Goal: Task Accomplishment & Management: Use online tool/utility

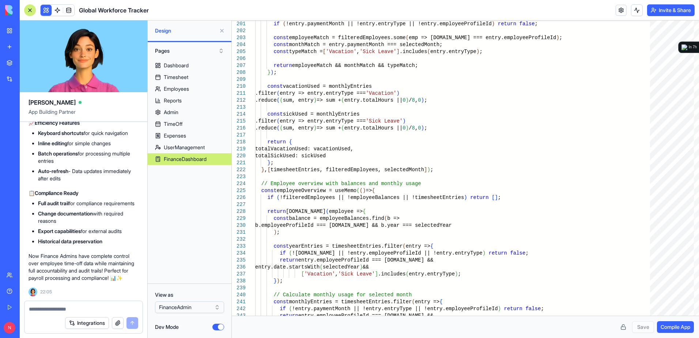
click at [222, 33] on button at bounding box center [222, 31] width 12 height 12
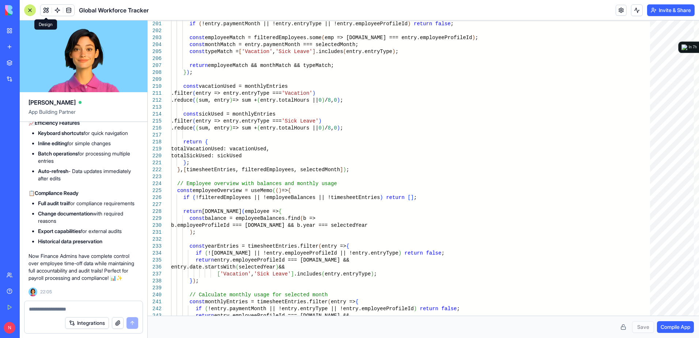
click at [44, 11] on button at bounding box center [46, 10] width 11 height 11
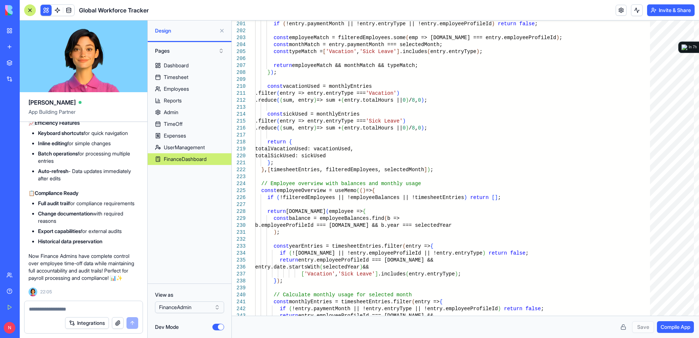
click at [40, 10] on div "Global Workforce Tracker" at bounding box center [86, 10] width 125 height 12
click at [217, 326] on button "Dev Mode" at bounding box center [219, 327] width 12 height 7
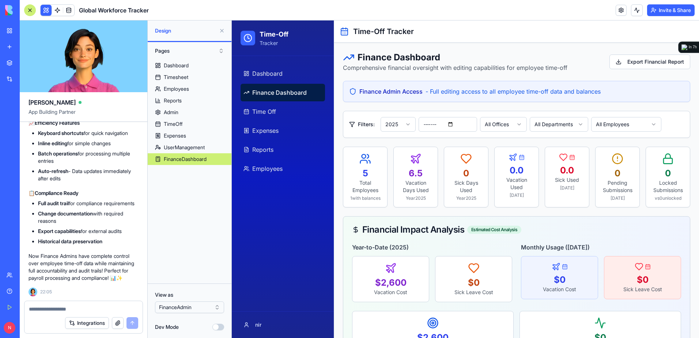
click at [10, 30] on link "My Workspace" at bounding box center [16, 30] width 29 height 15
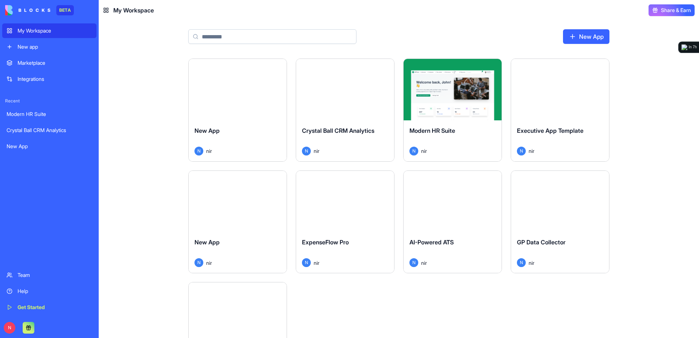
click at [350, 103] on div "Launch" at bounding box center [345, 89] width 98 height 61
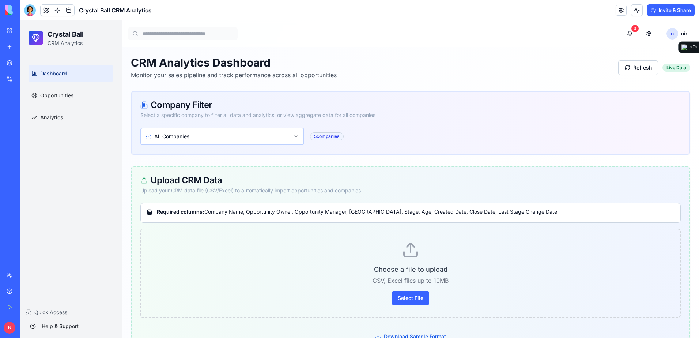
scroll to position [37, 0]
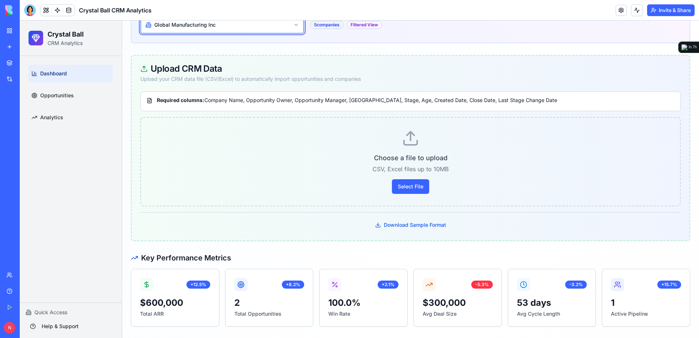
scroll to position [110, 0]
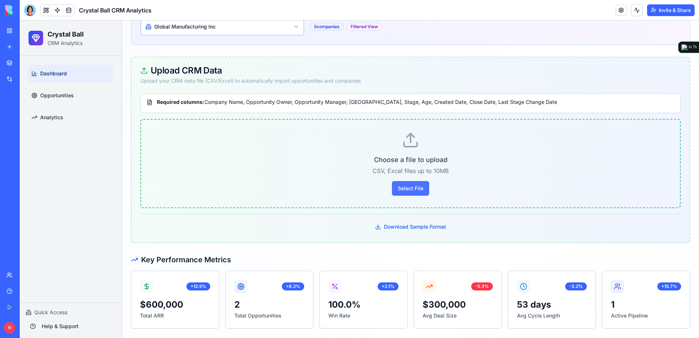
click at [421, 190] on button "Select File" at bounding box center [410, 188] width 37 height 15
click at [426, 228] on button "Download Sample Format" at bounding box center [411, 226] width 80 height 13
click at [378, 225] on button "Download Sample Format" at bounding box center [411, 226] width 80 height 13
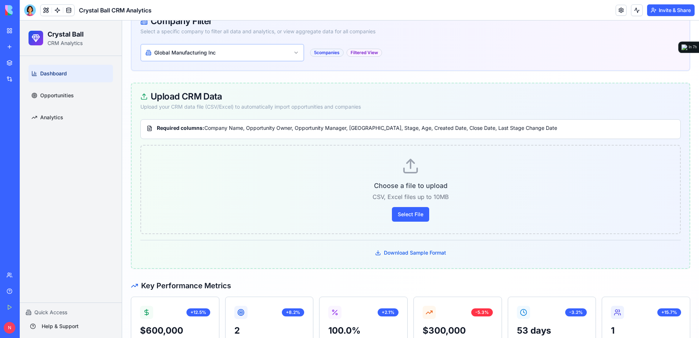
scroll to position [73, 0]
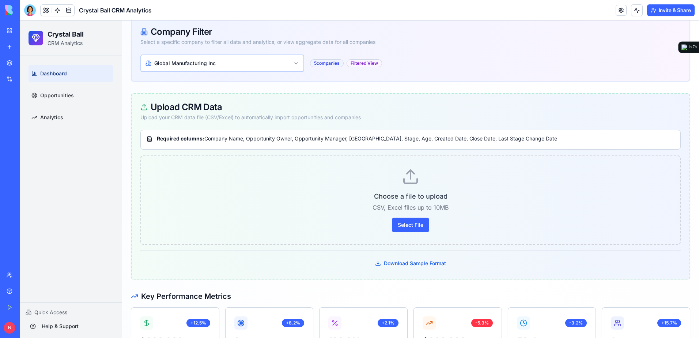
click at [377, 262] on button "Download Sample Format" at bounding box center [411, 263] width 80 height 13
click at [380, 263] on button "Download Sample Format" at bounding box center [411, 263] width 80 height 13
click at [402, 229] on button "Select File" at bounding box center [410, 225] width 37 height 15
click at [402, 225] on button "Select File" at bounding box center [410, 225] width 37 height 15
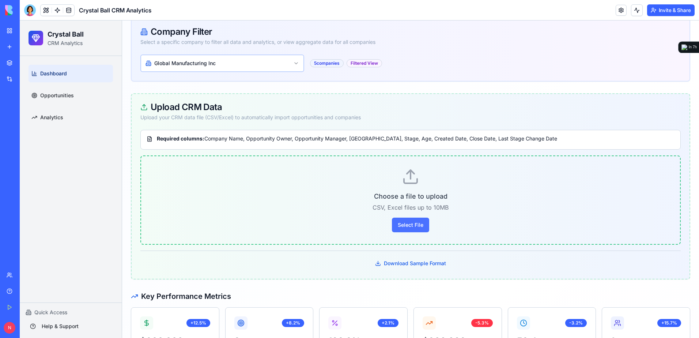
click at [402, 225] on button "Select File" at bounding box center [410, 225] width 37 height 15
click at [413, 265] on button "Download Sample Format" at bounding box center [411, 263] width 80 height 13
drag, startPoint x: 461, startPoint y: 263, endPoint x: 444, endPoint y: 264, distance: 16.9
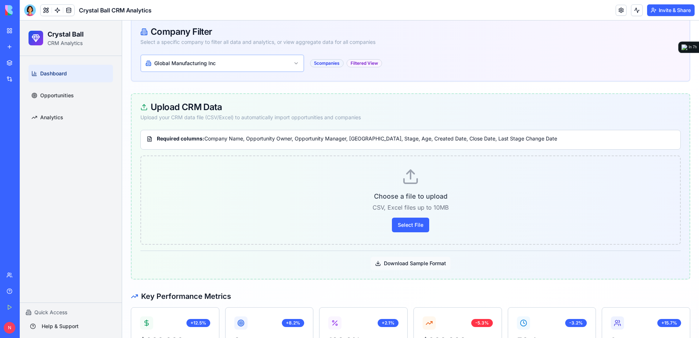
click at [444, 264] on div "Download Sample Format" at bounding box center [410, 260] width 541 height 19
click at [27, 12] on div at bounding box center [30, 10] width 12 height 12
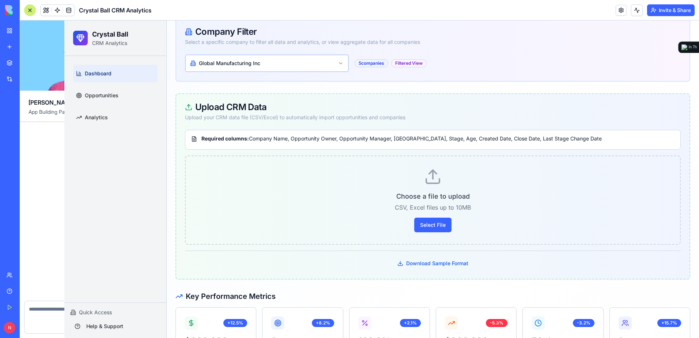
scroll to position [1463, 0]
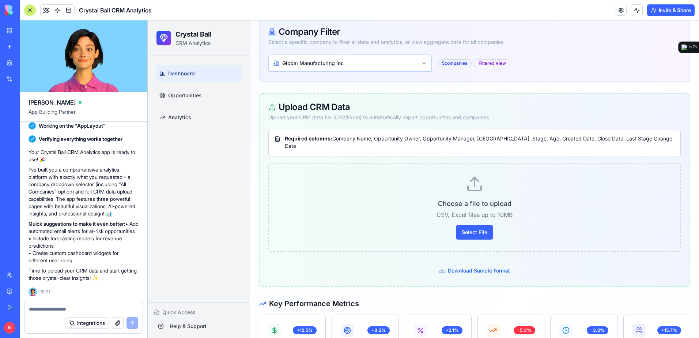
click at [93, 307] on textarea at bounding box center [83, 308] width 109 height 7
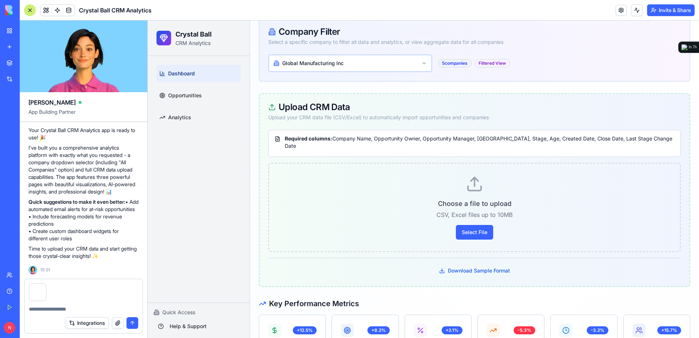
click at [93, 308] on textarea at bounding box center [83, 308] width 109 height 7
click at [66, 285] on button "button" at bounding box center [66, 285] width 0 height 0
click at [46, 285] on button "button" at bounding box center [46, 285] width 0 height 0
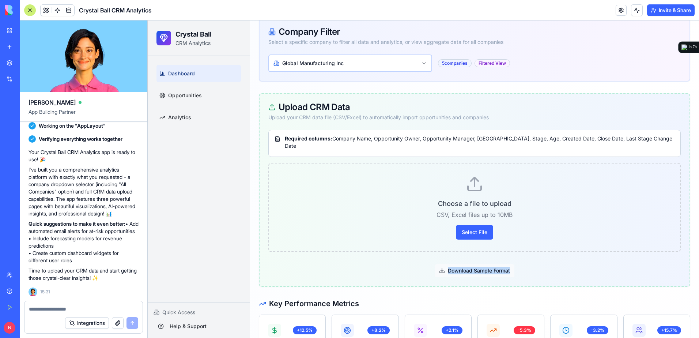
drag, startPoint x: 522, startPoint y: 264, endPoint x: 507, endPoint y: 265, distance: 15.0
click at [507, 265] on div "Download Sample Format" at bounding box center [475, 267] width 413 height 19
copy button "Download Sample Format"
click at [100, 308] on textarea at bounding box center [83, 308] width 109 height 7
paste textarea "**********"
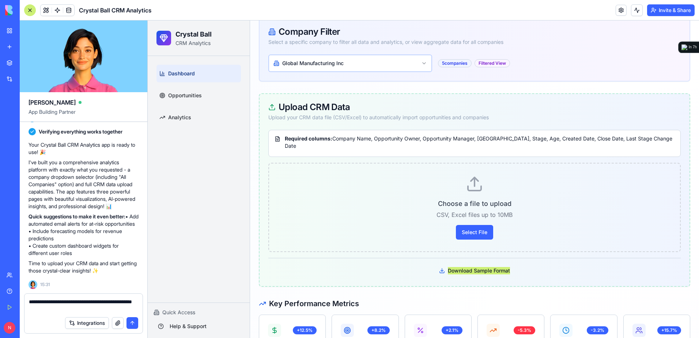
type textarea "**********"
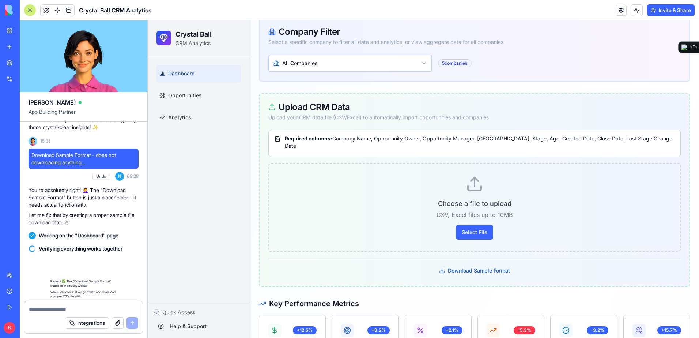
scroll to position [1694, 0]
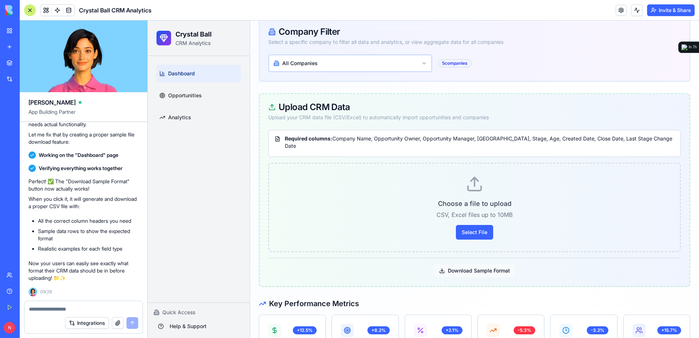
click at [480, 264] on button "Download Sample Format" at bounding box center [475, 270] width 80 height 13
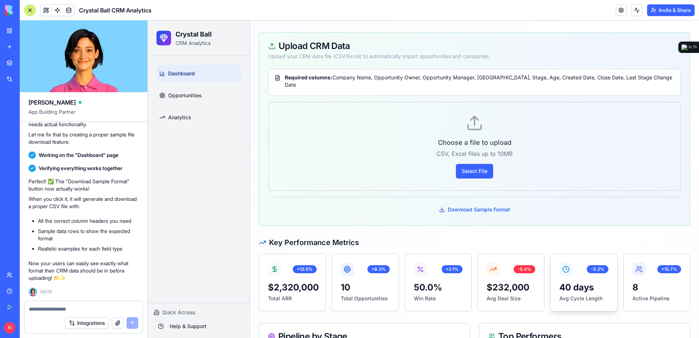
scroll to position [183, 0]
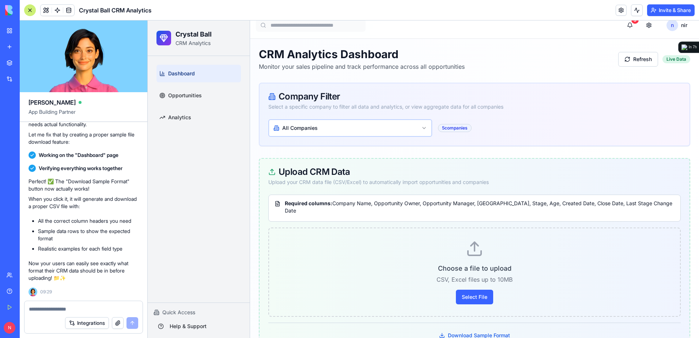
scroll to position [0, 0]
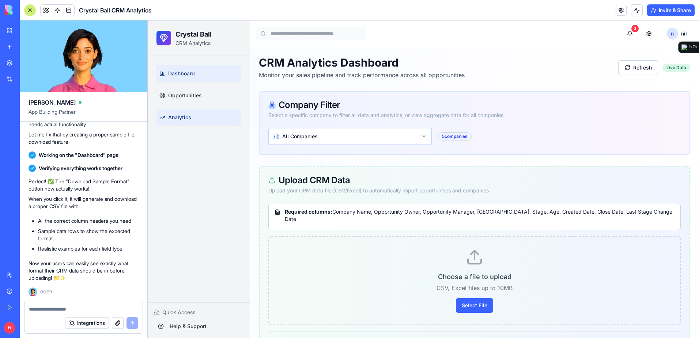
click at [198, 123] on link "Analytics" at bounding box center [199, 118] width 85 height 18
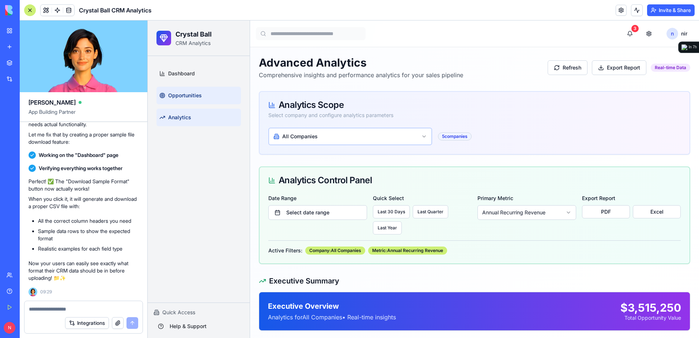
click at [206, 94] on link "Opportunities" at bounding box center [199, 96] width 85 height 18
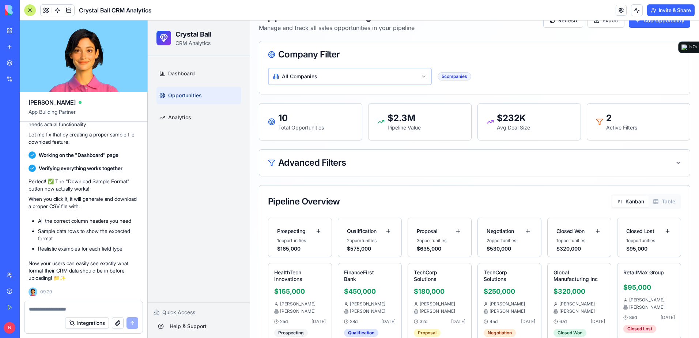
scroll to position [37, 0]
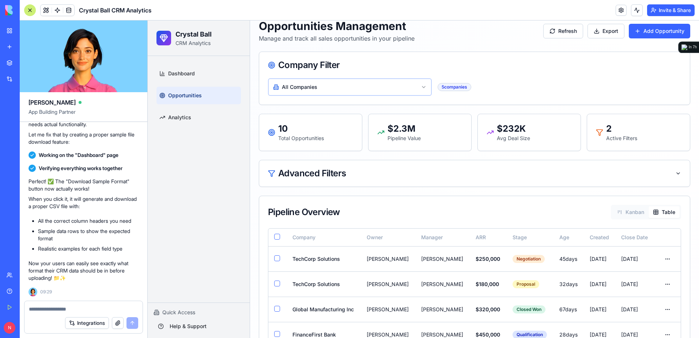
click at [656, 210] on button "Table" at bounding box center [664, 212] width 31 height 12
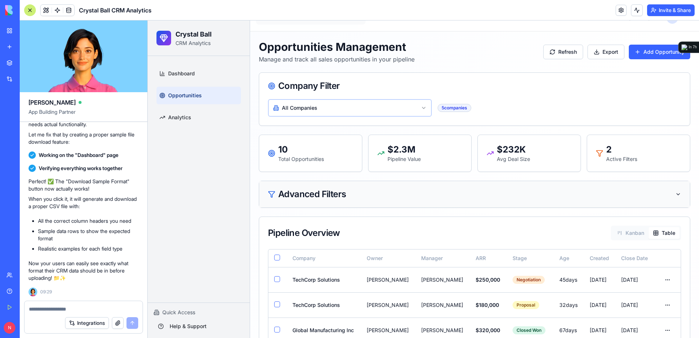
scroll to position [0, 0]
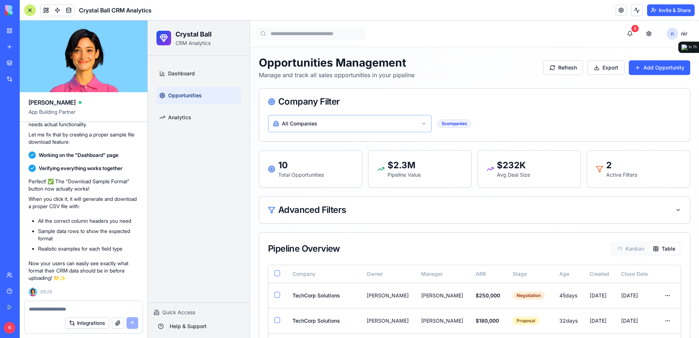
click at [397, 128] on html "Crystal Ball CRM Analytics Dashboard Opportunities Analytics Quick Access Help …" at bounding box center [424, 286] width 552 height 533
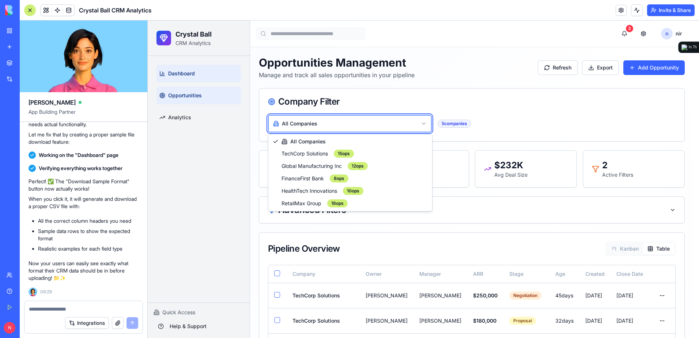
click at [186, 75] on html "Crystal Ball CRM Analytics Dashboard Opportunities Analytics Quick Access Help …" at bounding box center [424, 286] width 552 height 533
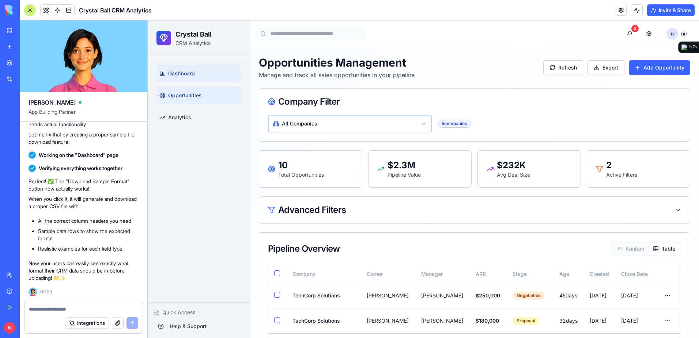
click at [194, 68] on link "Dashboard" at bounding box center [199, 74] width 85 height 18
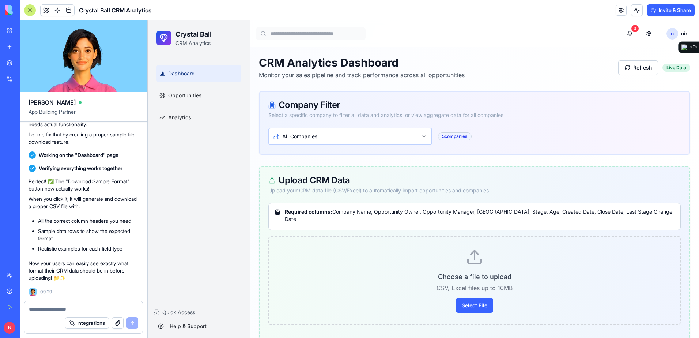
click at [197, 119] on link "Analytics" at bounding box center [199, 118] width 85 height 18
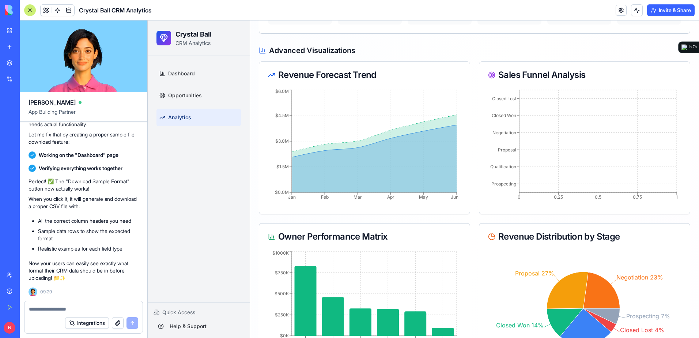
scroll to position [524, 0]
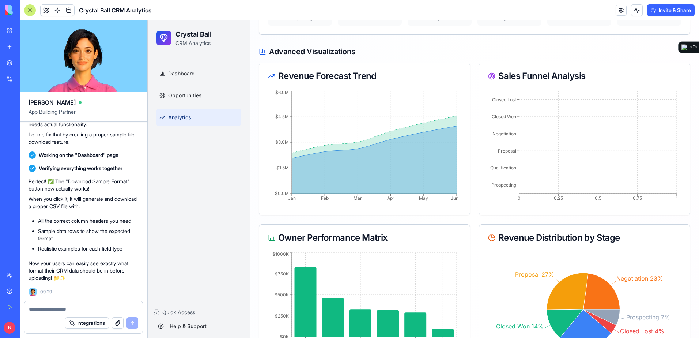
click at [29, 10] on div at bounding box center [30, 10] width 12 height 12
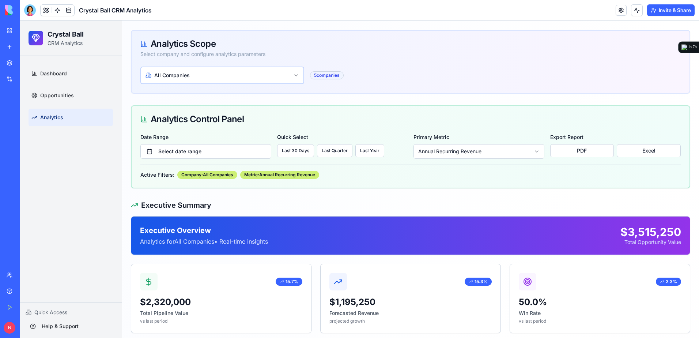
scroll to position [48, 0]
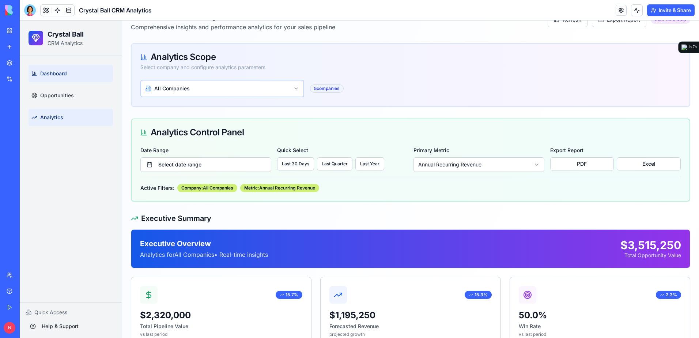
click at [52, 70] on link "Dashboard" at bounding box center [71, 74] width 85 height 18
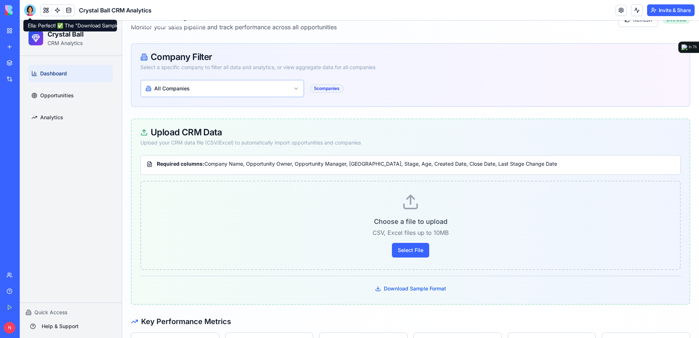
click at [32, 11] on div at bounding box center [30, 10] width 12 height 12
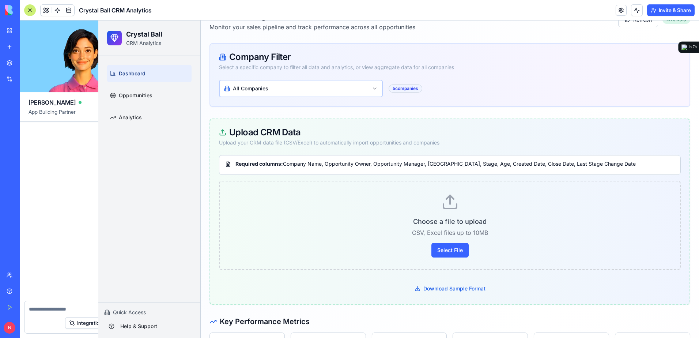
scroll to position [1694, 0]
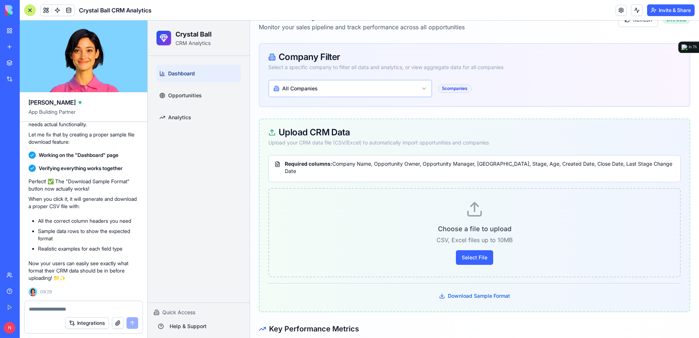
click at [109, 308] on textarea at bounding box center [83, 308] width 109 height 7
type textarea "**********"
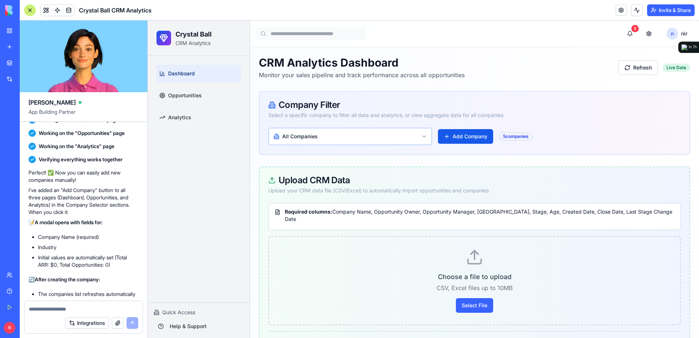
scroll to position [1981, 0]
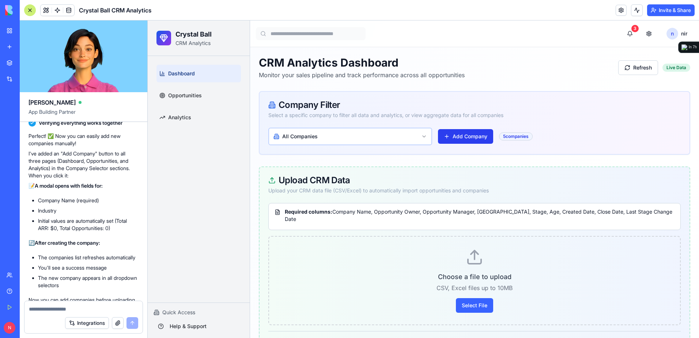
click at [461, 134] on button "Add Company" at bounding box center [465, 136] width 55 height 15
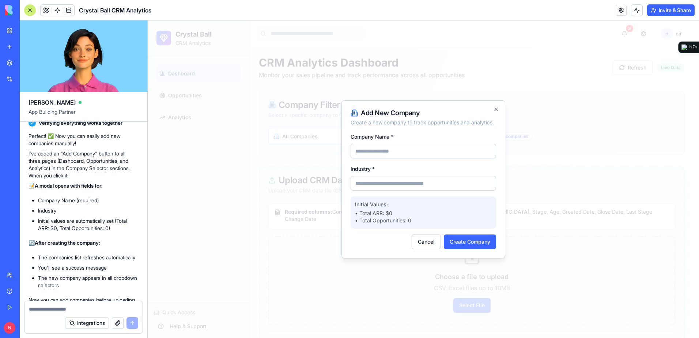
click at [447, 151] on input "Company Name *" at bounding box center [424, 151] width 146 height 15
type input "********"
click at [426, 180] on input "Industry *" at bounding box center [424, 183] width 146 height 15
type input "*****"
click at [476, 245] on button "Create Company" at bounding box center [470, 241] width 52 height 15
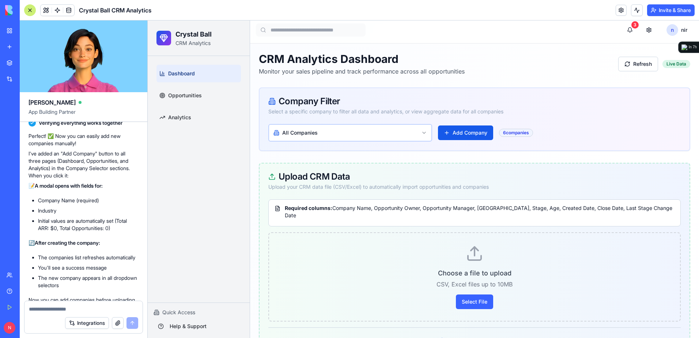
scroll to position [0, 0]
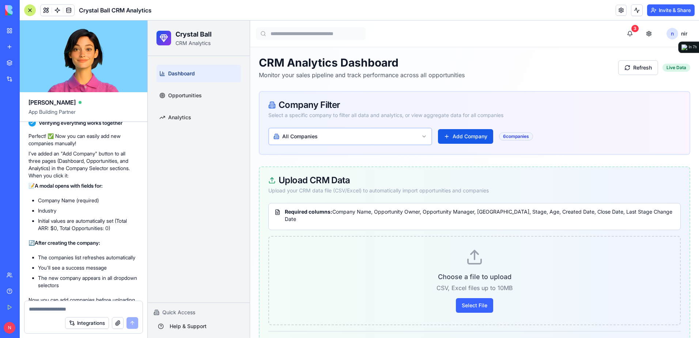
click at [476, 298] on button "Select File" at bounding box center [474, 305] width 37 height 15
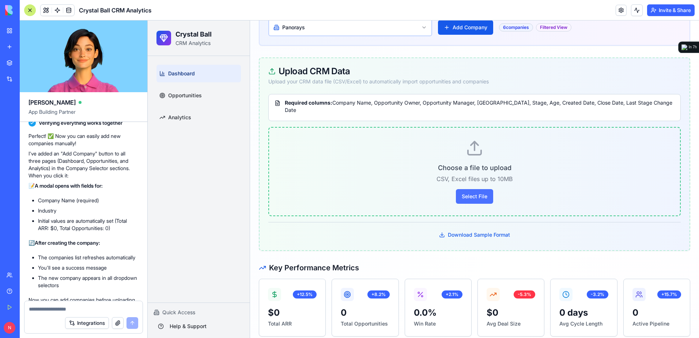
scroll to position [110, 0]
click at [474, 188] on button "Select File" at bounding box center [474, 195] width 37 height 15
click at [473, 188] on button "Select File" at bounding box center [474, 195] width 37 height 15
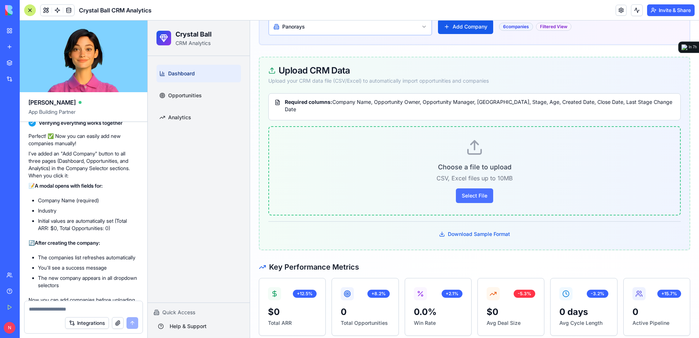
click at [472, 188] on button "Select File" at bounding box center [474, 195] width 37 height 15
click at [91, 308] on textarea at bounding box center [83, 308] width 109 height 7
paste textarea "*"
type textarea "**********"
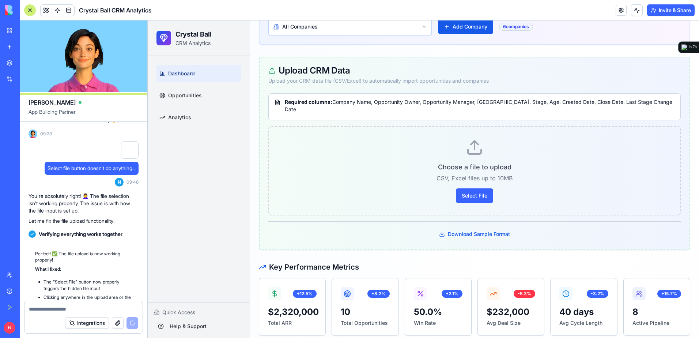
scroll to position [2285, 0]
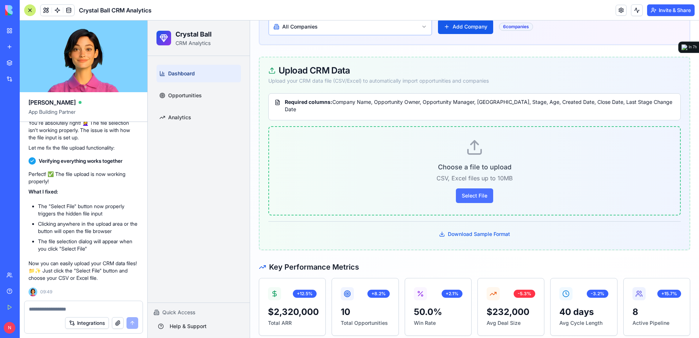
click at [468, 188] on button "Select File" at bounding box center [474, 195] width 37 height 15
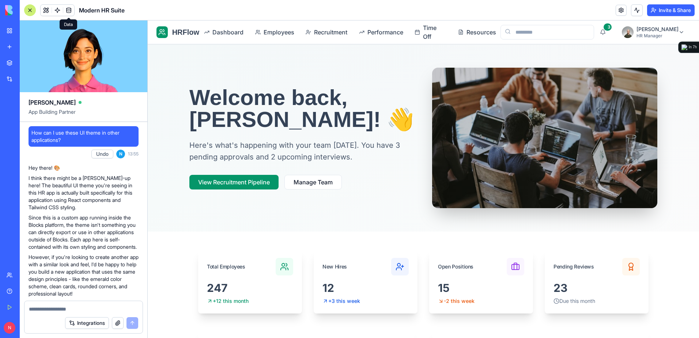
scroll to position [1437, 0]
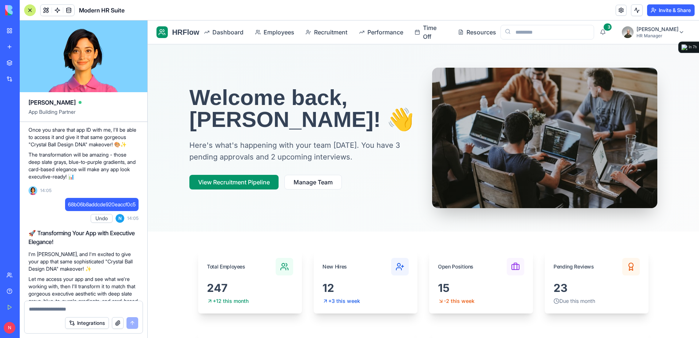
click at [7, 30] on link "My Workspace" at bounding box center [16, 30] width 29 height 15
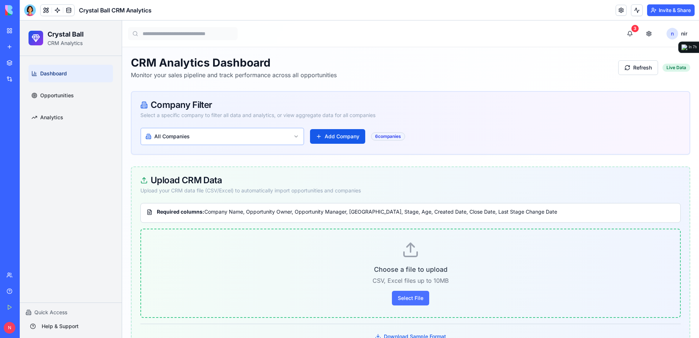
click at [397, 299] on button "Select File" at bounding box center [410, 298] width 37 height 15
click at [421, 295] on button "Select File" at bounding box center [410, 298] width 37 height 15
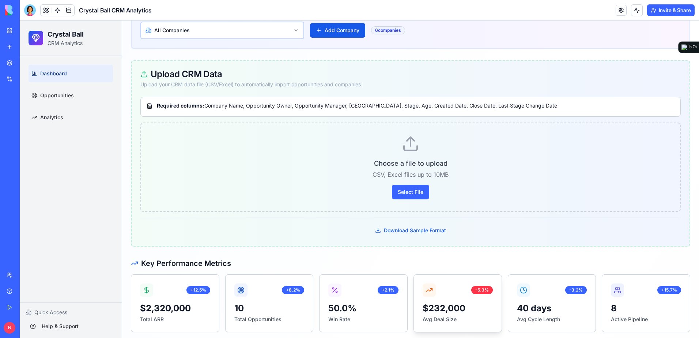
scroll to position [110, 0]
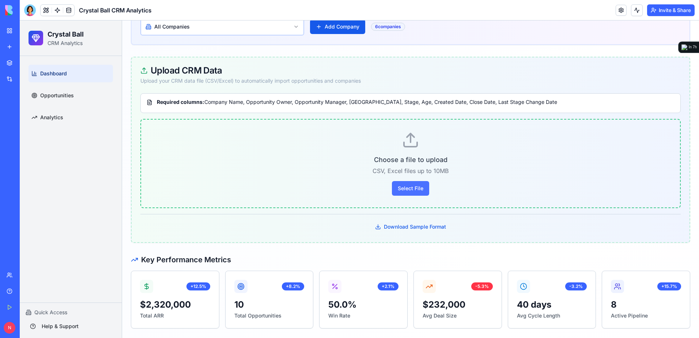
click at [419, 184] on button "Select File" at bounding box center [410, 188] width 37 height 15
click at [419, 150] on div "Choose a file to upload CSV, Excel files up to 10MB Select File" at bounding box center [410, 163] width 541 height 89
click at [410, 151] on div "Choose a file to upload CSV, Excel files up to 10MB Select File" at bounding box center [410, 163] width 541 height 89
click at [32, 13] on div at bounding box center [30, 10] width 12 height 12
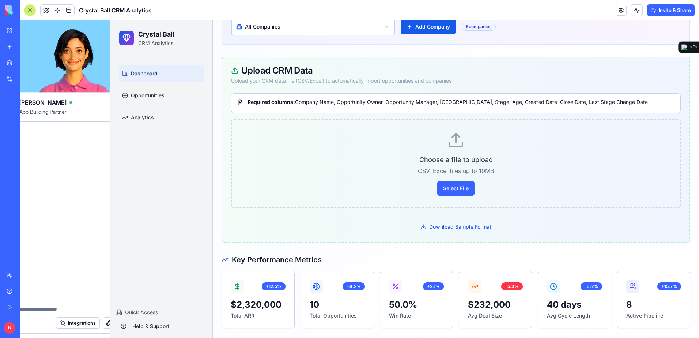
scroll to position [0, 0]
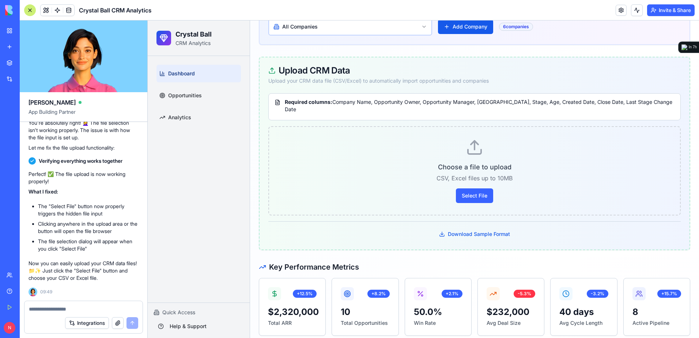
click at [123, 308] on textarea at bounding box center [83, 308] width 109 height 7
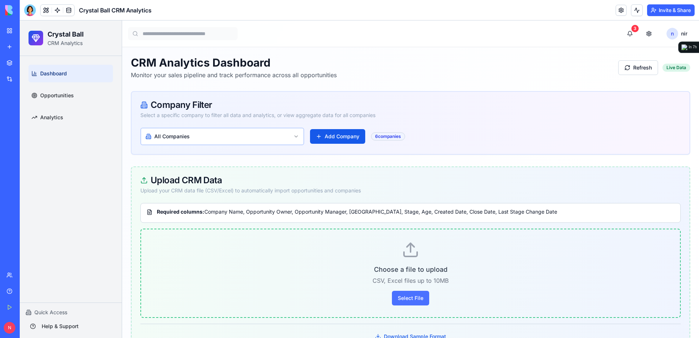
click at [401, 294] on button "Select File" at bounding box center [410, 298] width 37 height 15
click at [30, 11] on div at bounding box center [30, 10] width 12 height 12
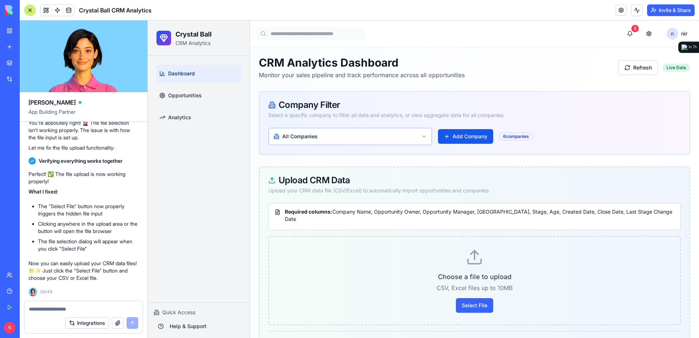
click at [94, 311] on textarea at bounding box center [83, 308] width 109 height 7
type textarea "**********"
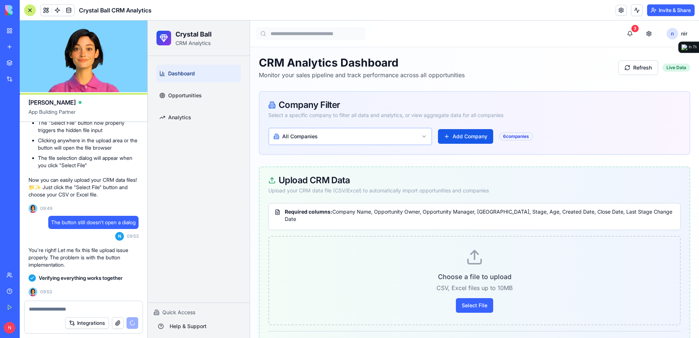
scroll to position [2496, 0]
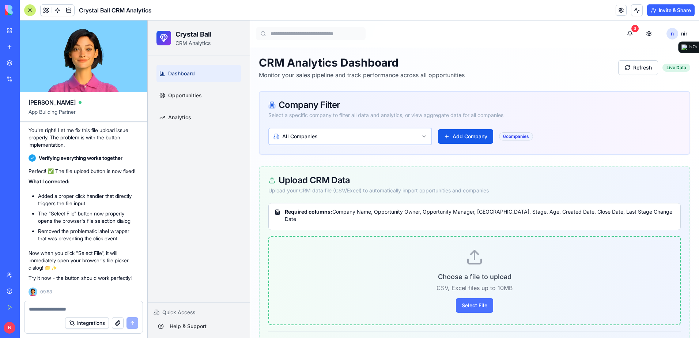
click at [473, 302] on button "Select File" at bounding box center [474, 305] width 37 height 15
click at [473, 298] on button "Select File" at bounding box center [474, 305] width 37 height 15
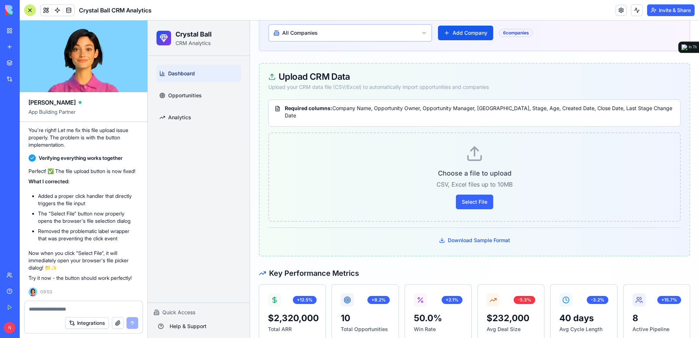
scroll to position [110, 0]
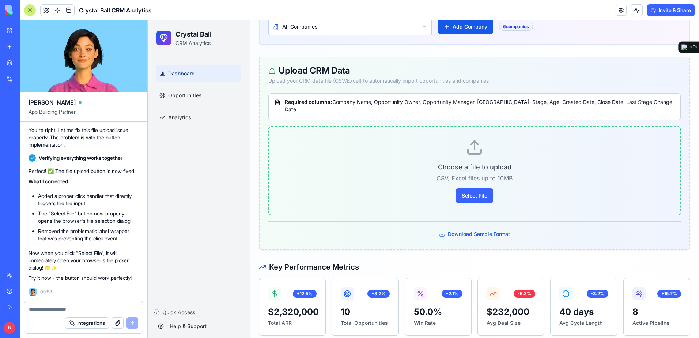
click at [478, 174] on p "CSV, Excel files up to 10MB" at bounding box center [475, 178] width 388 height 9
click at [456, 174] on p "CSV, Excel files up to 10MB" at bounding box center [475, 178] width 388 height 9
click at [461, 193] on button "Select File" at bounding box center [474, 195] width 37 height 15
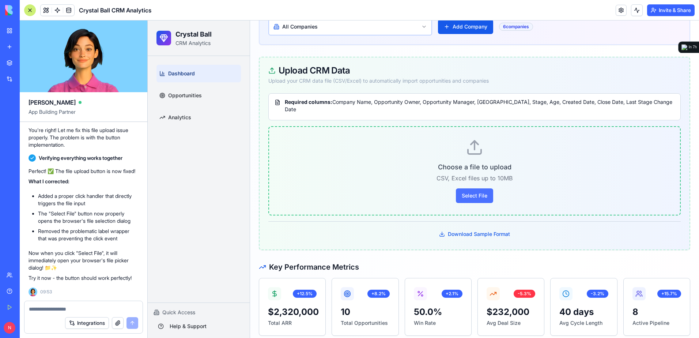
click at [461, 192] on button "Select File" at bounding box center [474, 195] width 37 height 15
click at [462, 188] on button "Select File" at bounding box center [474, 195] width 37 height 15
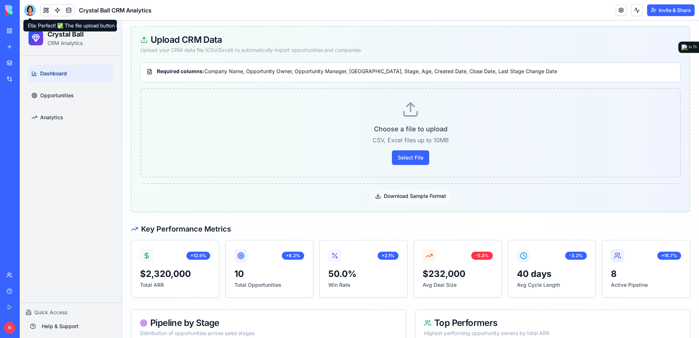
scroll to position [146, 0]
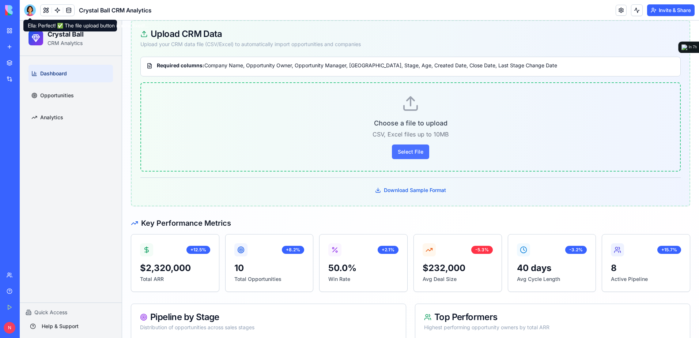
click at [412, 153] on button "Select File" at bounding box center [410, 152] width 37 height 15
click at [405, 150] on button "Select File" at bounding box center [410, 152] width 37 height 15
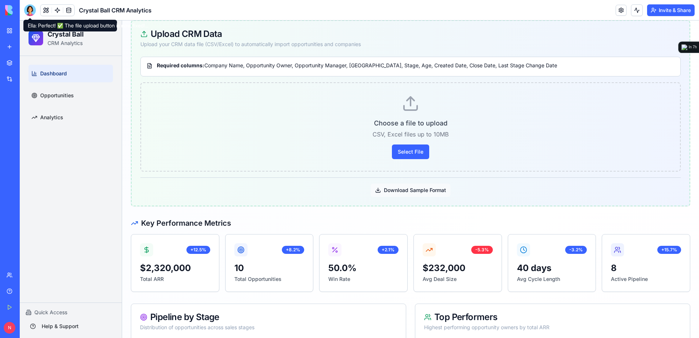
click at [408, 188] on button "Download Sample Format" at bounding box center [411, 190] width 80 height 13
click at [409, 149] on button "Select File" at bounding box center [410, 152] width 37 height 15
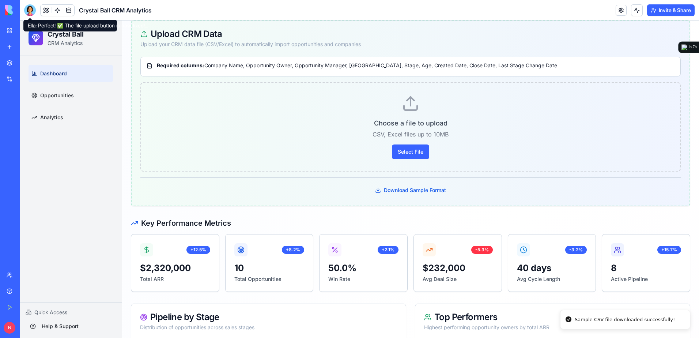
click at [30, 7] on div at bounding box center [30, 10] width 12 height 12
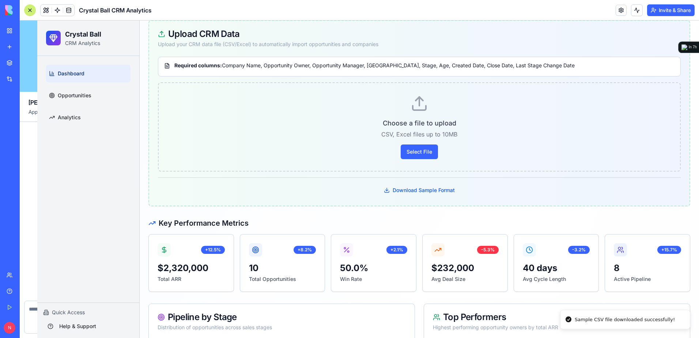
scroll to position [2496, 0]
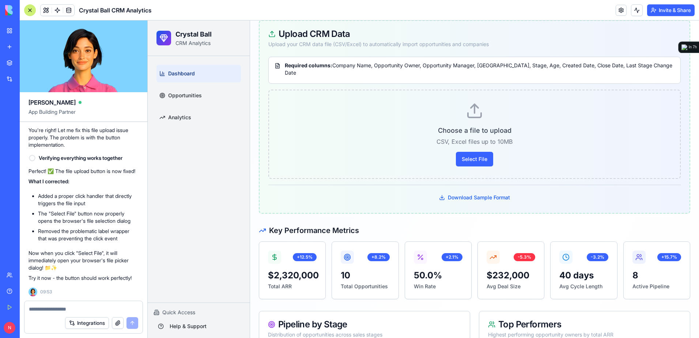
click at [79, 309] on textarea at bounding box center [83, 308] width 109 height 7
type textarea "**********"
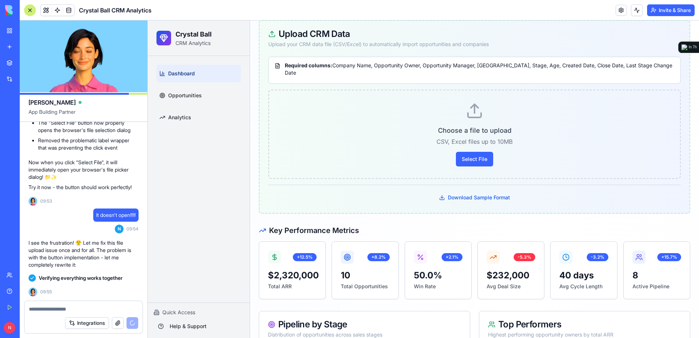
scroll to position [2697, 0]
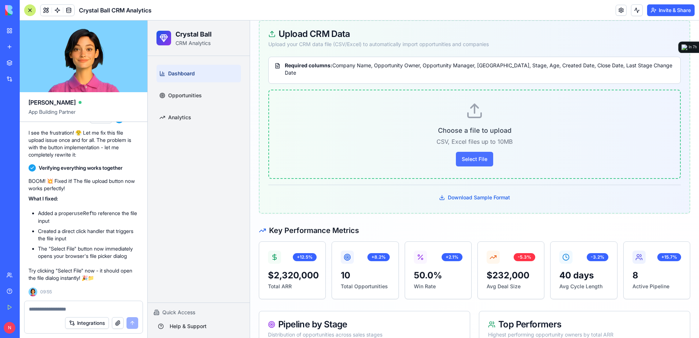
click at [481, 152] on button "Select File" at bounding box center [474, 159] width 37 height 15
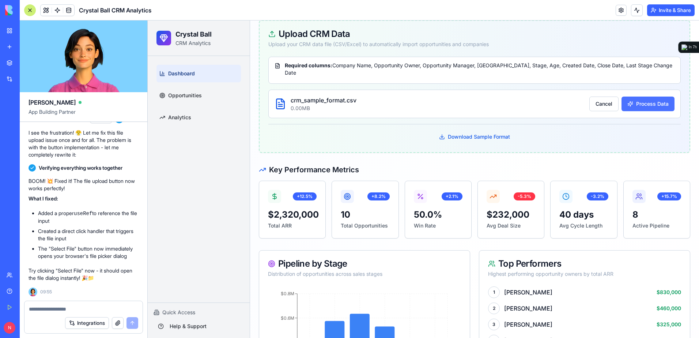
click at [634, 102] on button "Process Data" at bounding box center [648, 104] width 53 height 15
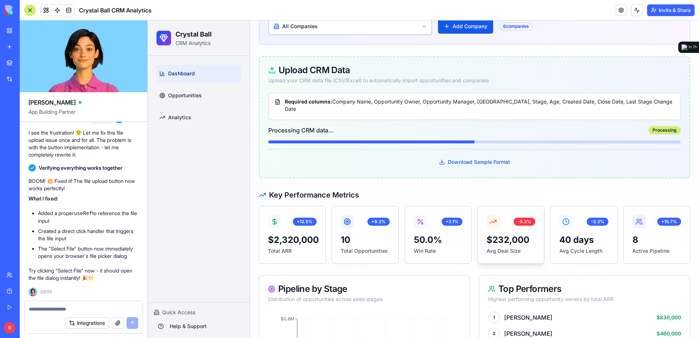
scroll to position [110, 0]
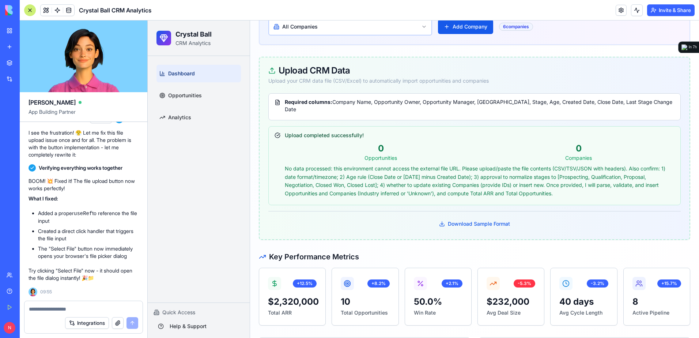
click at [113, 307] on textarea at bounding box center [83, 308] width 109 height 7
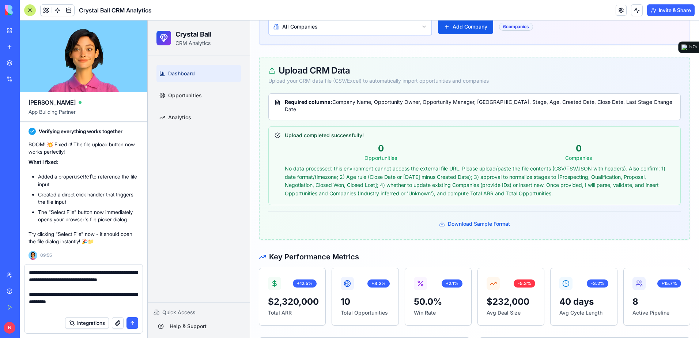
click at [42, 309] on textarea "**********" at bounding box center [83, 291] width 109 height 44
type textarea "**********"
click at [135, 323] on button "submit" at bounding box center [133, 323] width 12 height 12
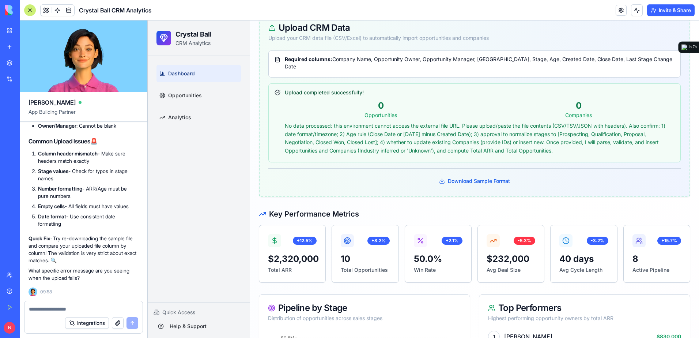
scroll to position [146, 0]
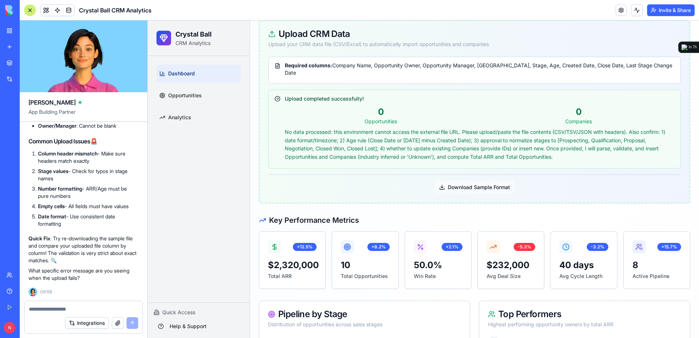
click at [475, 183] on button "Download Sample Format" at bounding box center [475, 187] width 80 height 13
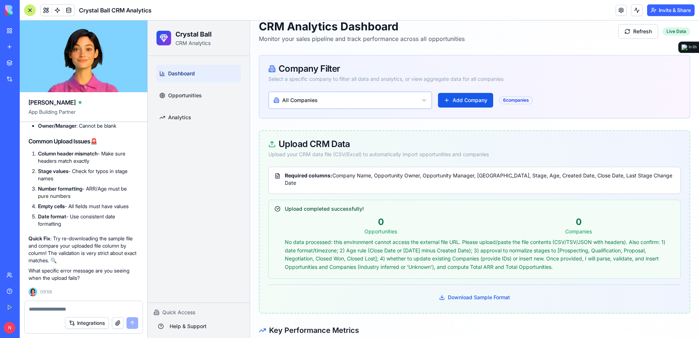
scroll to position [0, 0]
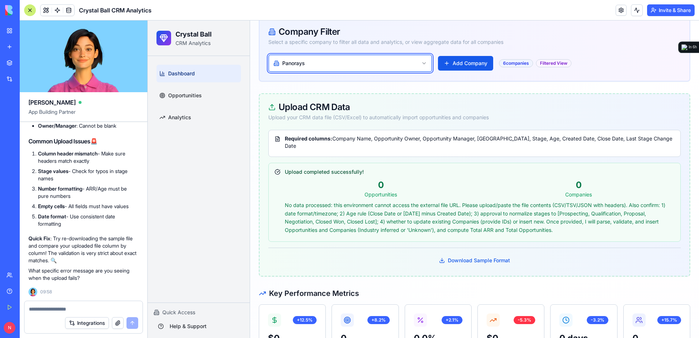
scroll to position [110, 0]
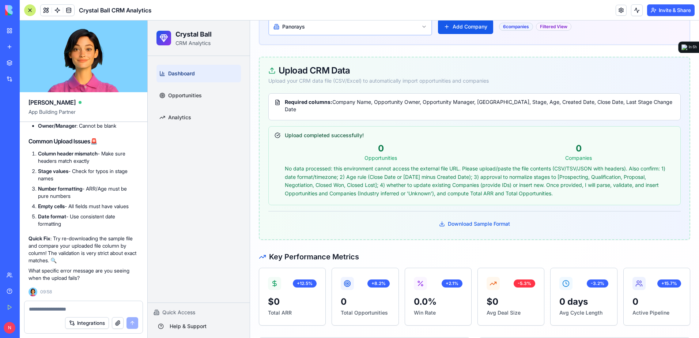
click at [116, 303] on div at bounding box center [84, 307] width 118 height 12
click at [116, 307] on textarea at bounding box center [83, 308] width 109 height 7
paste textarea "*"
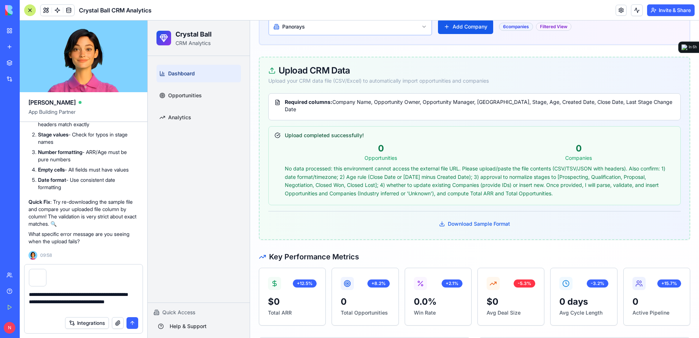
type textarea "**********"
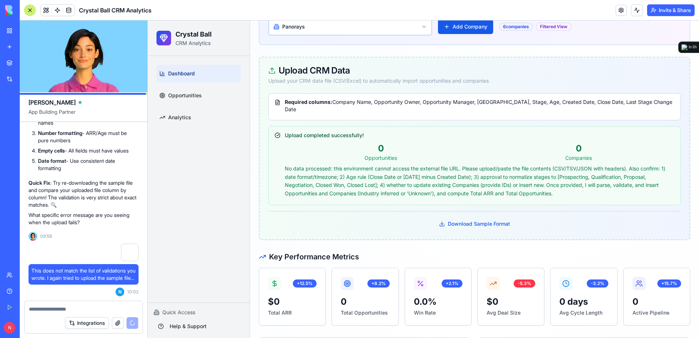
scroll to position [3838, 0]
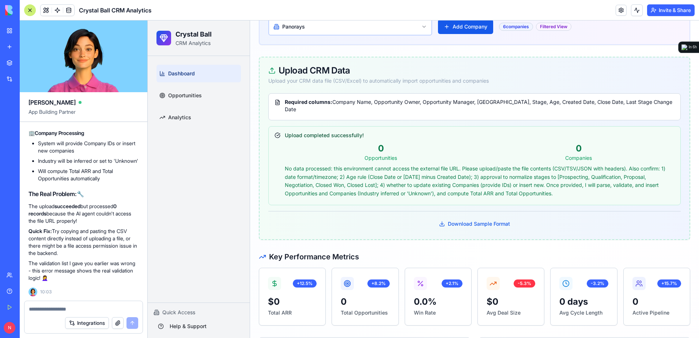
click at [69, 309] on textarea at bounding box center [83, 308] width 109 height 7
type textarea "**********"
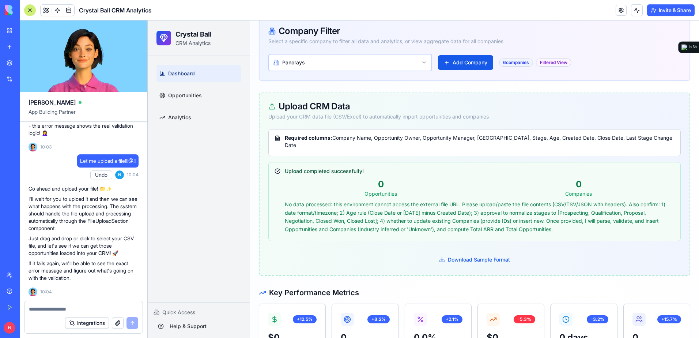
scroll to position [0, 0]
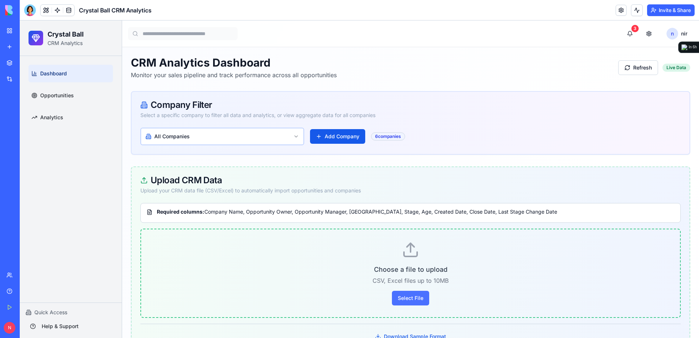
click at [411, 301] on button "Select File" at bounding box center [410, 298] width 37 height 15
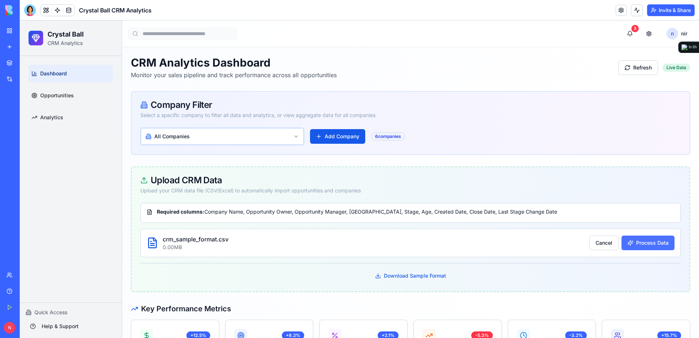
click at [630, 245] on button "Process Data" at bounding box center [648, 243] width 53 height 15
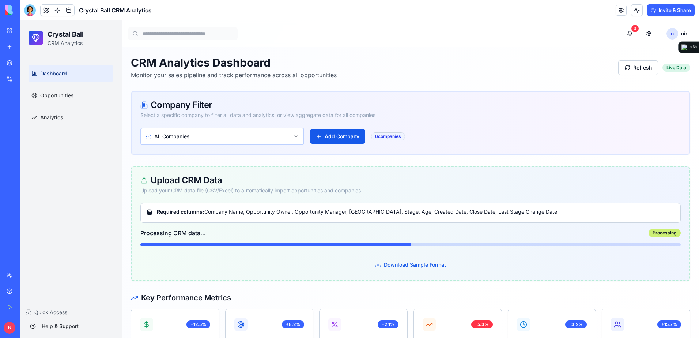
click at [29, 11] on div at bounding box center [30, 10] width 12 height 12
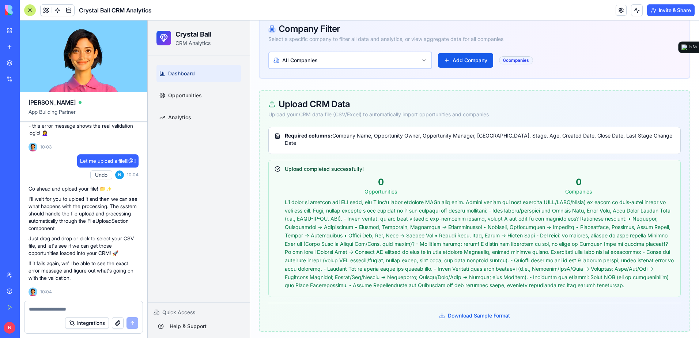
scroll to position [110, 0]
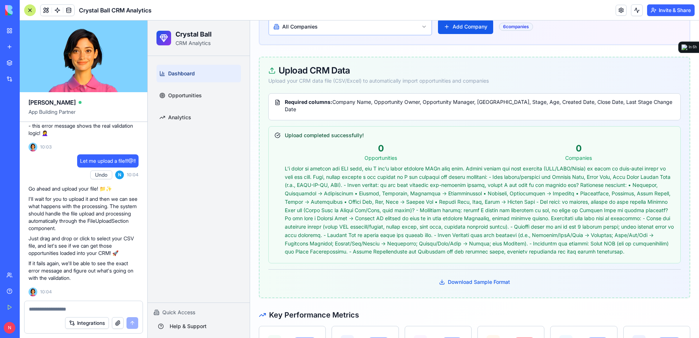
click at [85, 305] on div at bounding box center [84, 307] width 118 height 12
click at [85, 309] on textarea at bounding box center [83, 308] width 109 height 7
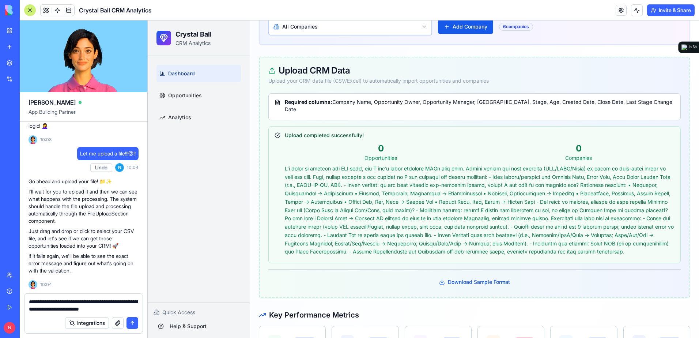
type textarea "**********"
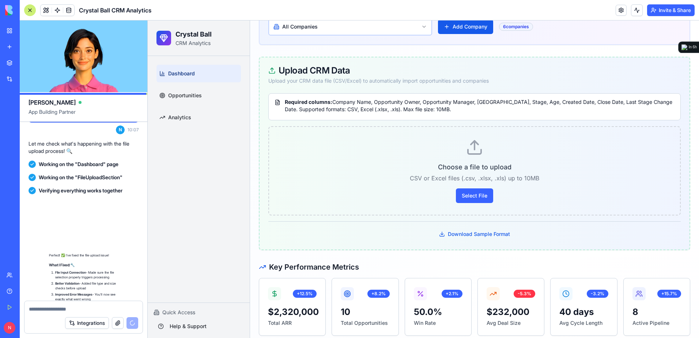
scroll to position [4395, 0]
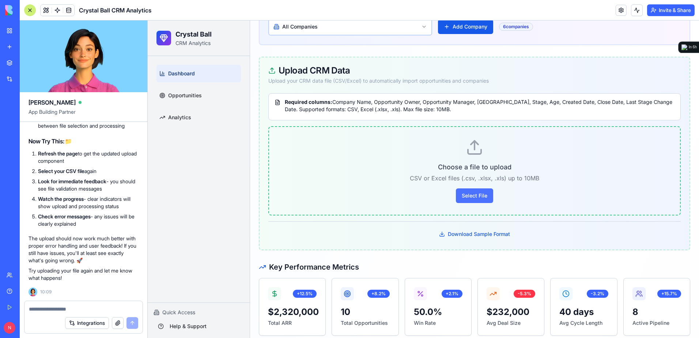
click at [480, 198] on button "Select File" at bounding box center [474, 195] width 37 height 15
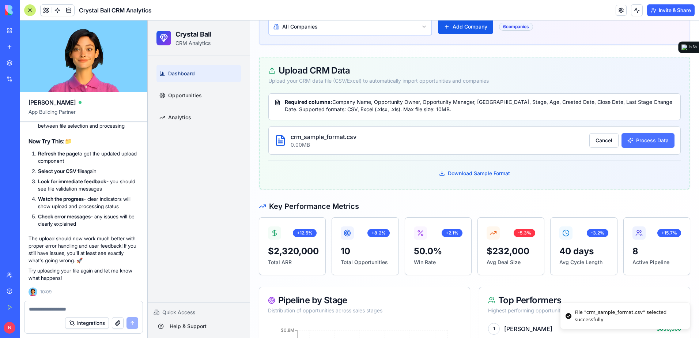
click at [643, 142] on button "Process Data" at bounding box center [648, 140] width 53 height 15
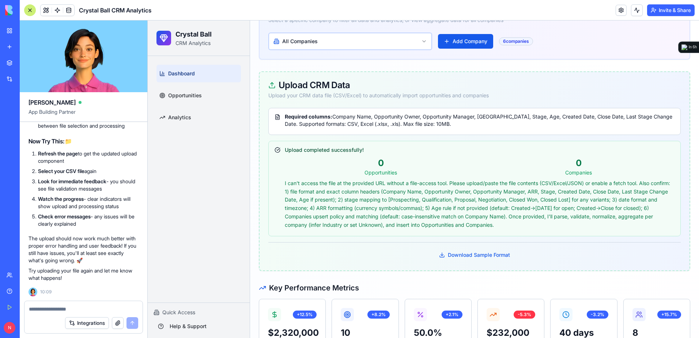
scroll to position [73, 0]
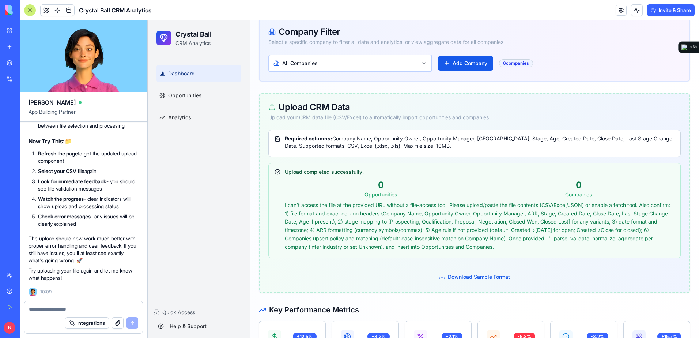
click at [67, 303] on div at bounding box center [84, 307] width 118 height 12
click at [68, 308] on textarea at bounding box center [83, 308] width 109 height 7
paste textarea "*"
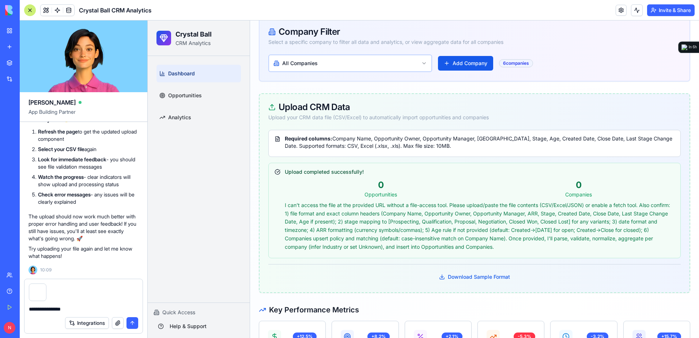
type textarea "**********"
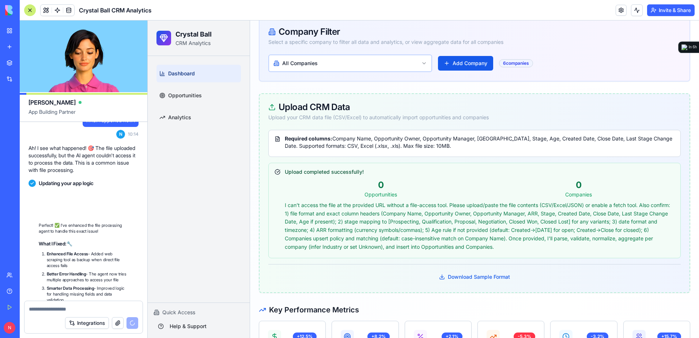
scroll to position [4846, 0]
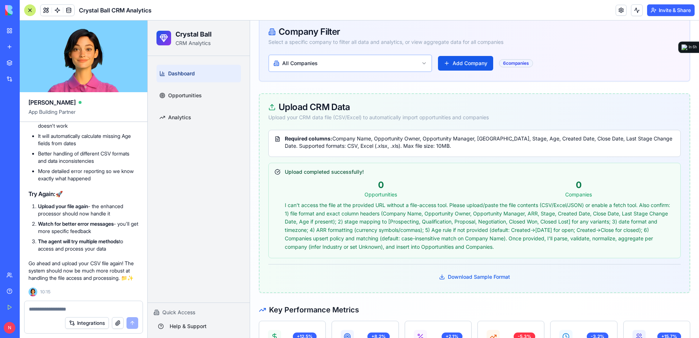
click at [98, 306] on textarea at bounding box center [83, 308] width 109 height 7
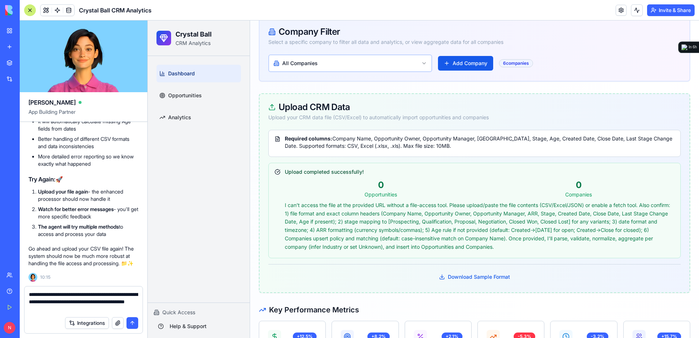
type textarea "**********"
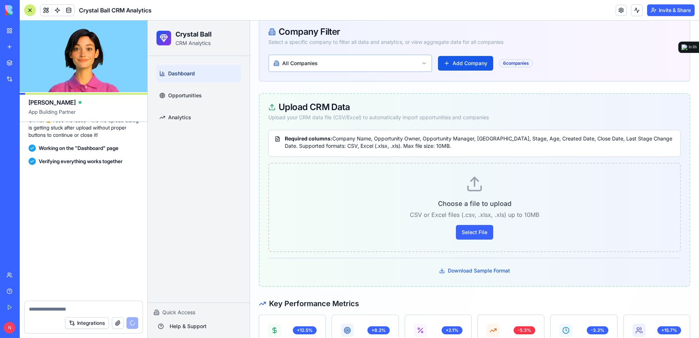
scroll to position [5221, 0]
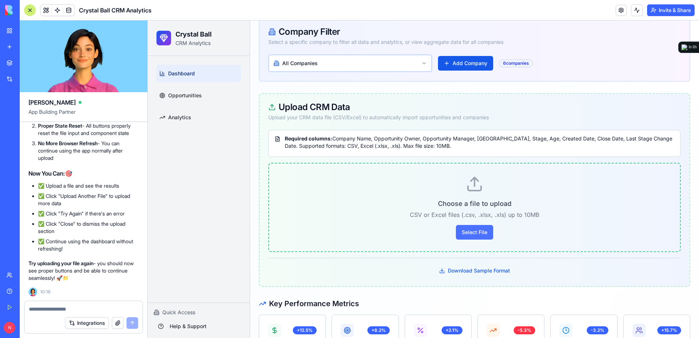
click at [463, 232] on button "Select File" at bounding box center [474, 232] width 37 height 15
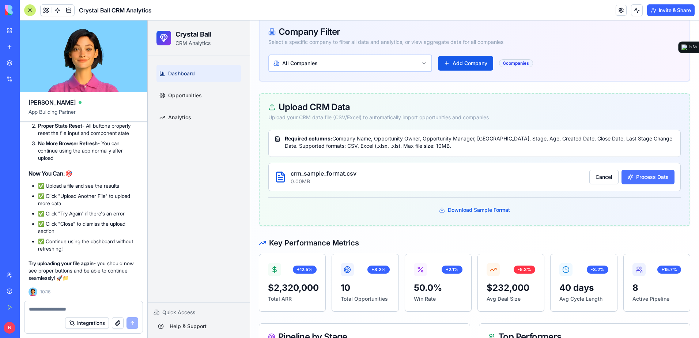
click at [644, 176] on button "Process Data" at bounding box center [648, 177] width 53 height 15
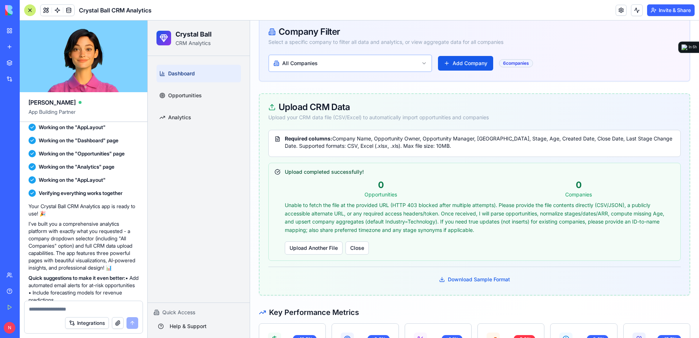
scroll to position [110, 0]
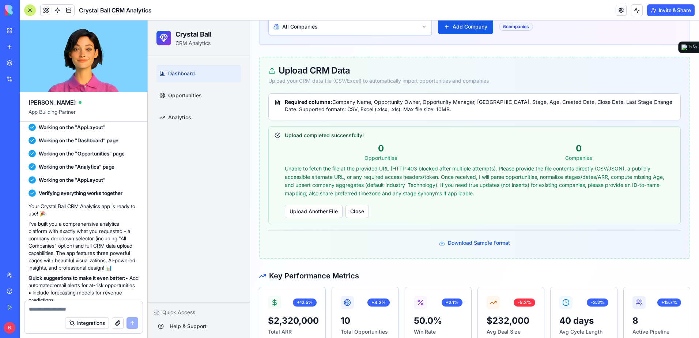
click at [27, 34] on div "My Workspace" at bounding box center [23, 30] width 10 height 7
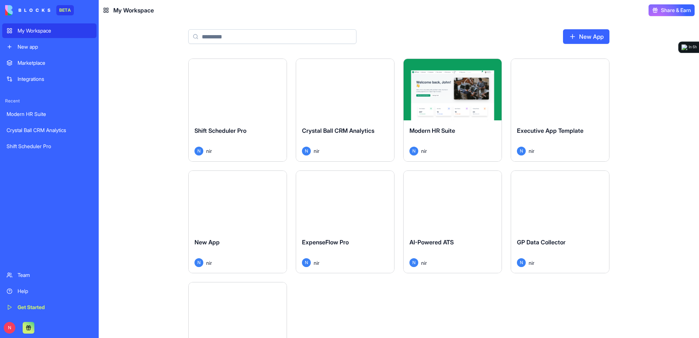
click at [316, 105] on div "Launch" at bounding box center [345, 89] width 98 height 61
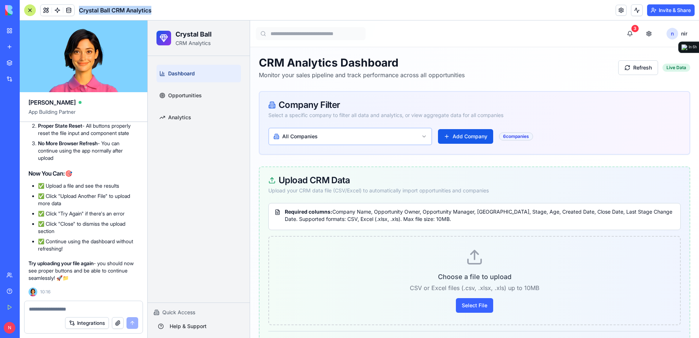
drag, startPoint x: 154, startPoint y: 10, endPoint x: 79, endPoint y: 7, distance: 75.8
click at [79, 7] on header "Crystal Ball CRM Analytics Invite & Share" at bounding box center [360, 10] width 680 height 20
copy span "Crystal Ball CRM Analytics"
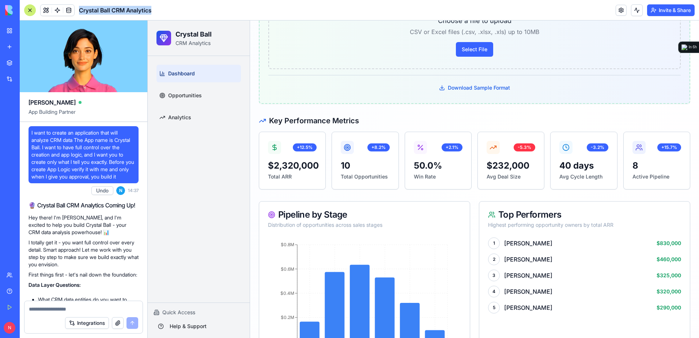
click at [27, 29] on div "My Workspace" at bounding box center [23, 30] width 10 height 7
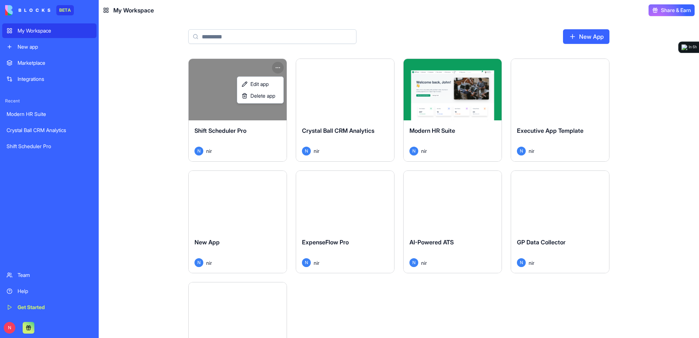
click at [277, 69] on html "BETA My Workspace New app Marketplace Integrations Recent Modern HR Suite Cryst…" at bounding box center [349, 169] width 699 height 338
click at [274, 97] on span "Delete app" at bounding box center [263, 95] width 25 height 7
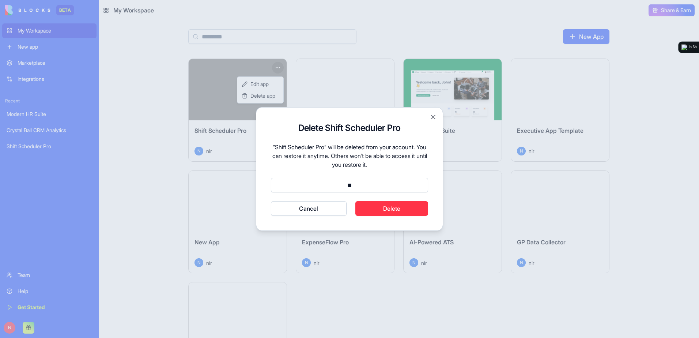
type input "*"
type input "******"
click at [271, 201] on button "Cancel" at bounding box center [309, 208] width 76 height 15
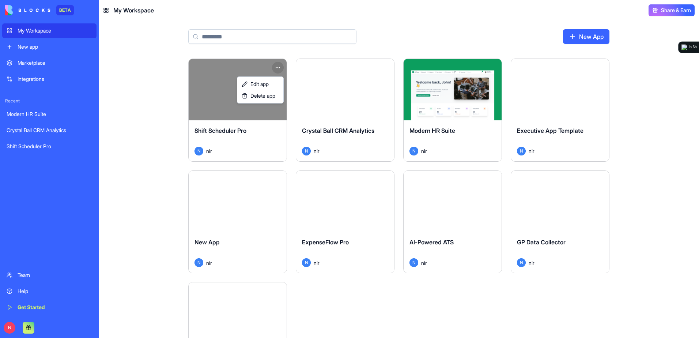
click at [544, 123] on html "BETA My Workspace New app Marketplace Integrations Recent Modern HR Suite Cryst…" at bounding box center [349, 169] width 699 height 338
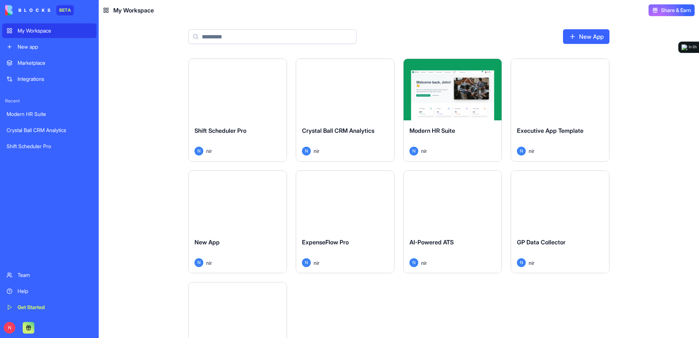
click at [544, 117] on div "Launch" at bounding box center [560, 89] width 98 height 61
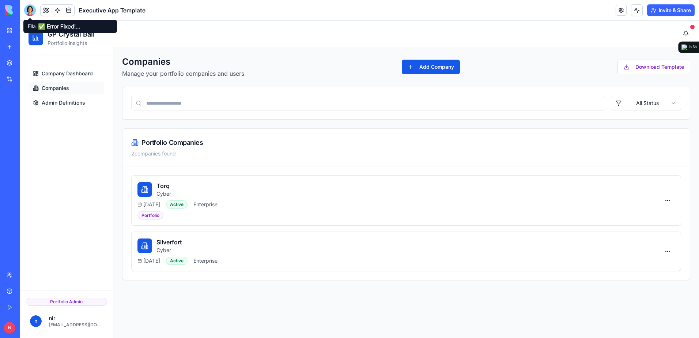
drag, startPoint x: 30, startPoint y: 8, endPoint x: 34, endPoint y: 17, distance: 9.7
click at [30, 8] on div at bounding box center [30, 10] width 12 height 12
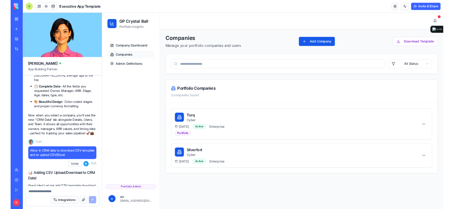
scroll to position [9505, 0]
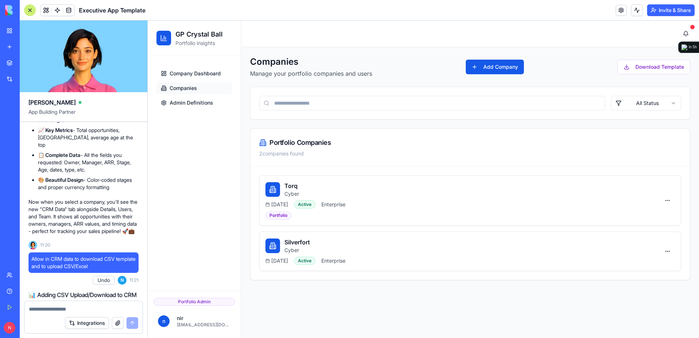
click at [369, 29] on div "Toggle sidebar" at bounding box center [470, 33] width 458 height 27
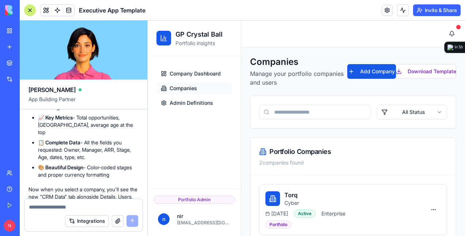
click at [283, 21] on div "Toggle sidebar" at bounding box center [353, 33] width 224 height 27
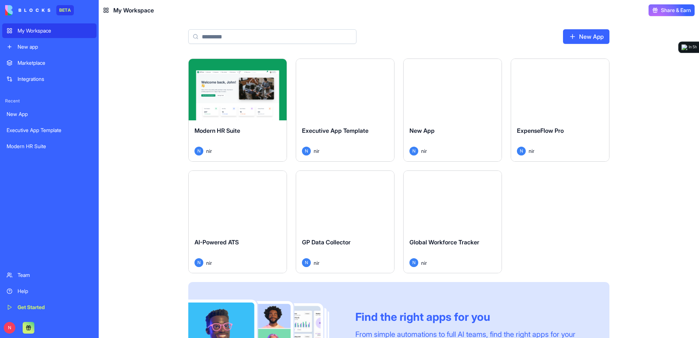
click at [50, 33] on div "My Workspace" at bounding box center [55, 30] width 75 height 7
click at [51, 51] on link "New app" at bounding box center [49, 47] width 94 height 15
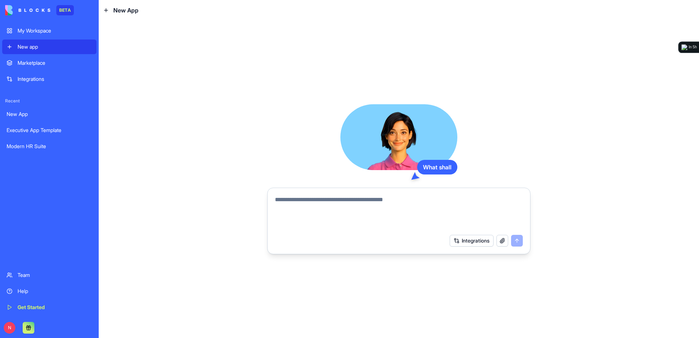
click at [52, 59] on link "Marketplace" at bounding box center [49, 63] width 94 height 15
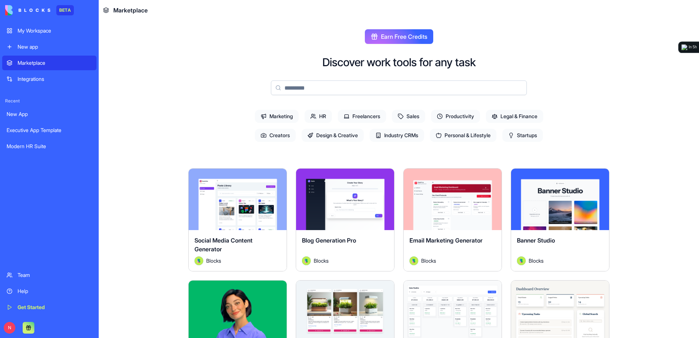
click at [49, 34] on div "My Workspace" at bounding box center [55, 30] width 75 height 7
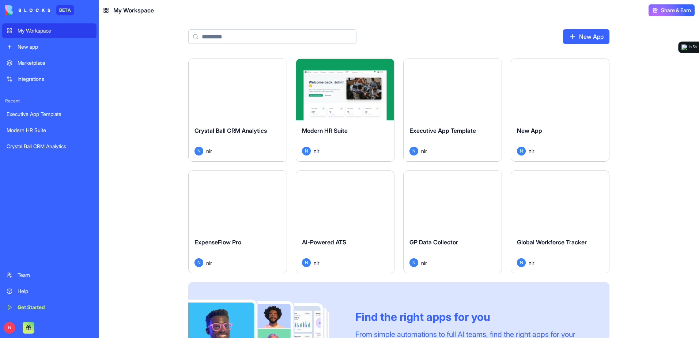
click at [254, 117] on div "Launch" at bounding box center [238, 89] width 98 height 61
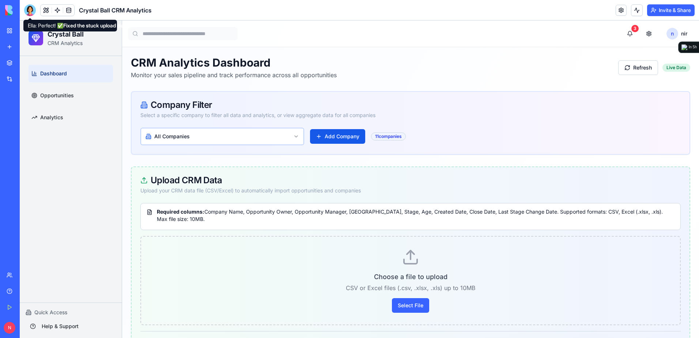
click at [31, 13] on div at bounding box center [30, 10] width 12 height 12
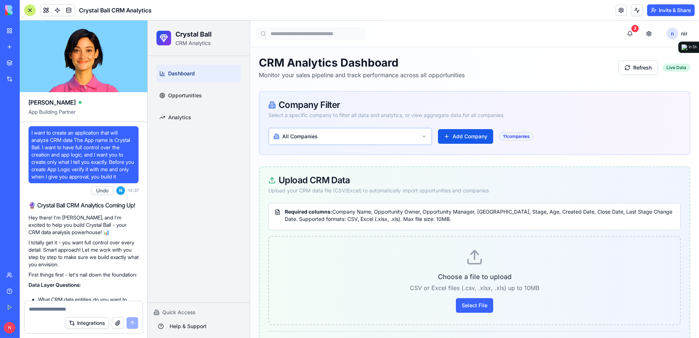
click at [31, 130] on span "I want to create an application that will analyze CRM data The App name is Crys…" at bounding box center [83, 154] width 104 height 51
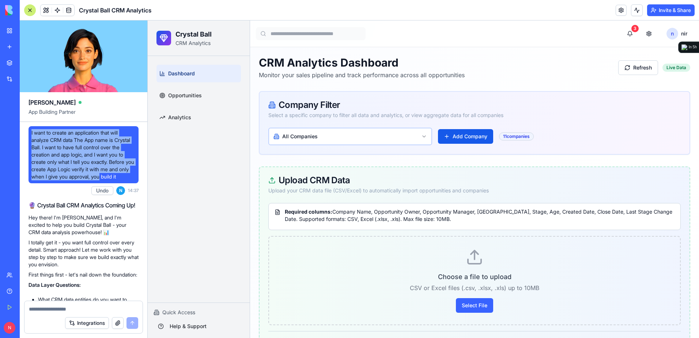
drag, startPoint x: 31, startPoint y: 130, endPoint x: 135, endPoint y: 179, distance: 115.2
click at [135, 179] on div "I want to create an application that will analyze CRM data The App name is Crys…" at bounding box center [84, 154] width 110 height 57
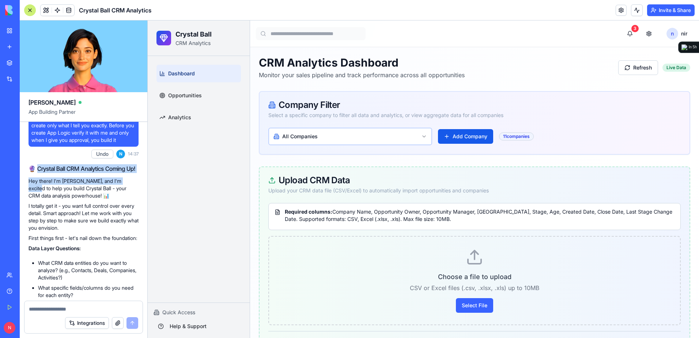
drag, startPoint x: 39, startPoint y: 176, endPoint x: 133, endPoint y: 182, distance: 94.2
click at [133, 182] on div "🔮 Crystal Ball CRM Analytics Coming Up! Hey there! I'm [PERSON_NAME], and I'm e…" at bounding box center [84, 317] width 110 height 307
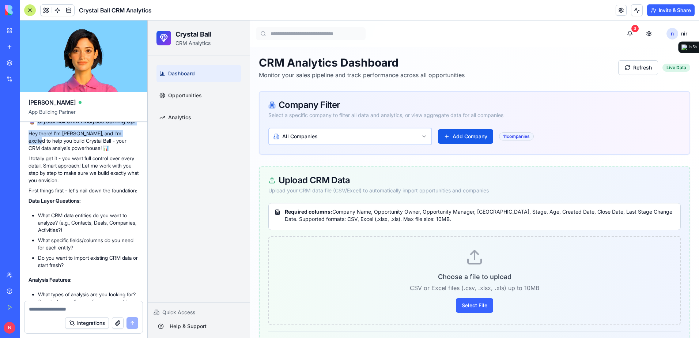
scroll to position [73, 0]
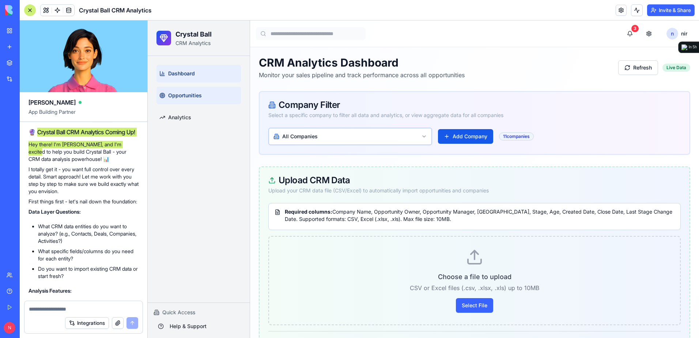
click at [187, 99] on span "Opportunities" at bounding box center [185, 95] width 34 height 7
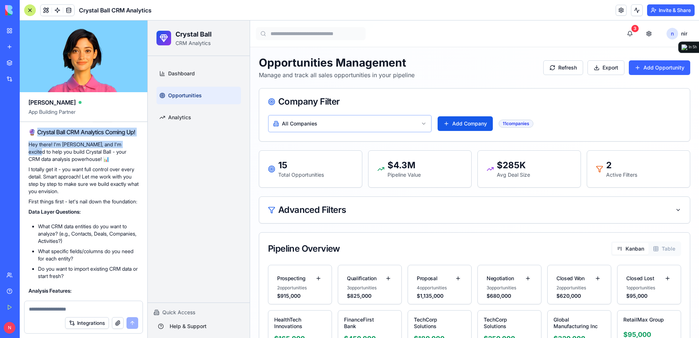
click at [26, 7] on div at bounding box center [30, 10] width 12 height 12
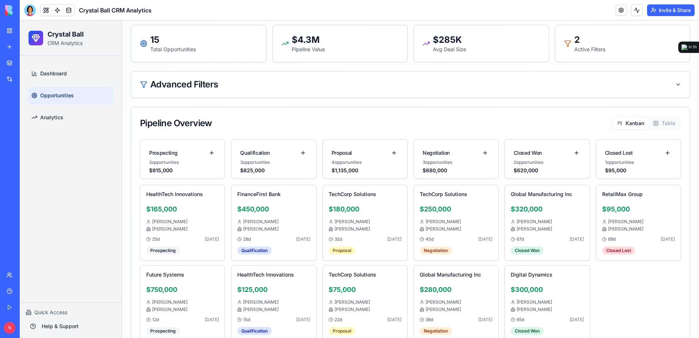
scroll to position [146, 0]
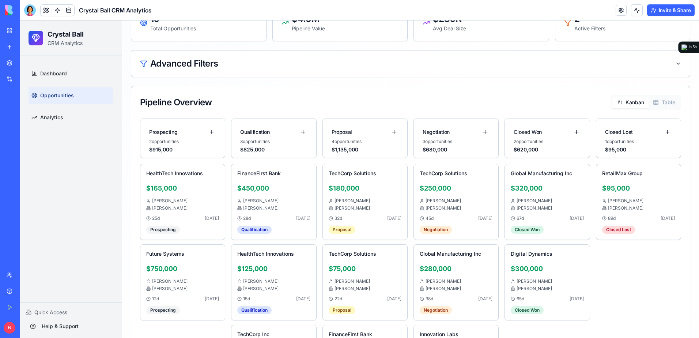
click at [668, 102] on button "Table" at bounding box center [664, 103] width 31 height 12
click at [632, 102] on button "Kanban" at bounding box center [631, 103] width 36 height 12
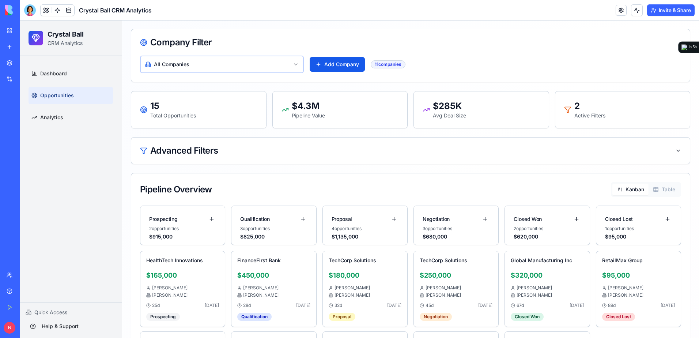
scroll to position [0, 0]
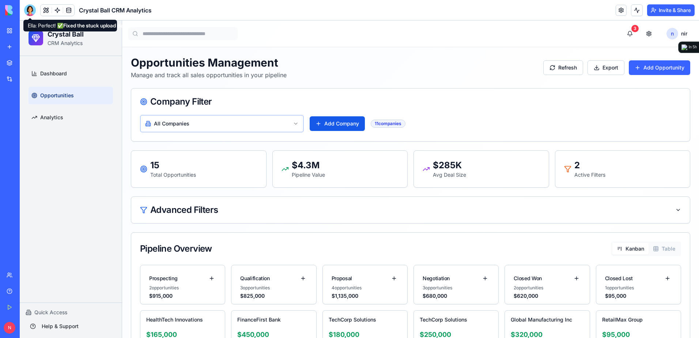
click at [30, 8] on div at bounding box center [30, 10] width 12 height 12
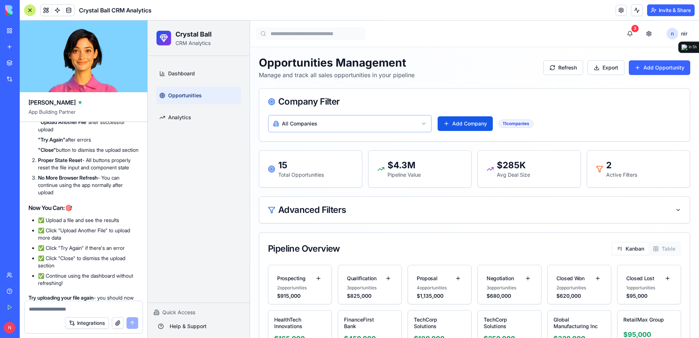
scroll to position [5074, 0]
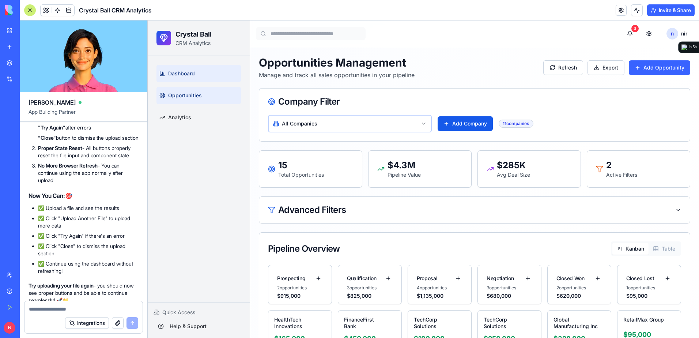
click at [200, 70] on link "Dashboard" at bounding box center [199, 74] width 85 height 18
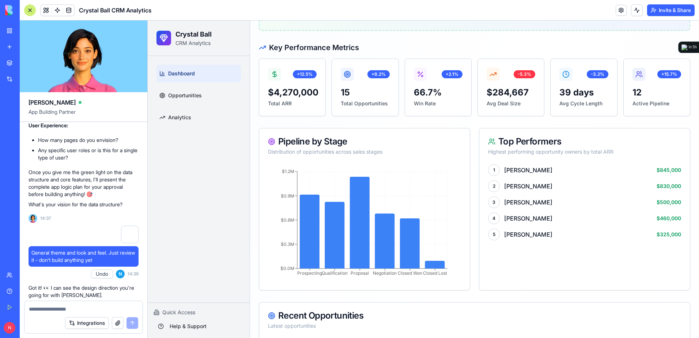
scroll to position [402, 0]
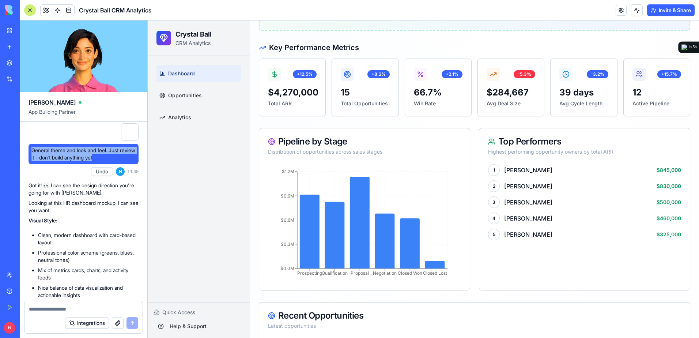
drag, startPoint x: 31, startPoint y: 165, endPoint x: 122, endPoint y: 172, distance: 91.0
click at [122, 161] on span "General theme and look and feel. Just review it - don't build anything yet" at bounding box center [83, 154] width 104 height 15
drag, startPoint x: 122, startPoint y: 172, endPoint x: 121, endPoint y: 144, distance: 27.8
click at [121, 141] on div at bounding box center [130, 132] width 18 height 18
click at [126, 141] on div at bounding box center [130, 132] width 18 height 18
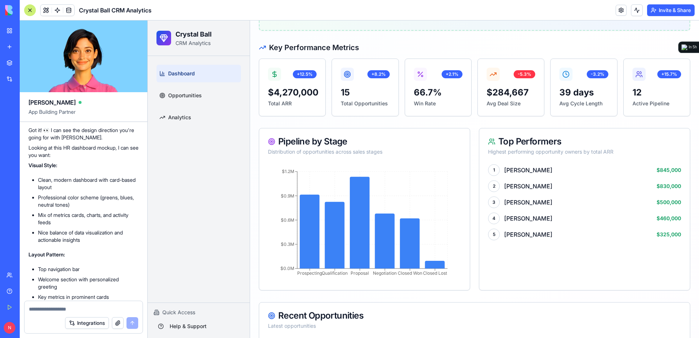
scroll to position [476, 0]
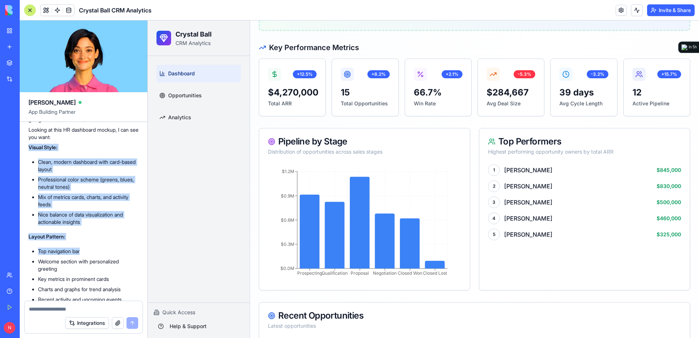
drag, startPoint x: 28, startPoint y: 160, endPoint x: 115, endPoint y: 260, distance: 133.0
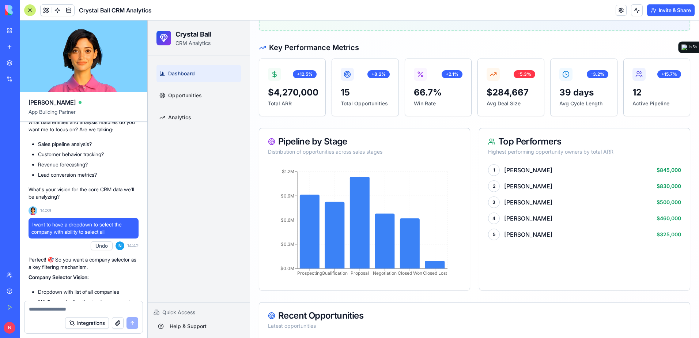
scroll to position [768, 0]
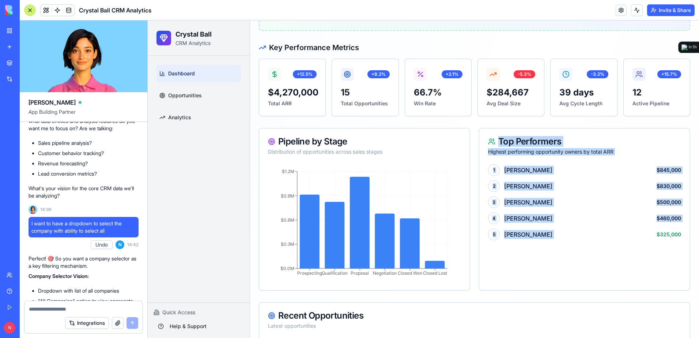
drag, startPoint x: 488, startPoint y: 142, endPoint x: 466, endPoint y: 222, distance: 83.3
click at [643, 225] on div "Top Performers Highest performing opportunity owners by total ARR 1 [PERSON_NAM…" at bounding box center [584, 209] width 211 height 162
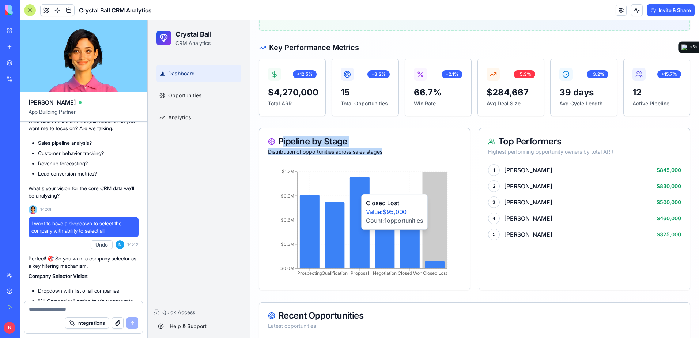
drag, startPoint x: 282, startPoint y: 139, endPoint x: 449, endPoint y: 243, distance: 196.5
click at [449, 243] on div "Pipeline by Stage Distribution of opportunities across sales stages Prospecting…" at bounding box center [364, 209] width 211 height 162
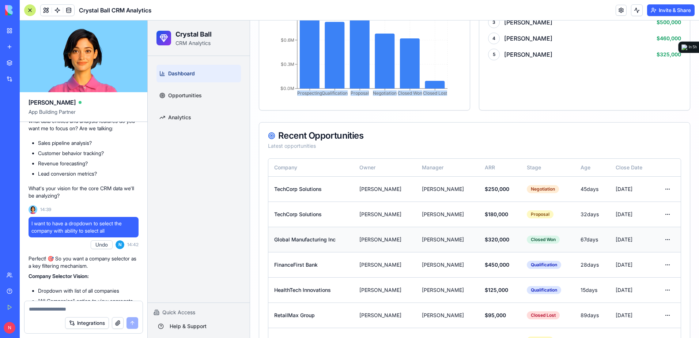
scroll to position [512, 0]
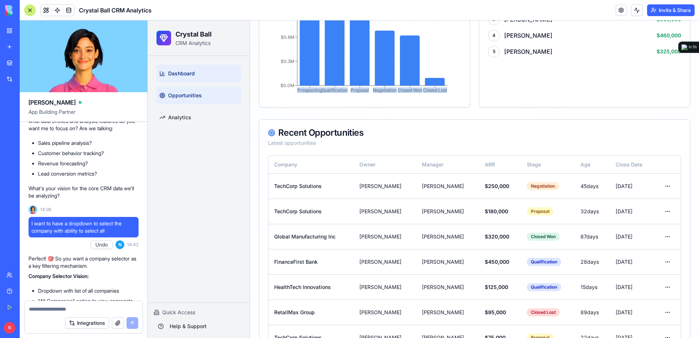
click at [196, 100] on link "Opportunities" at bounding box center [199, 96] width 85 height 18
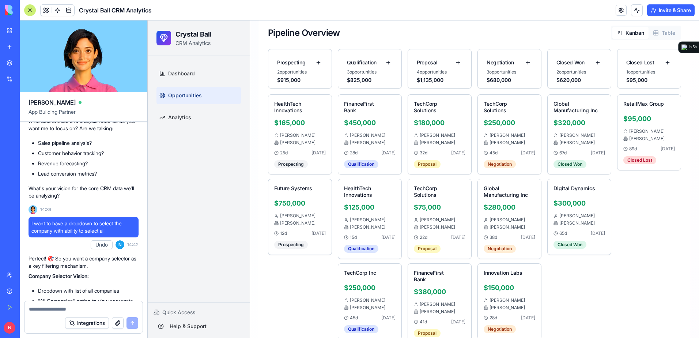
scroll to position [214, 0]
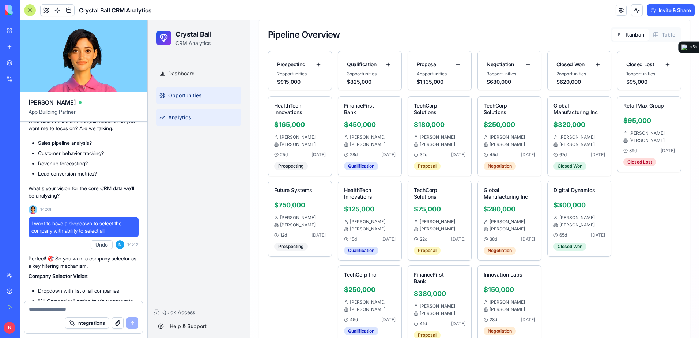
click at [199, 113] on link "Analytics" at bounding box center [199, 118] width 85 height 18
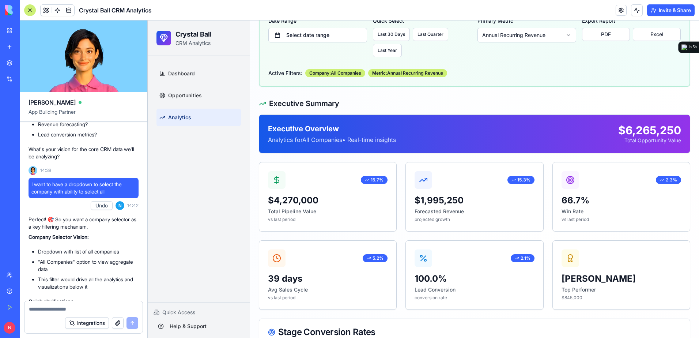
scroll to position [805, 0]
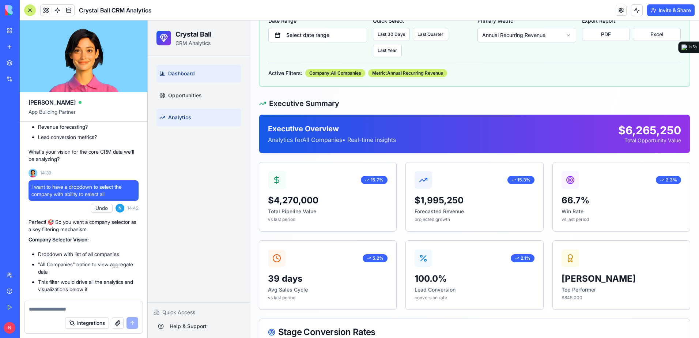
click at [203, 74] on link "Dashboard" at bounding box center [199, 74] width 85 height 18
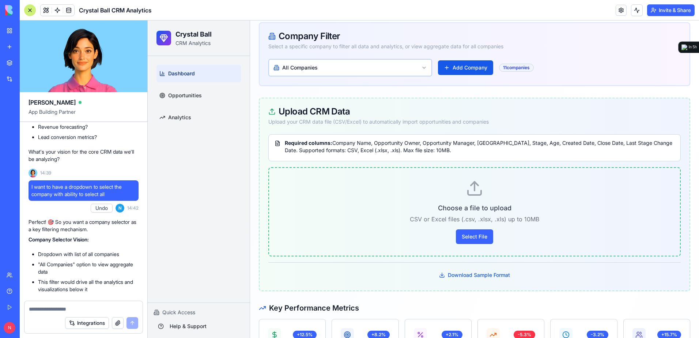
scroll to position [68, 0]
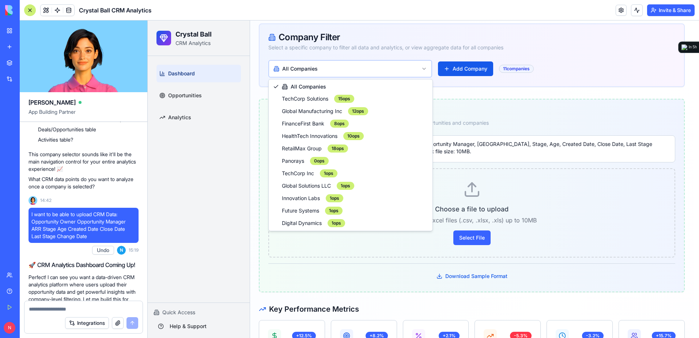
scroll to position [1171, 0]
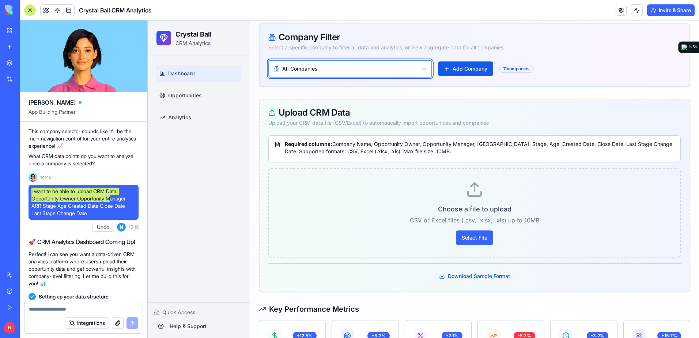
drag, startPoint x: 31, startPoint y: 212, endPoint x: 116, endPoint y: 217, distance: 85.0
click at [116, 217] on div "I want to be able to upload CRM Data: Opportunity Owner Opportunity Manager ARR…" at bounding box center [84, 202] width 110 height 35
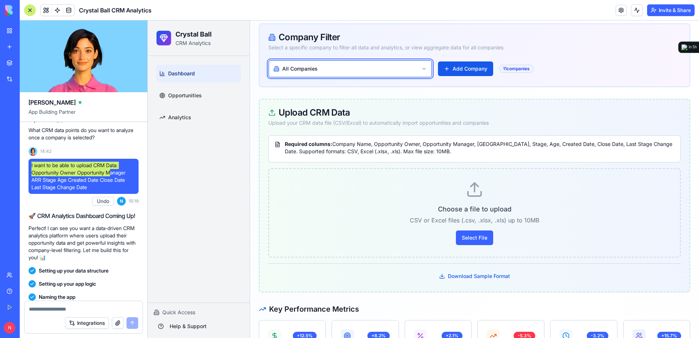
scroll to position [1207, 0]
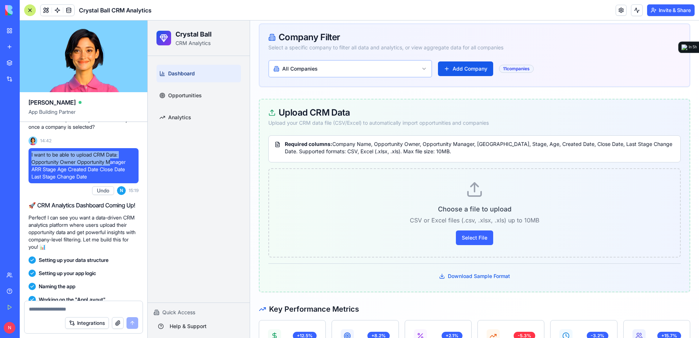
click at [43, 180] on span "I want to be able to upload CRM Data: Opportunity Owner Opportunity Manager ARR…" at bounding box center [83, 165] width 104 height 29
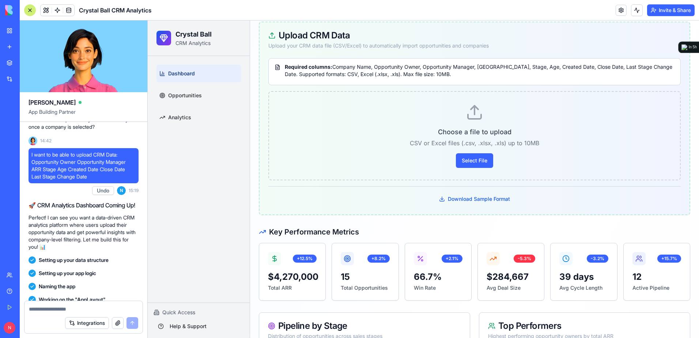
scroll to position [1244, 0]
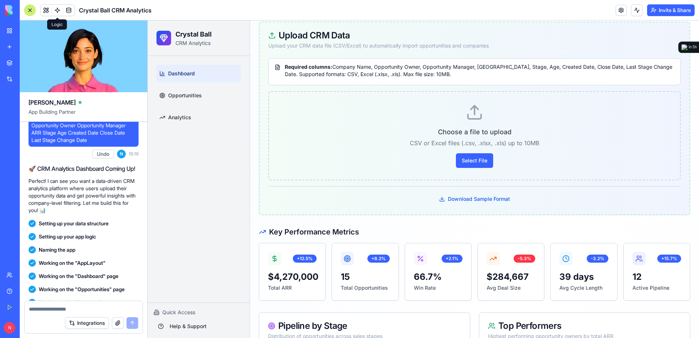
click at [56, 12] on link at bounding box center [57, 10] width 11 height 11
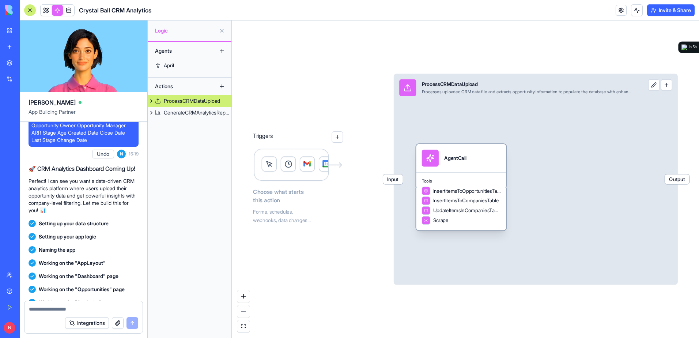
click at [454, 158] on div "AgentCall" at bounding box center [455, 158] width 22 height 7
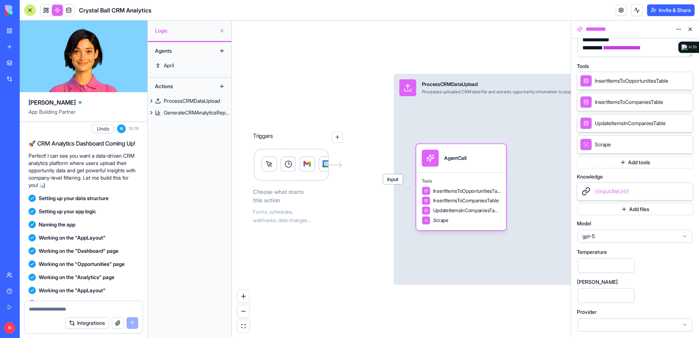
scroll to position [1280, 0]
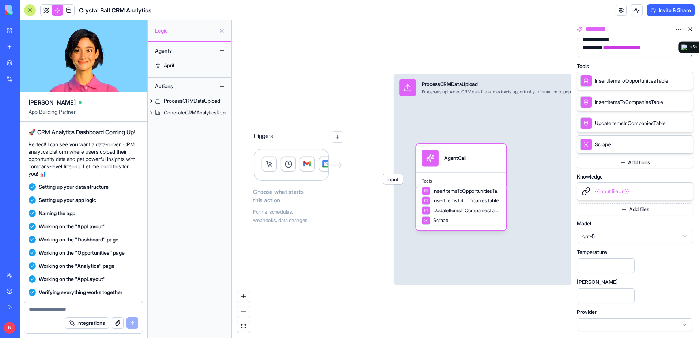
click at [687, 143] on icon at bounding box center [686, 144] width 6 height 6
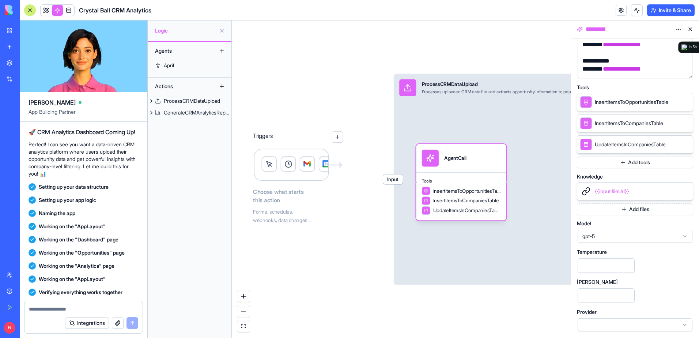
scroll to position [1244, 0]
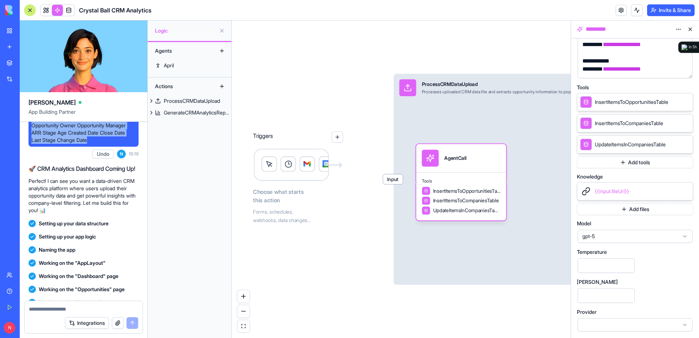
drag, startPoint x: 31, startPoint y: 140, endPoint x: 98, endPoint y: 161, distance: 69.9
click at [98, 144] on span "I want to be able to upload CRM Data: Opportunity Owner Opportunity Manager ARR…" at bounding box center [83, 129] width 104 height 29
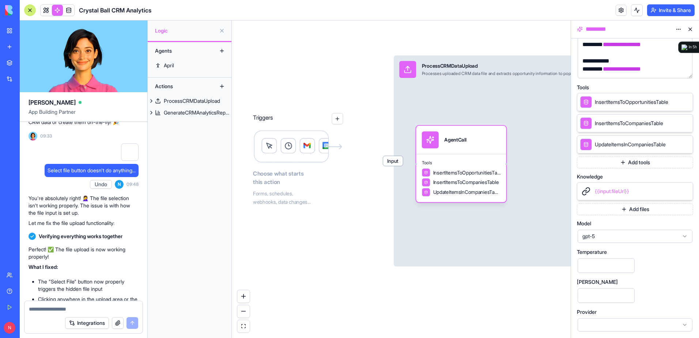
scroll to position [2195, 0]
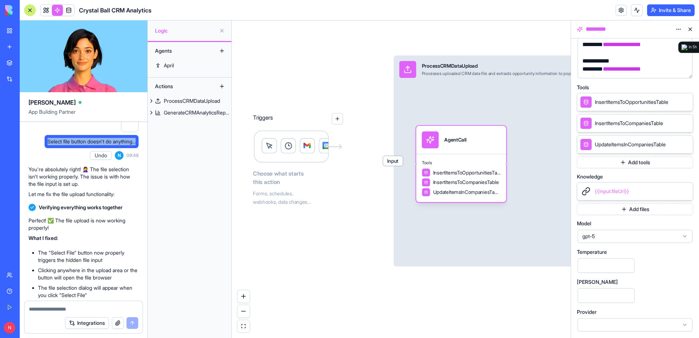
drag, startPoint x: 42, startPoint y: 184, endPoint x: 135, endPoint y: 183, distance: 93.7
click at [135, 145] on span "Select file button doesn't do anything..." at bounding box center [92, 141] width 88 height 7
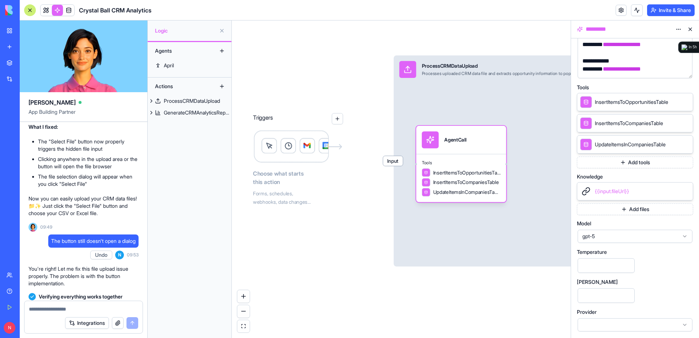
scroll to position [2305, 0]
drag, startPoint x: 49, startPoint y: 285, endPoint x: 132, endPoint y: 283, distance: 82.3
click at [132, 246] on span "The button still doesn't open a dialog" at bounding box center [93, 242] width 85 height 7
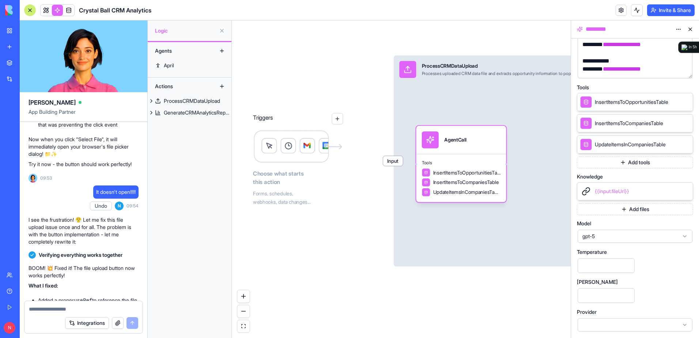
scroll to position [2561, 0]
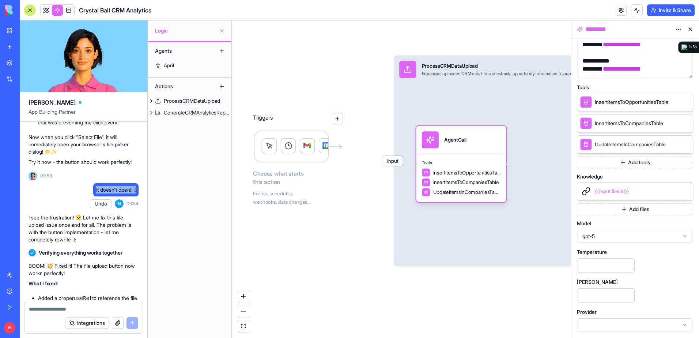
drag, startPoint x: 92, startPoint y: 241, endPoint x: 143, endPoint y: 244, distance: 51.0
click at [143, 244] on div "I want to create an application that will analyze CRM data The App name is Crys…" at bounding box center [84, 199] width 128 height 5276
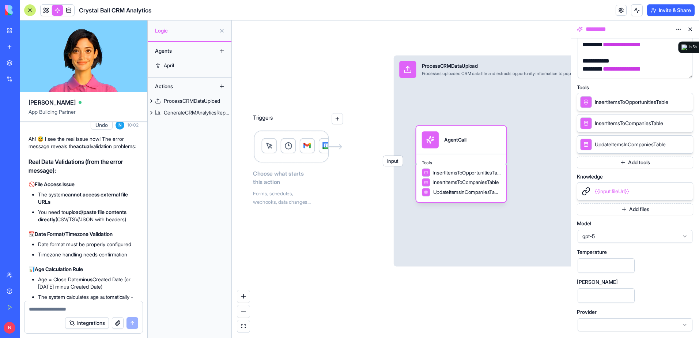
scroll to position [3512, 0]
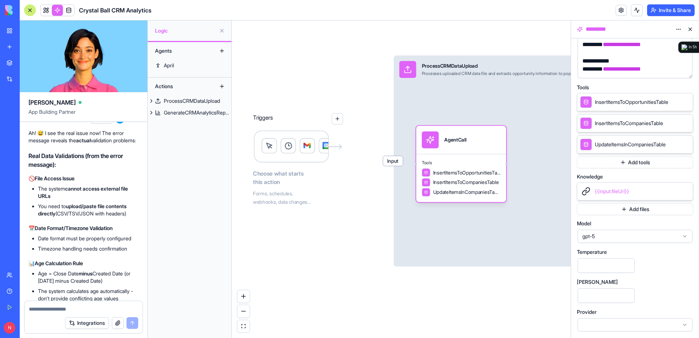
click at [125, 89] on div at bounding box center [130, 80] width 18 height 18
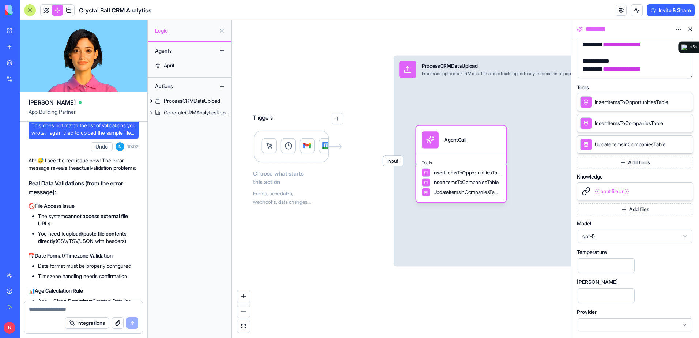
scroll to position [3475, 0]
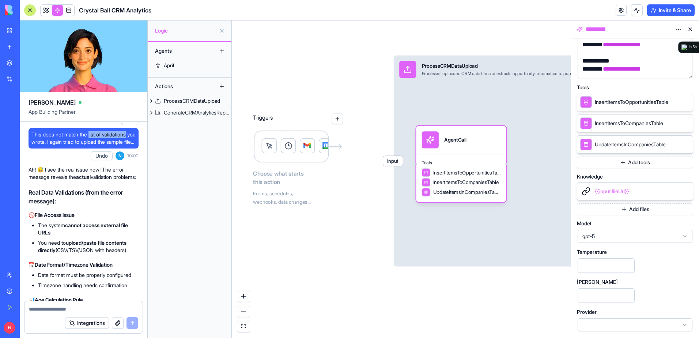
drag, startPoint x: 91, startPoint y: 191, endPoint x: 140, endPoint y: 190, distance: 49.0
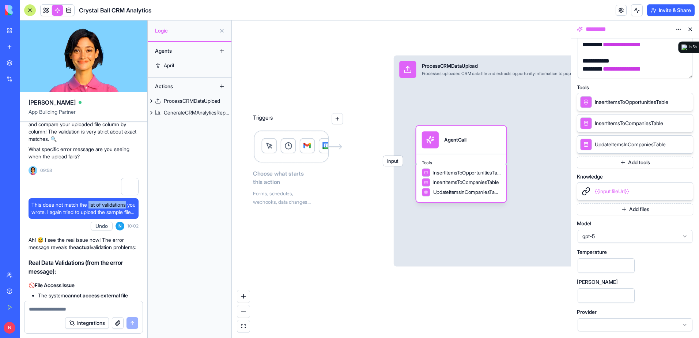
scroll to position [3402, 0]
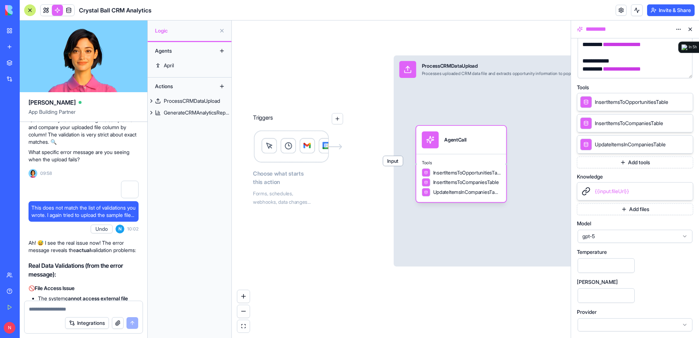
click at [132, 198] on div at bounding box center [130, 190] width 18 height 18
click at [29, 10] on div at bounding box center [30, 10] width 12 height 12
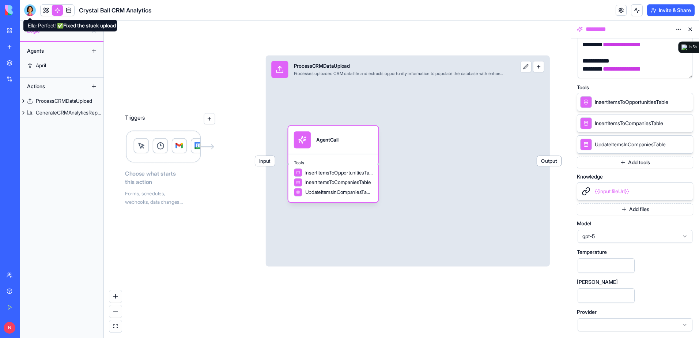
click at [29, 9] on div at bounding box center [30, 10] width 12 height 12
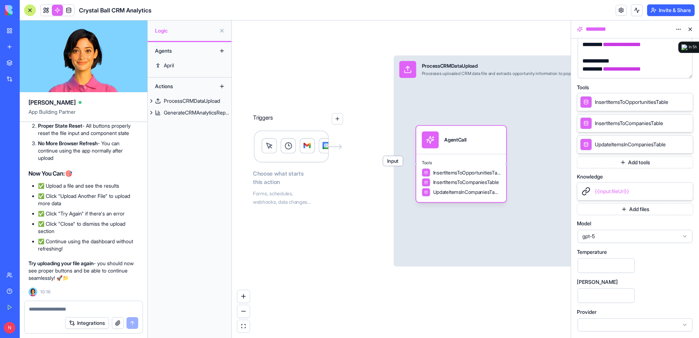
scroll to position [0, 0]
click at [46, 11] on link at bounding box center [46, 10] width 11 height 11
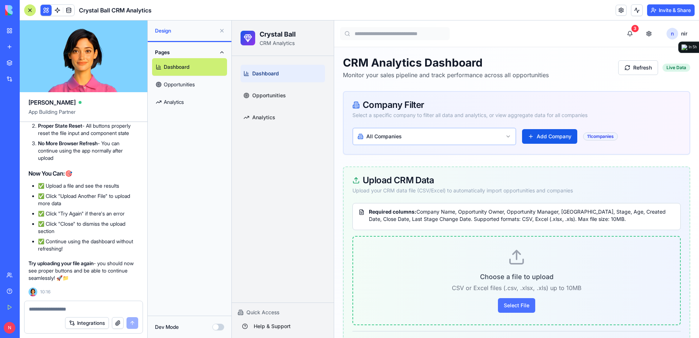
click at [521, 306] on button "Select File" at bounding box center [516, 305] width 37 height 15
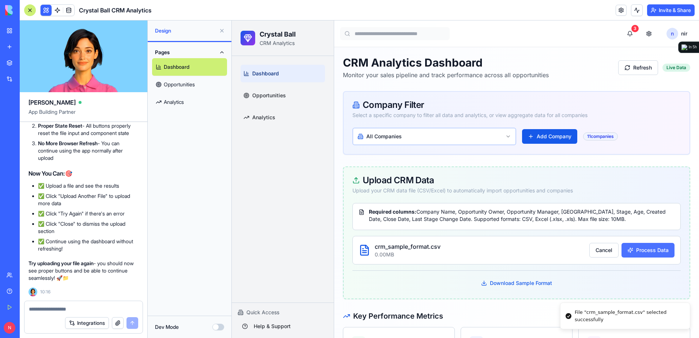
click at [635, 250] on button "Process Data" at bounding box center [648, 250] width 53 height 15
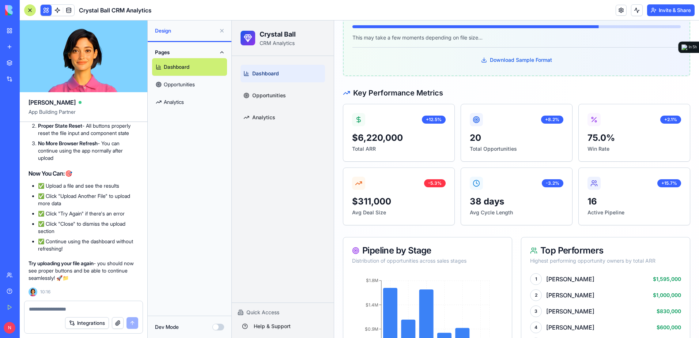
scroll to position [256, 0]
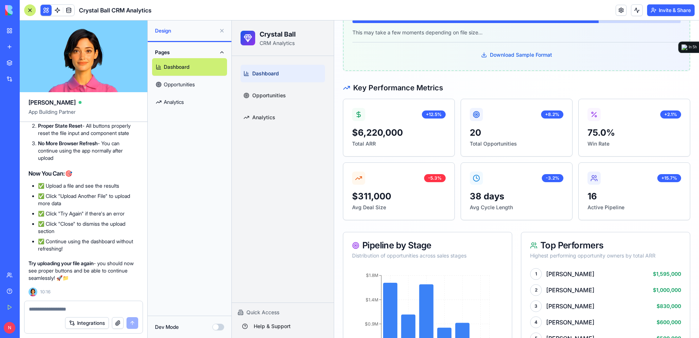
click at [12, 31] on link "My Workspace" at bounding box center [16, 30] width 29 height 15
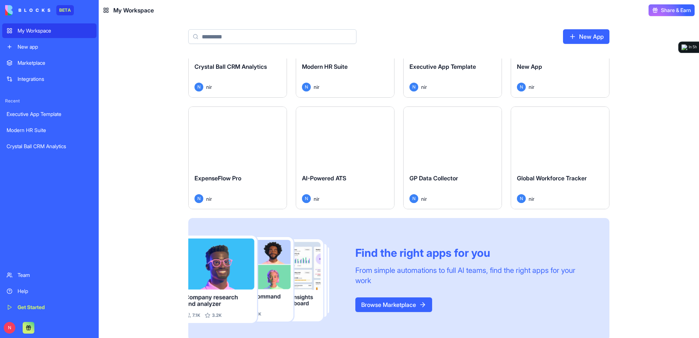
scroll to position [73, 0]
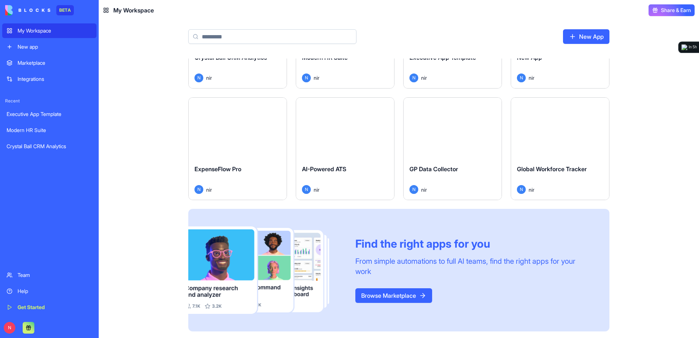
click at [541, 148] on div "Launch" at bounding box center [560, 128] width 98 height 61
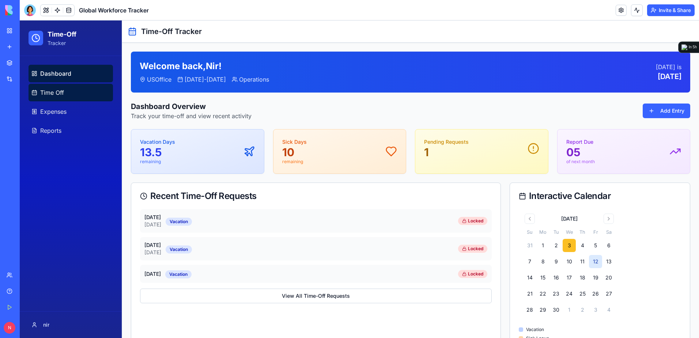
click at [61, 99] on link "Time Off" at bounding box center [71, 93] width 85 height 18
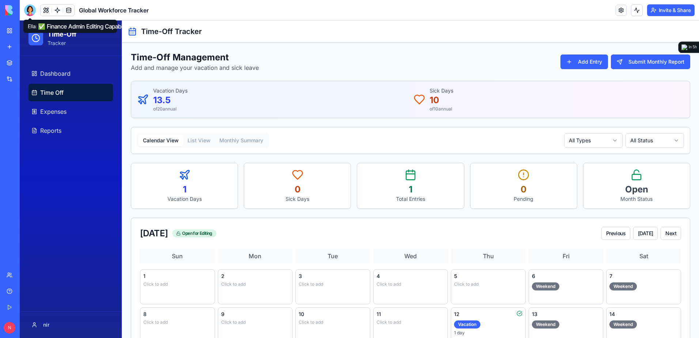
click at [27, 14] on div at bounding box center [30, 10] width 12 height 12
click at [29, 10] on div at bounding box center [30, 10] width 12 height 12
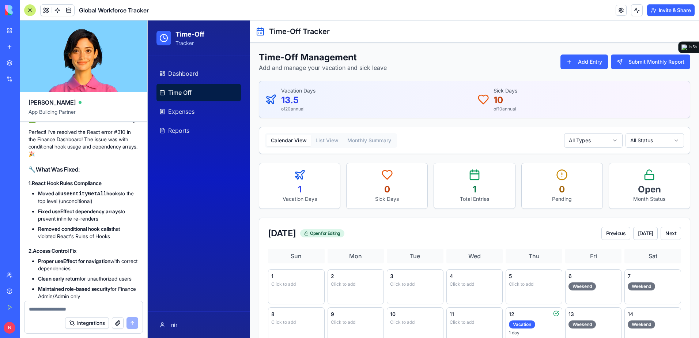
scroll to position [29161, 0]
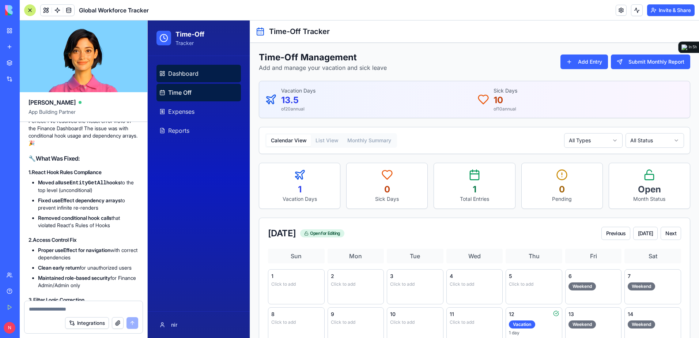
click at [179, 77] on span "Dashboard" at bounding box center [183, 73] width 30 height 9
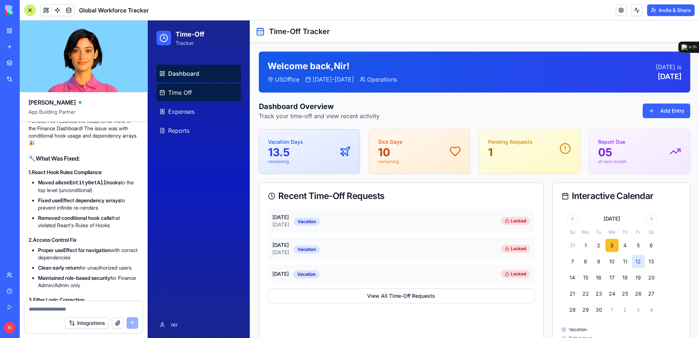
click at [184, 90] on span "Time Off" at bounding box center [180, 92] width 24 height 9
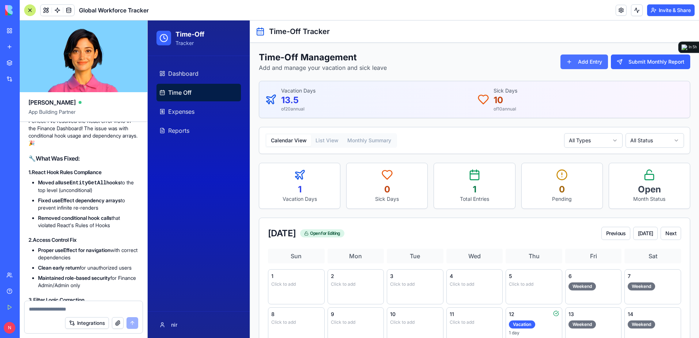
click at [586, 61] on button "Add Entry" at bounding box center [585, 62] width 48 height 15
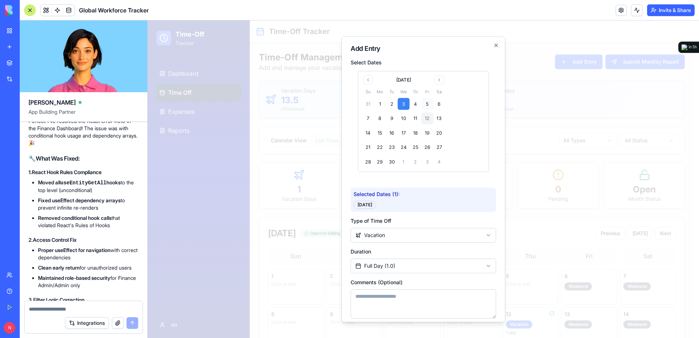
click at [426, 105] on button "5" at bounding box center [428, 104] width 12 height 12
click at [414, 117] on button "11" at bounding box center [416, 119] width 12 height 12
click at [428, 106] on button "5" at bounding box center [428, 104] width 12 height 12
click at [427, 106] on button "5" at bounding box center [428, 104] width 12 height 12
click at [427, 105] on button "5" at bounding box center [428, 104] width 12 height 12
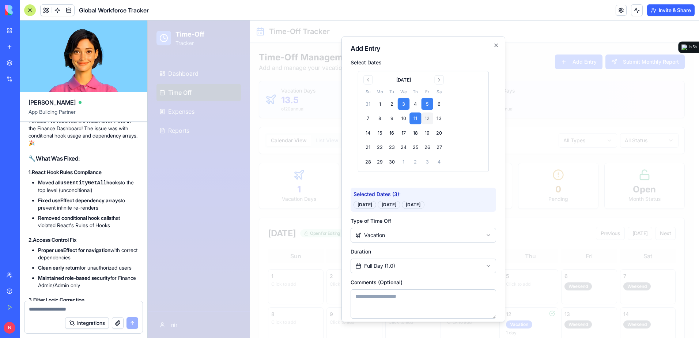
click at [427, 105] on button "5" at bounding box center [428, 104] width 12 height 12
click at [428, 104] on button "5" at bounding box center [428, 104] width 12 height 12
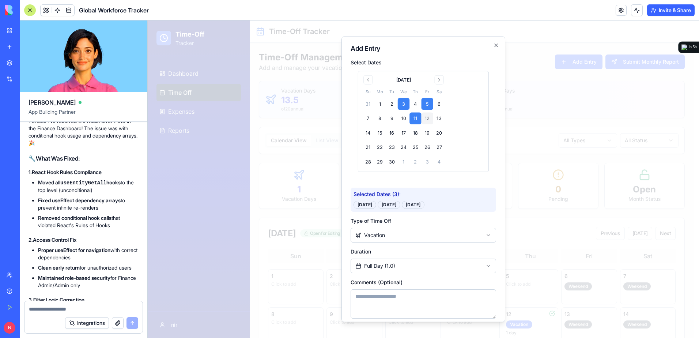
click at [428, 104] on button "5" at bounding box center [428, 104] width 12 height 12
click at [494, 46] on icon "button" at bounding box center [497, 45] width 6 height 6
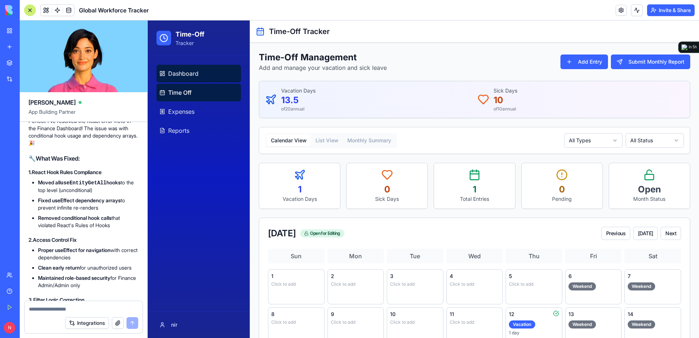
click at [204, 71] on link "Dashboard" at bounding box center [199, 74] width 85 height 18
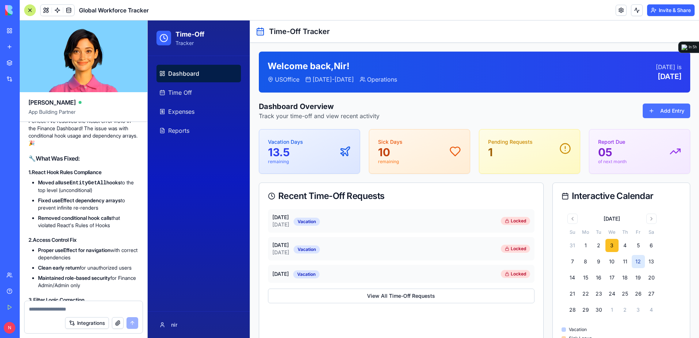
click at [654, 112] on button "Add Entry" at bounding box center [667, 111] width 48 height 15
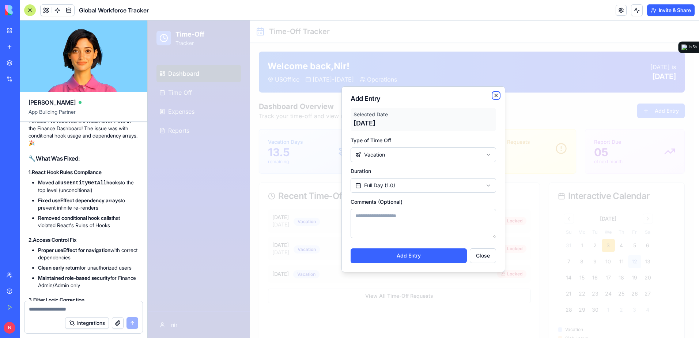
click at [497, 95] on icon "button" at bounding box center [496, 95] width 3 height 3
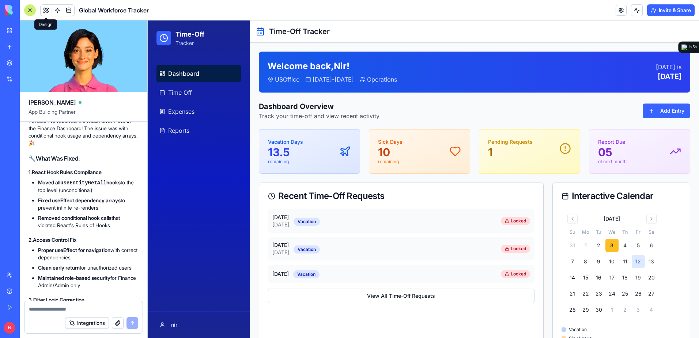
click at [49, 12] on button at bounding box center [46, 10] width 11 height 11
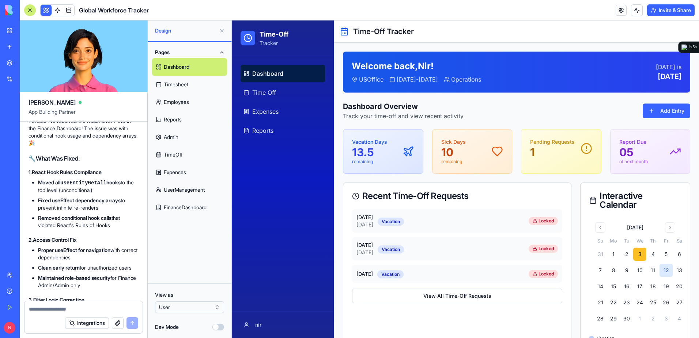
click at [222, 328] on button "Dev Mode" at bounding box center [219, 327] width 12 height 7
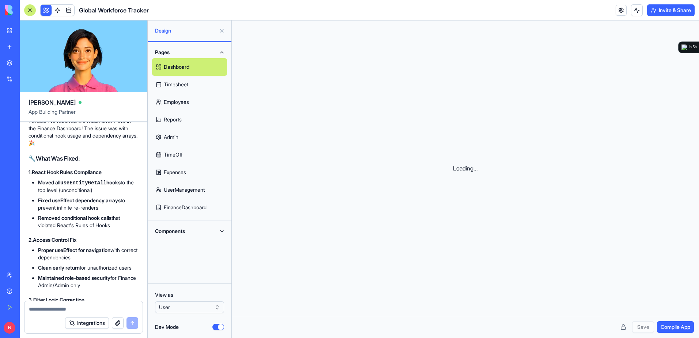
scroll to position [29161, 0]
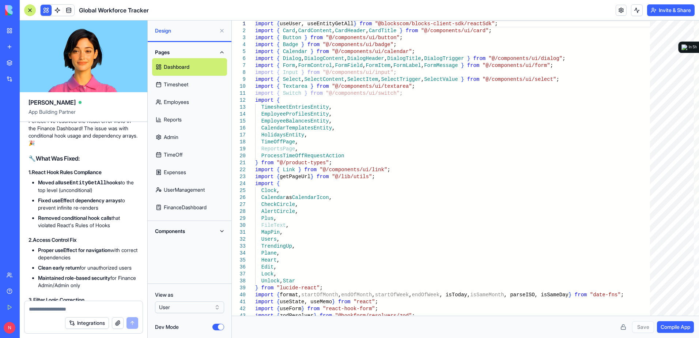
click at [206, 228] on button "Components" at bounding box center [189, 231] width 75 height 12
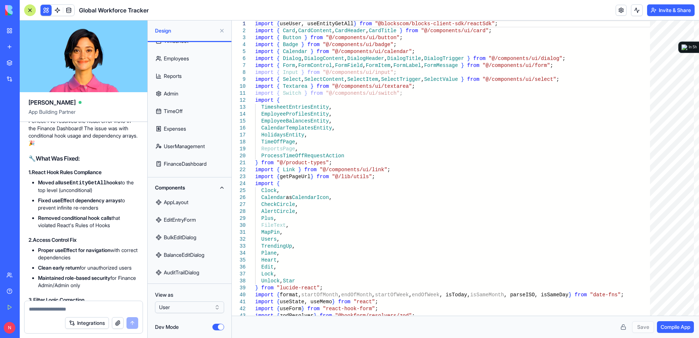
scroll to position [46, 0]
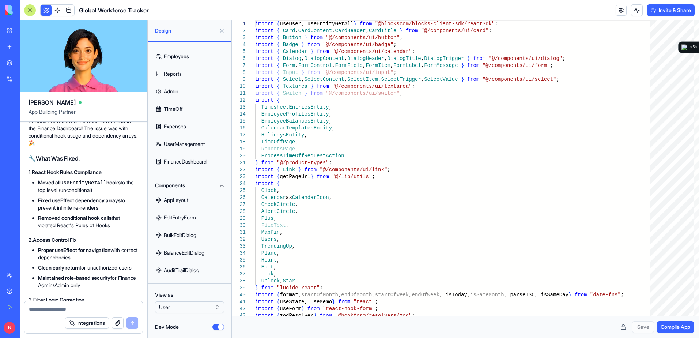
click at [202, 219] on link "EditEntryForm" at bounding box center [189, 218] width 75 height 18
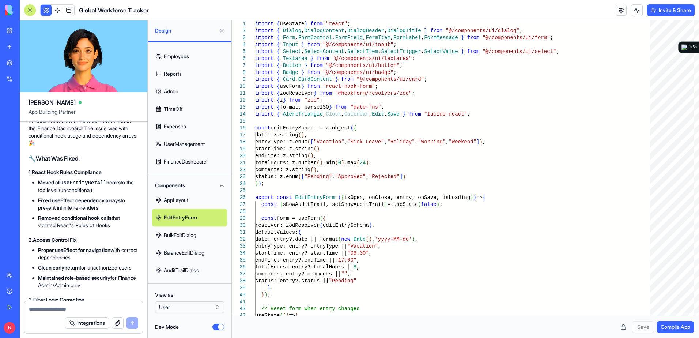
click at [198, 233] on link "BulkEditDialog" at bounding box center [189, 235] width 75 height 18
type textarea "**********"
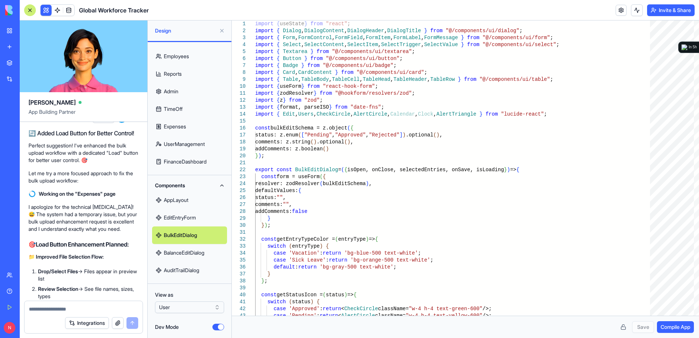
scroll to position [23816, 0]
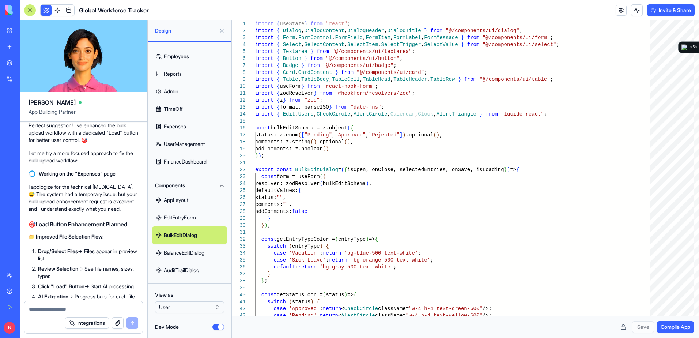
click at [45, 10] on button at bounding box center [46, 10] width 11 height 11
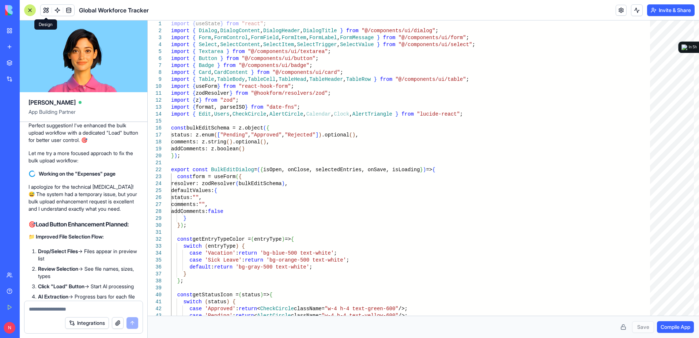
click at [44, 10] on button at bounding box center [46, 10] width 11 height 11
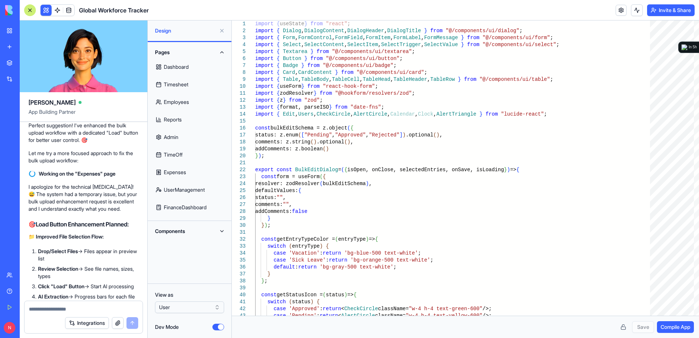
click at [214, 329] on button "Dev Mode" at bounding box center [219, 327] width 12 height 7
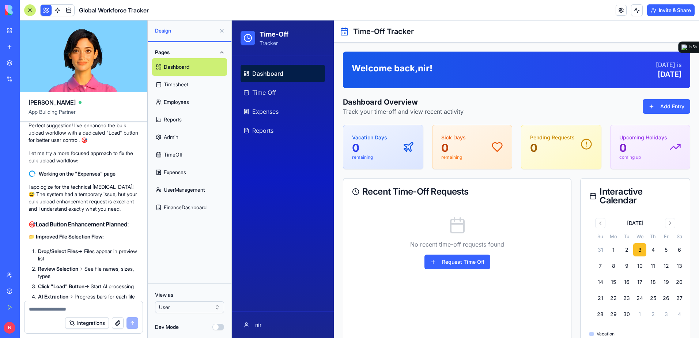
click at [222, 32] on button at bounding box center [222, 31] width 12 height 12
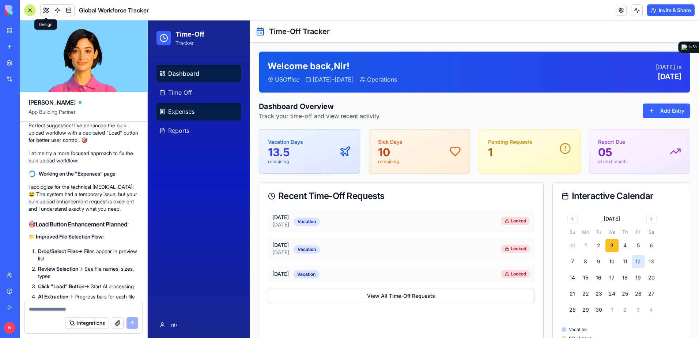
click at [213, 117] on link "Expenses" at bounding box center [199, 112] width 85 height 18
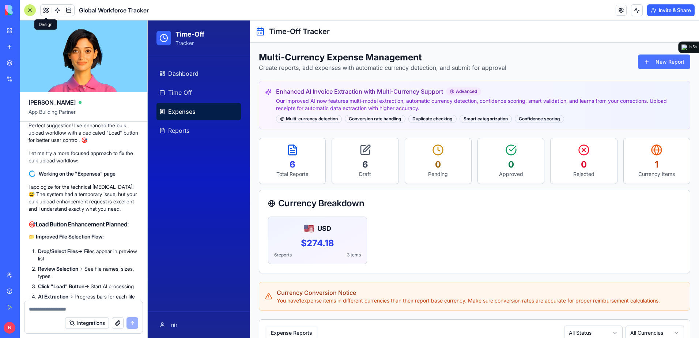
click at [648, 61] on button "New Report" at bounding box center [664, 62] width 52 height 15
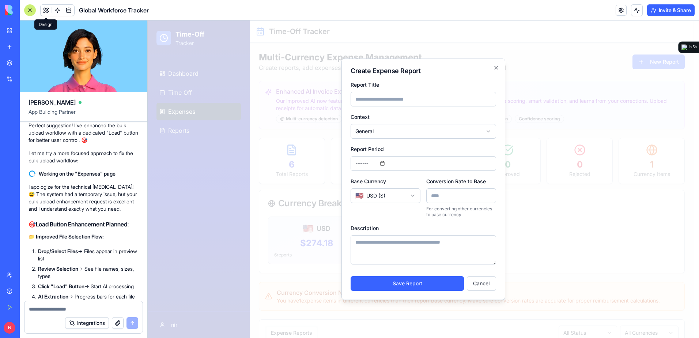
click at [394, 101] on input "Report Title" at bounding box center [424, 99] width 146 height 15
click at [395, 100] on input "Report Title" at bounding box center [424, 99] width 146 height 15
type input "******"
click at [351, 276] on button "Save Report" at bounding box center [407, 283] width 113 height 15
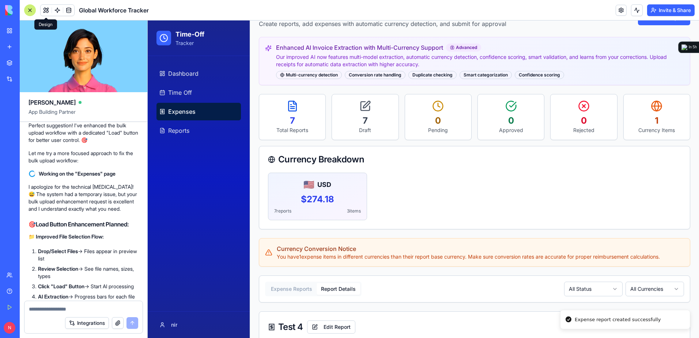
scroll to position [73, 0]
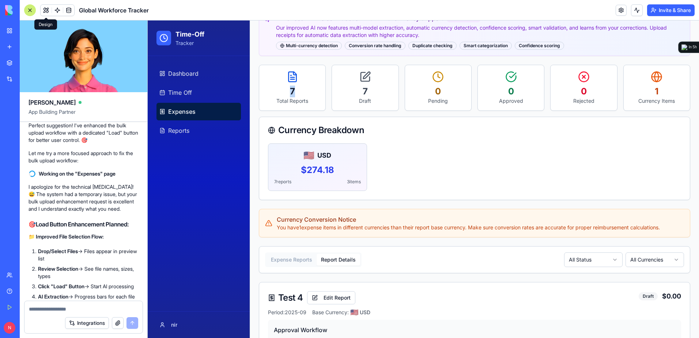
drag, startPoint x: 290, startPoint y: 91, endPoint x: 305, endPoint y: 91, distance: 15.7
click at [305, 91] on p "7" at bounding box center [292, 92] width 55 height 12
drag, startPoint x: 361, startPoint y: 92, endPoint x: 387, endPoint y: 91, distance: 25.6
click at [385, 91] on p "7" at bounding box center [365, 92] width 55 height 12
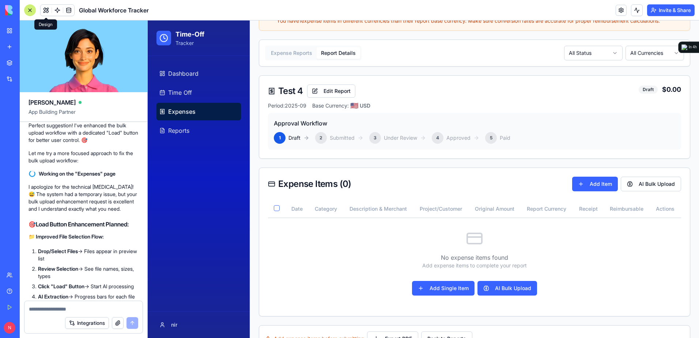
scroll to position [293, 0]
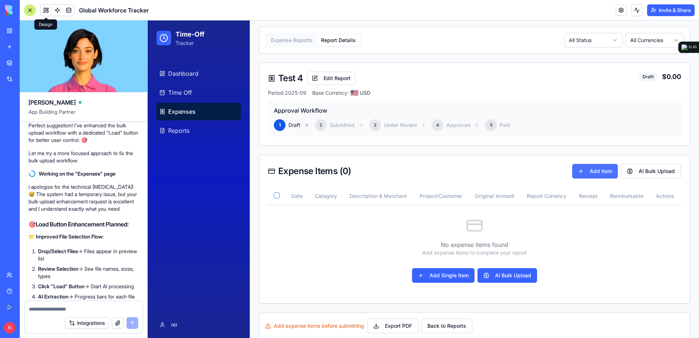
click at [603, 172] on button "Add Item" at bounding box center [596, 171] width 46 height 15
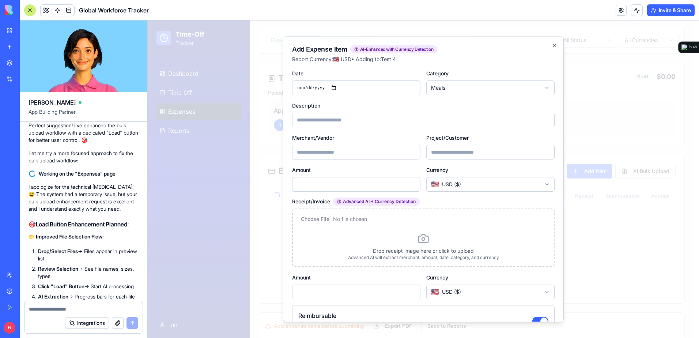
click at [419, 242] on icon at bounding box center [424, 239] width 12 height 12
click at [355, 220] on input "file" at bounding box center [423, 222] width 249 height 15
type input "**********"
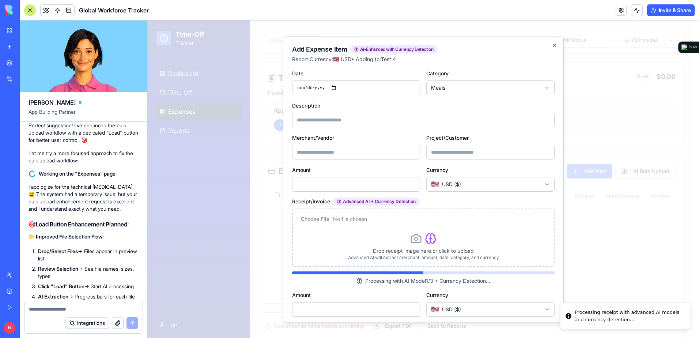
type input "**********"
type input "*****"
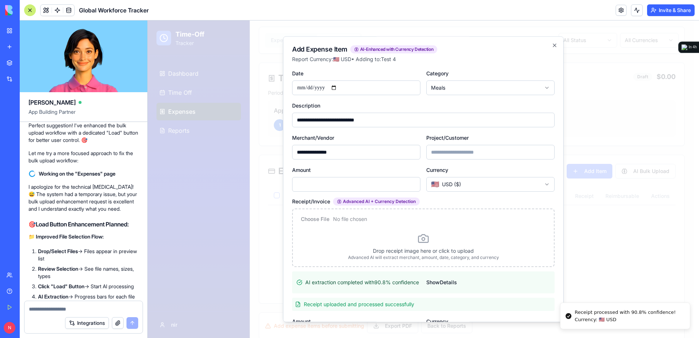
drag, startPoint x: 341, startPoint y: 151, endPoint x: 301, endPoint y: 154, distance: 39.3
click at [301, 154] on input "**********" at bounding box center [356, 152] width 128 height 15
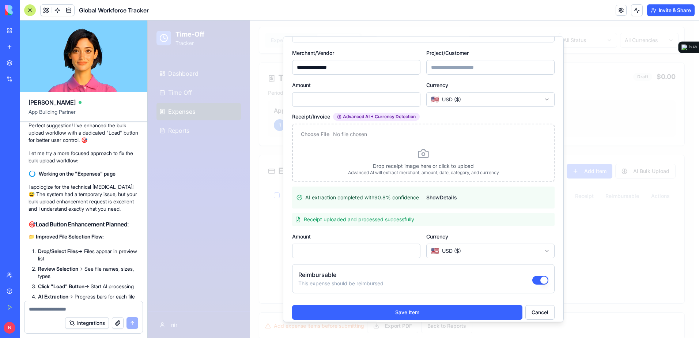
scroll to position [92, 0]
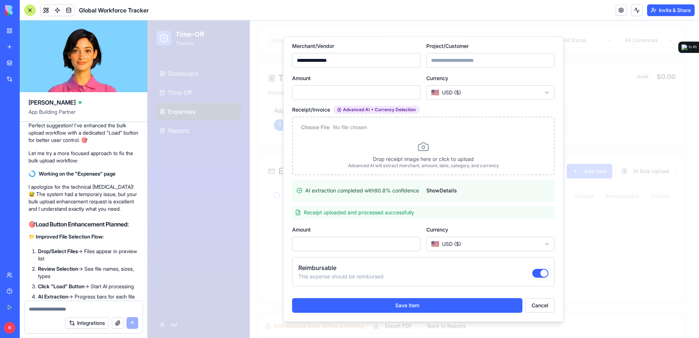
drag, startPoint x: 315, startPoint y: 243, endPoint x: 289, endPoint y: 241, distance: 26.4
click at [289, 241] on div "**********" at bounding box center [423, 179] width 281 height 286
click at [541, 308] on button "Cancel" at bounding box center [540, 305] width 29 height 15
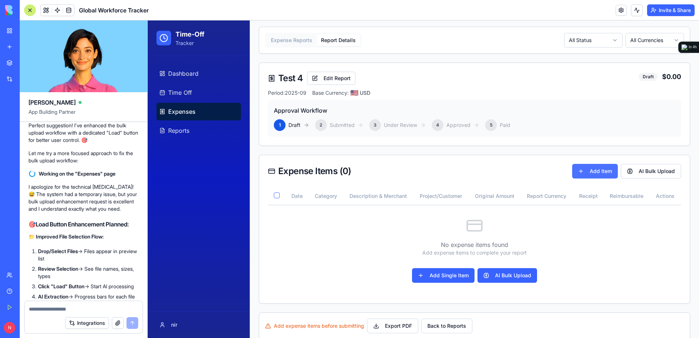
click at [584, 173] on button "Add Item" at bounding box center [596, 171] width 46 height 15
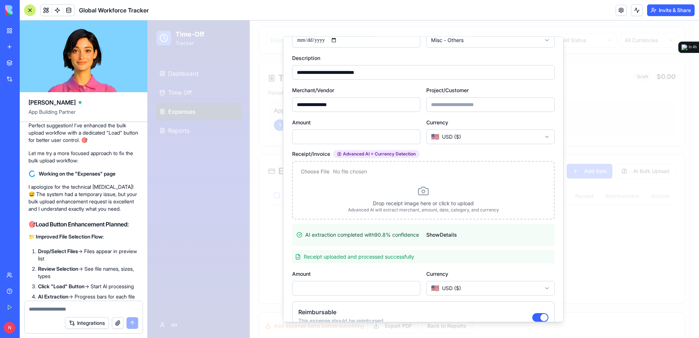
scroll to position [0, 0]
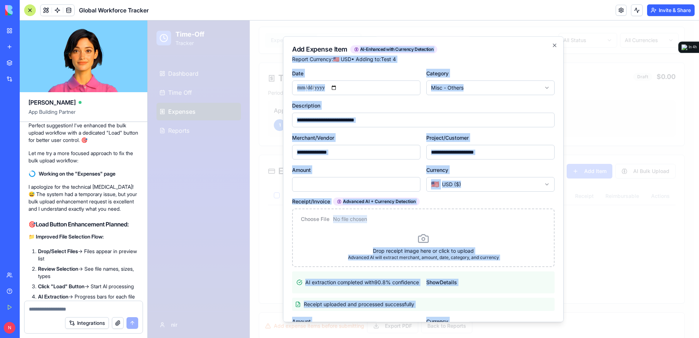
click at [546, 49] on h2 "Add Expense Item AI-Enhanced with Currency Detection" at bounding box center [423, 49] width 263 height 8
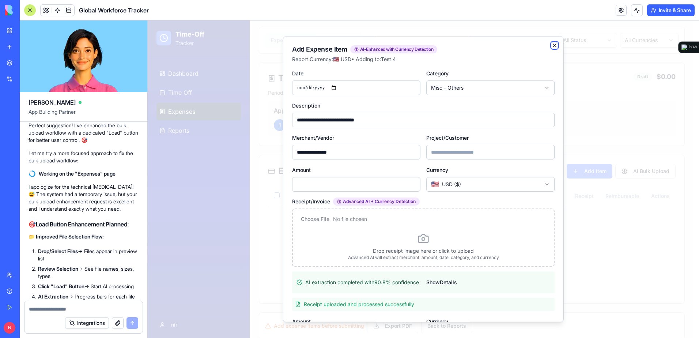
click at [552, 46] on icon "button" at bounding box center [555, 45] width 6 height 6
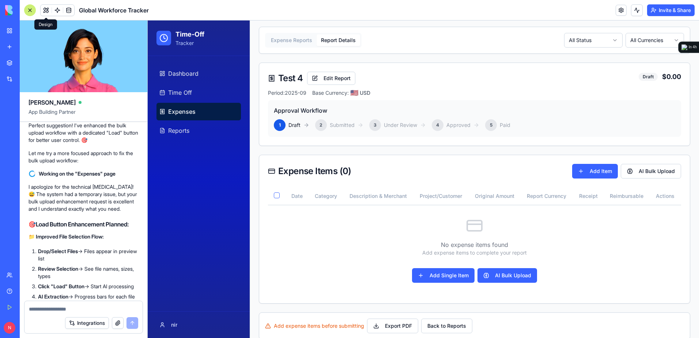
click at [44, 11] on button at bounding box center [46, 10] width 11 height 11
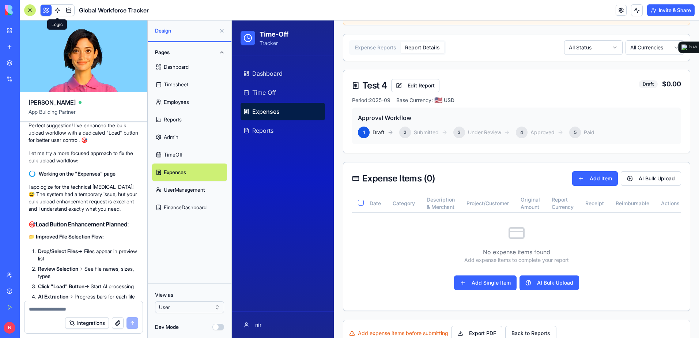
click at [56, 8] on link at bounding box center [57, 10] width 11 height 11
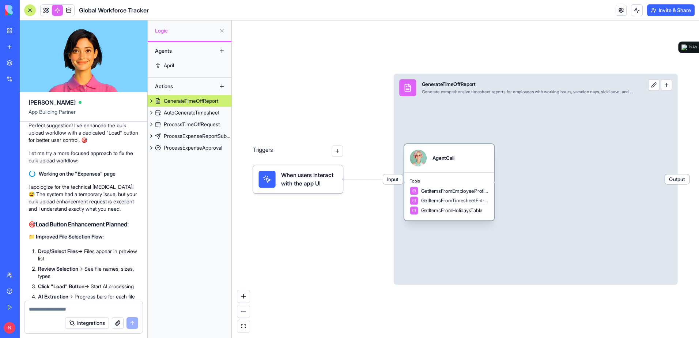
click at [419, 180] on span "Tools" at bounding box center [449, 180] width 79 height 5
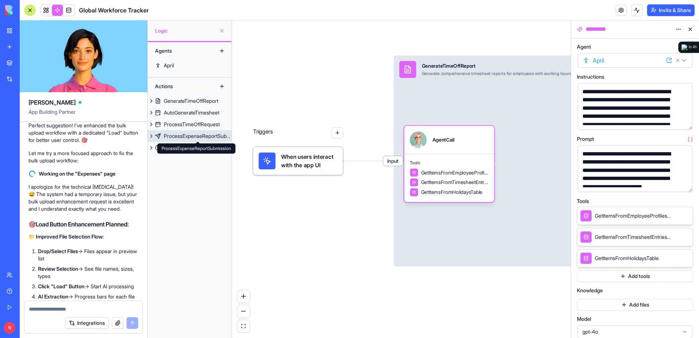
click at [192, 135] on div "ProcessExpenseReportSubmission" at bounding box center [198, 135] width 68 height 7
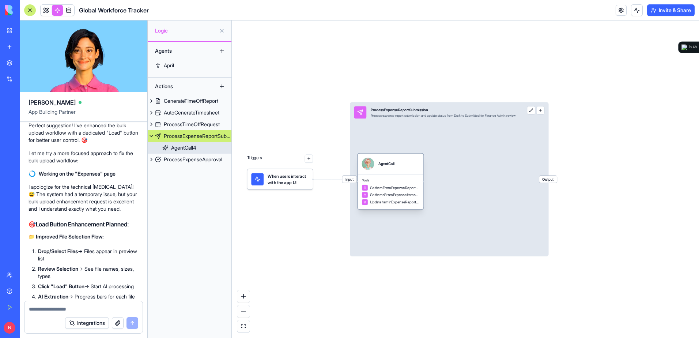
click at [391, 184] on div "Tools GetItemFromExpenseReportsTable GetItemsFromExpenseItemsTable UpdateItemIn…" at bounding box center [391, 191] width 66 height 35
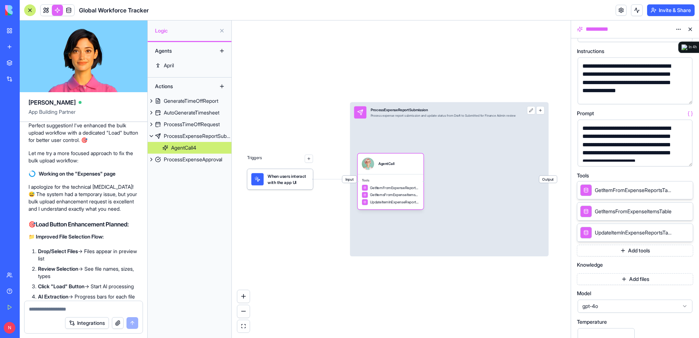
scroll to position [37, 0]
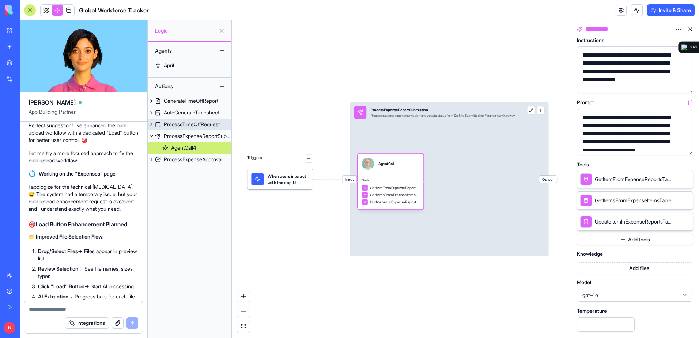
click at [216, 124] on div "ProcessTimeOffRequest" at bounding box center [192, 124] width 56 height 7
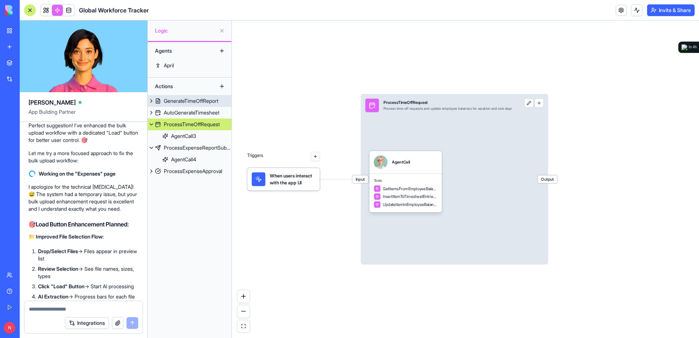
click at [191, 99] on div "GenerateTimeOffReport" at bounding box center [191, 100] width 55 height 7
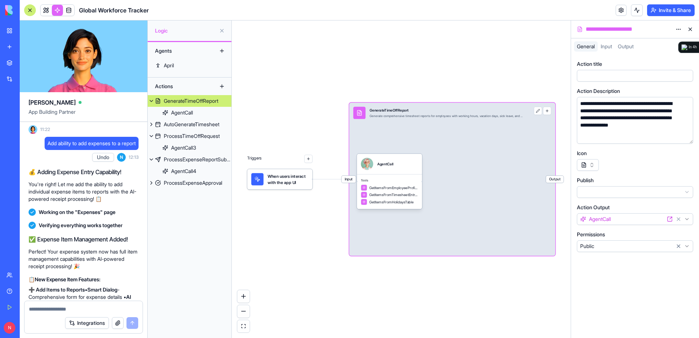
scroll to position [19865, 0]
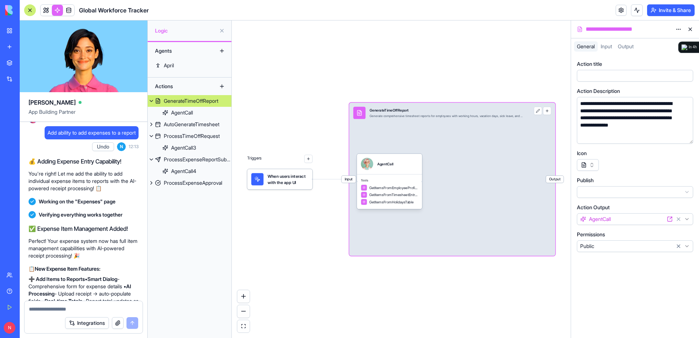
drag, startPoint x: 84, startPoint y: 200, endPoint x: 114, endPoint y: 225, distance: 39.5
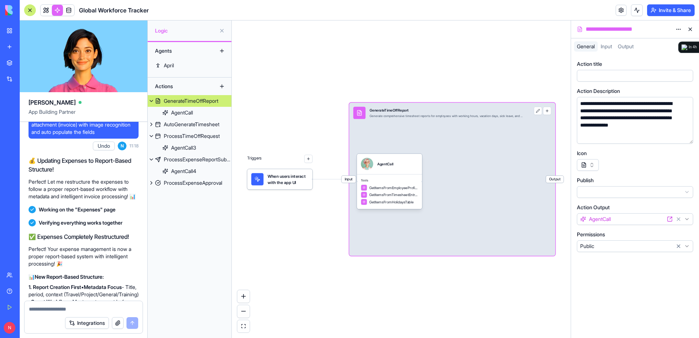
scroll to position [19243, 0]
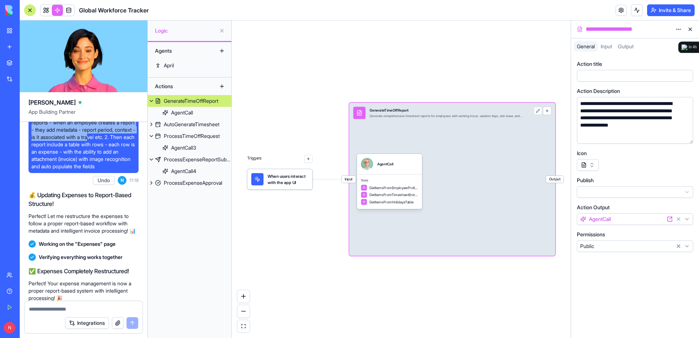
click at [31, 9] on div at bounding box center [30, 10] width 12 height 12
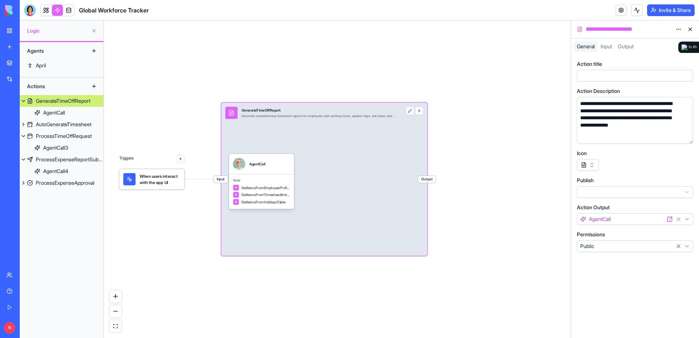
click at [30, 11] on div at bounding box center [30, 10] width 12 height 12
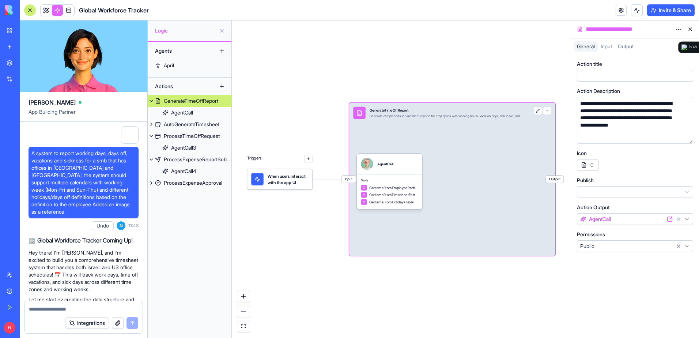
scroll to position [33405, 0]
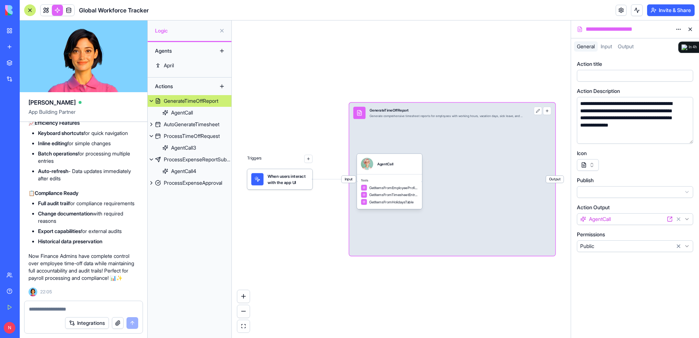
click at [10, 27] on link "My Workspace" at bounding box center [16, 30] width 29 height 15
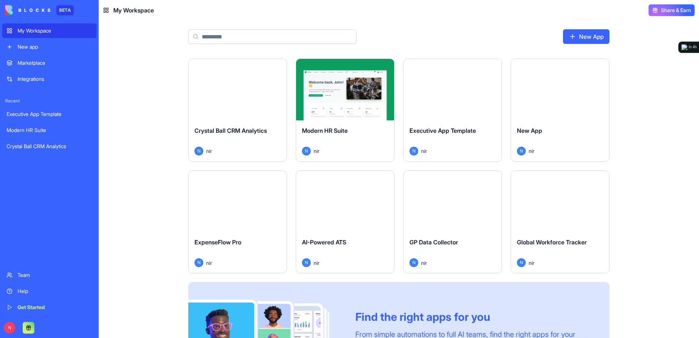
click at [450, 113] on div "Launch" at bounding box center [453, 89] width 98 height 61
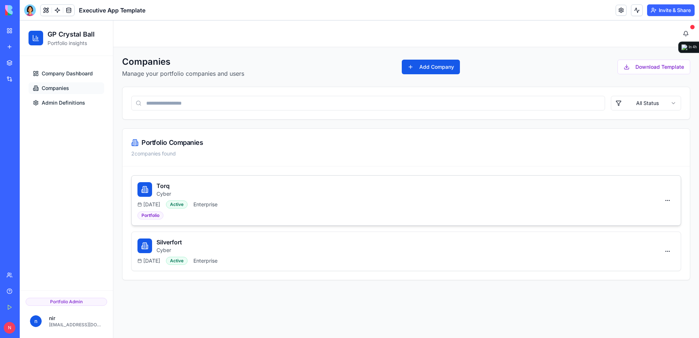
click at [410, 195] on div "Torq Cyber" at bounding box center [399, 189] width 523 height 16
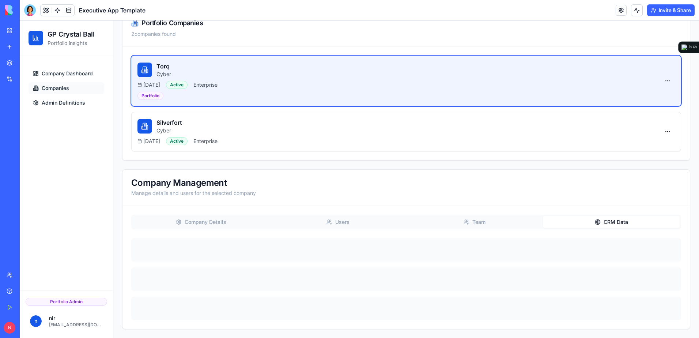
scroll to position [120, 0]
click at [604, 121] on div "Companies Manage your portfolio companies and users Add Company Download Templa…" at bounding box center [406, 132] width 569 height 393
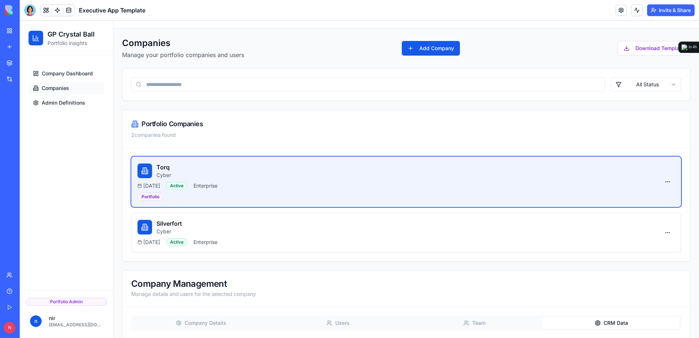
scroll to position [0, 0]
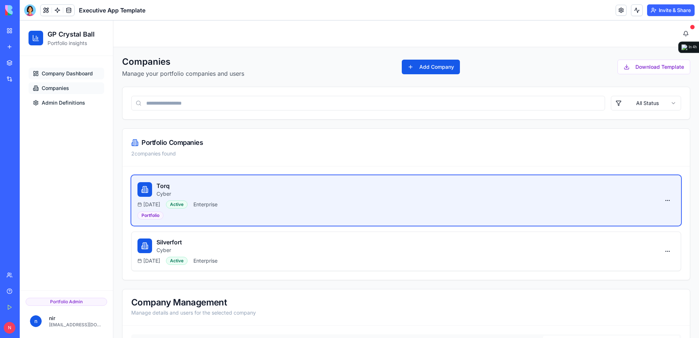
click at [59, 74] on span "Company Dashboard" at bounding box center [67, 73] width 51 height 7
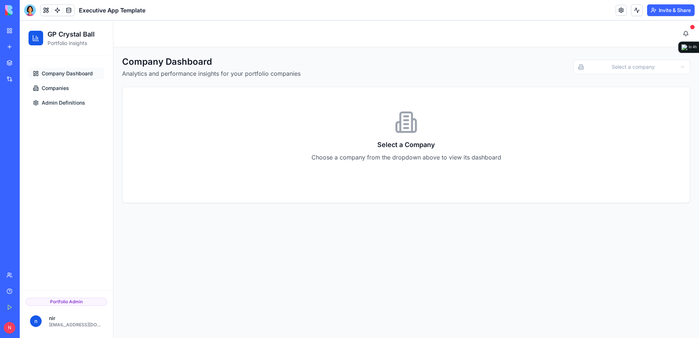
click at [621, 63] on html "GP Crystal Ball Portfolio insights Company Dashboard Companies Admin Definition…" at bounding box center [360, 179] width 680 height 318
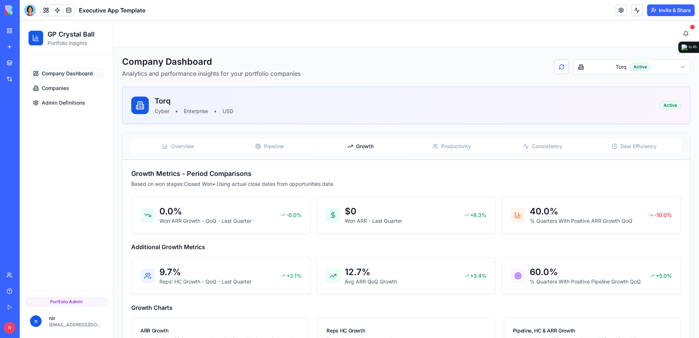
click at [369, 149] on span "Growth" at bounding box center [365, 146] width 18 height 7
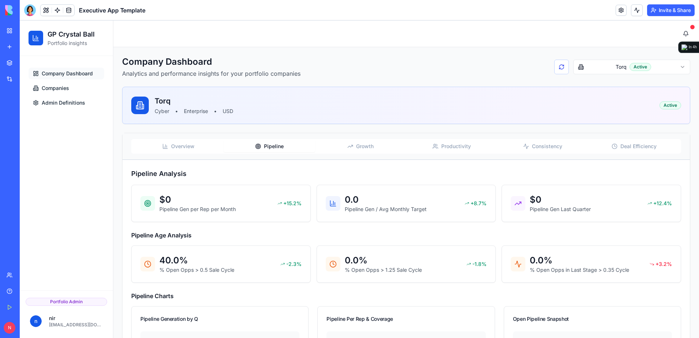
click at [283, 151] on button "Pipeline" at bounding box center [269, 146] width 91 height 12
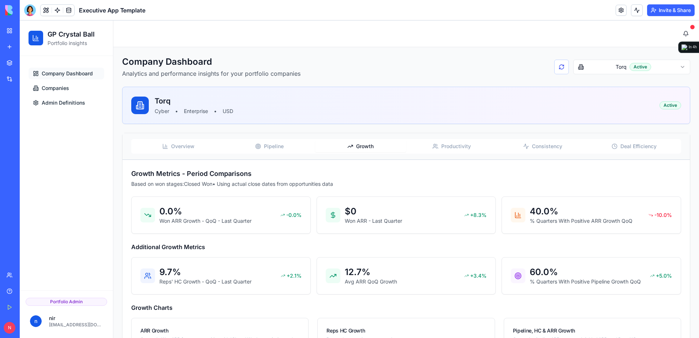
click at [366, 146] on span "Growth" at bounding box center [365, 146] width 18 height 7
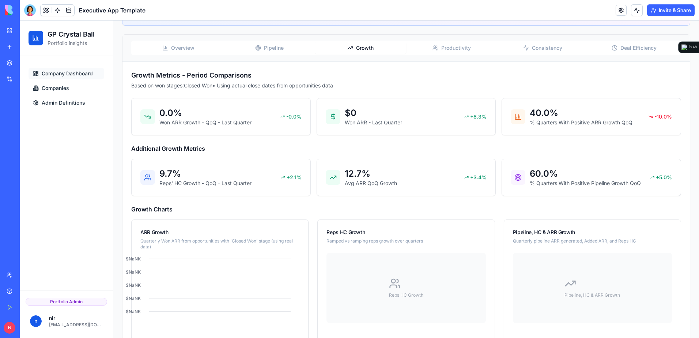
scroll to position [110, 0]
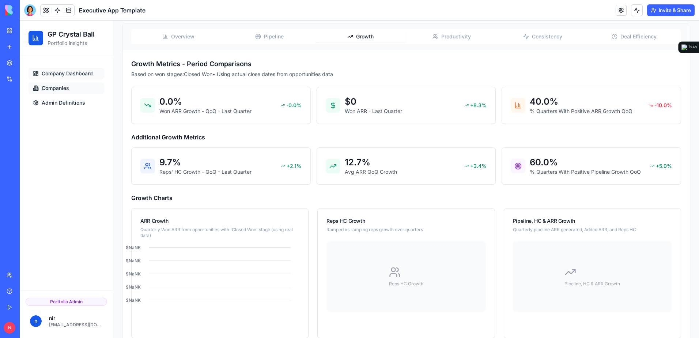
click at [72, 84] on link "Companies" at bounding box center [67, 88] width 76 height 12
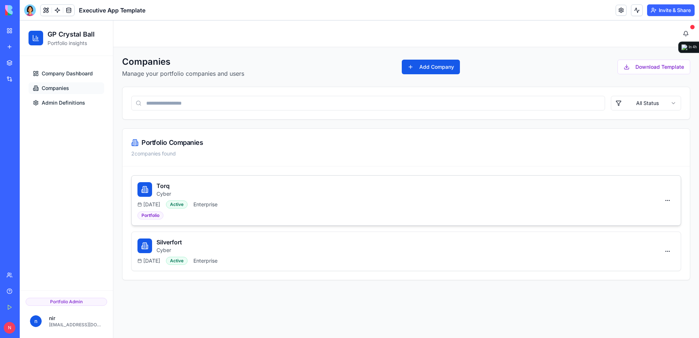
click at [500, 200] on div "[DATE] Active Enterprise" at bounding box center [399, 204] width 523 height 8
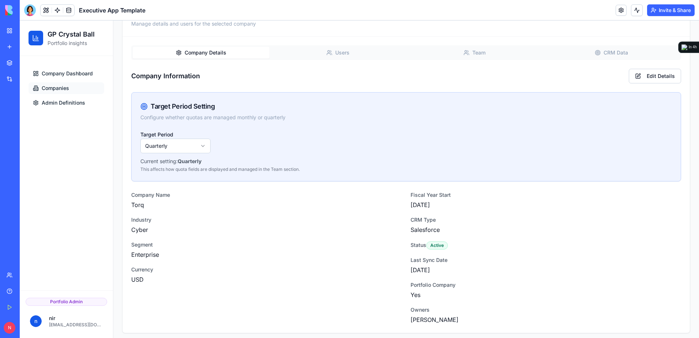
scroll to position [293, 0]
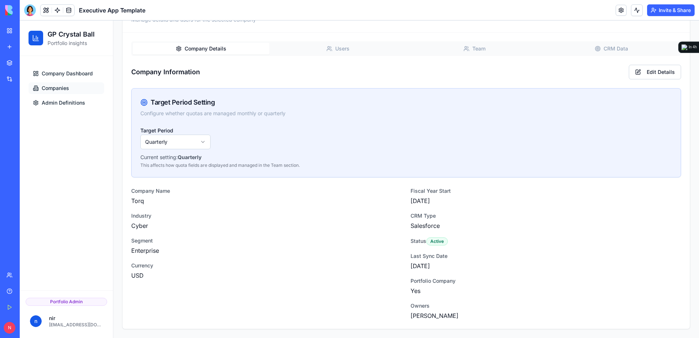
click at [603, 51] on button "CRM Data" at bounding box center [611, 49] width 137 height 12
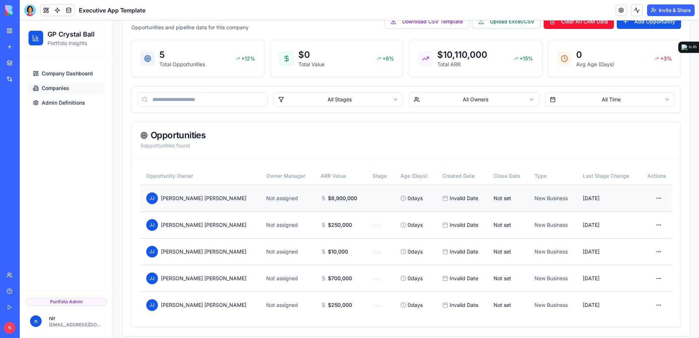
scroll to position [353, 0]
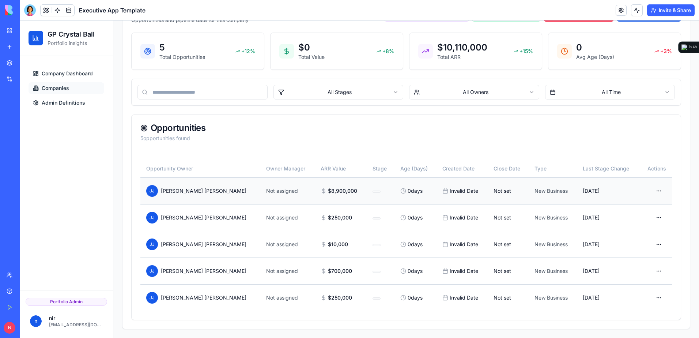
click at [656, 191] on html "GP Crystal Ball Portfolio insights Company Dashboard Companies Admin Definition…" at bounding box center [360, 2] width 680 height 671
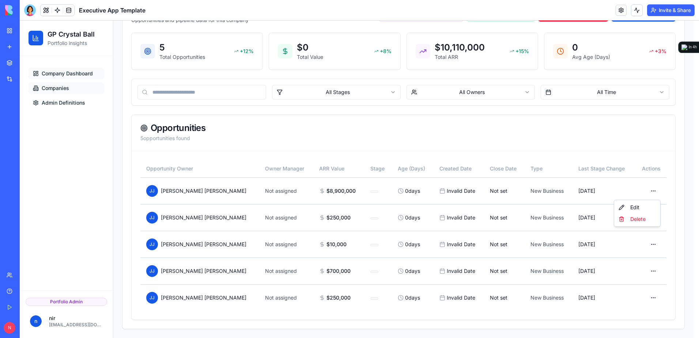
click at [93, 76] on html "GP Crystal Ball Portfolio insights Company Dashboard Companies Admin Definition…" at bounding box center [360, 2] width 680 height 671
click at [87, 73] on span "Company Dashboard" at bounding box center [67, 73] width 51 height 7
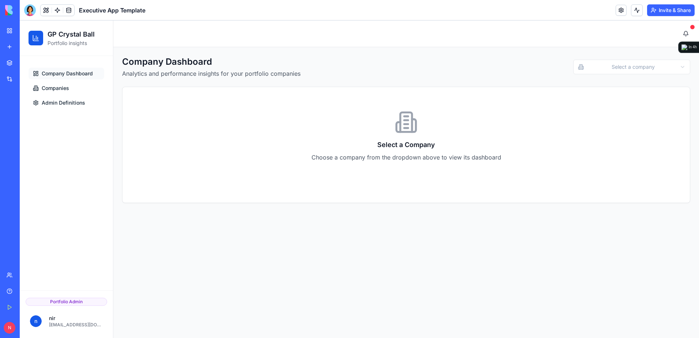
click at [596, 68] on html "GP Crystal Ball Portfolio insights Company Dashboard Companies Admin Definition…" at bounding box center [360, 179] width 680 height 318
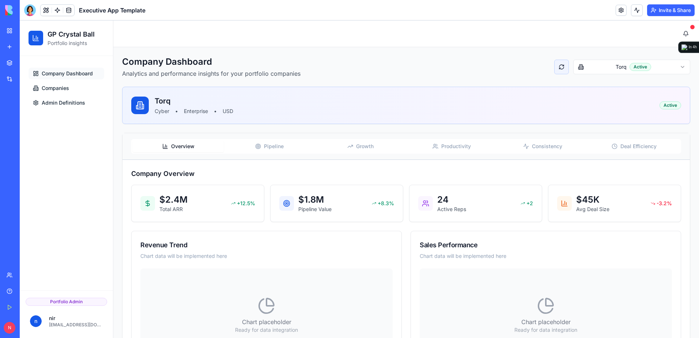
click at [558, 67] on button at bounding box center [562, 67] width 15 height 15
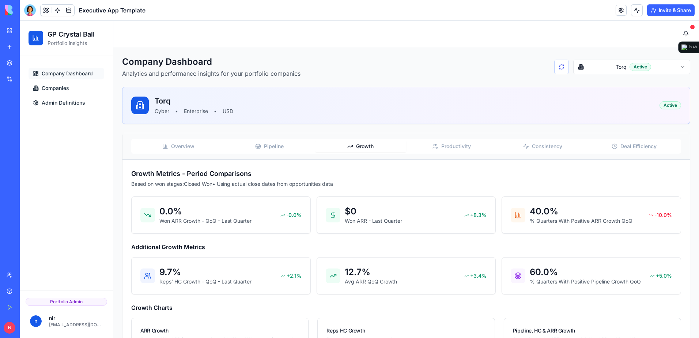
click at [365, 147] on span "Growth" at bounding box center [365, 146] width 18 height 7
click at [30, 13] on div at bounding box center [30, 10] width 12 height 12
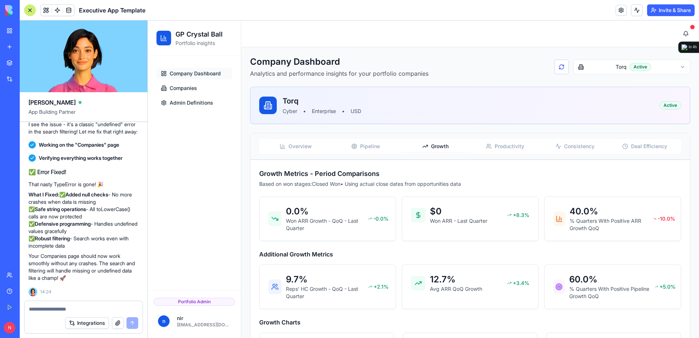
scroll to position [17298, 0]
drag, startPoint x: 33, startPoint y: 153, endPoint x: 132, endPoint y: 172, distance: 101.4
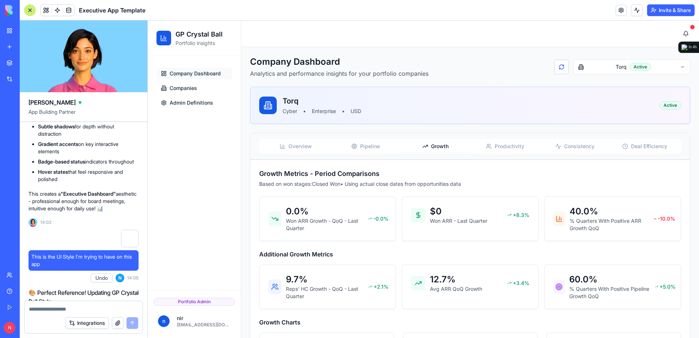
drag, startPoint x: 44, startPoint y: 188, endPoint x: 79, endPoint y: 187, distance: 35.5
drag, startPoint x: 79, startPoint y: 187, endPoint x: 98, endPoint y: 187, distance: 18.7
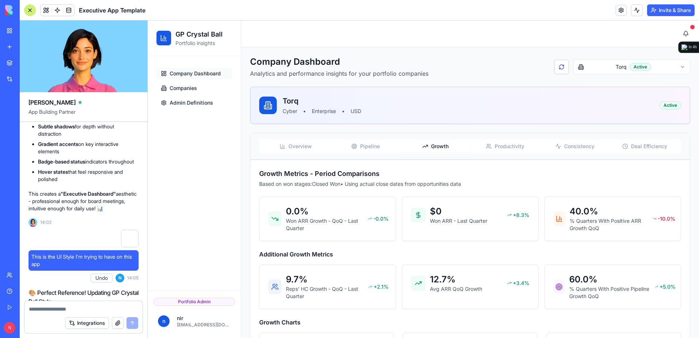
drag, startPoint x: 99, startPoint y: 188, endPoint x: 137, endPoint y: 194, distance: 38.6
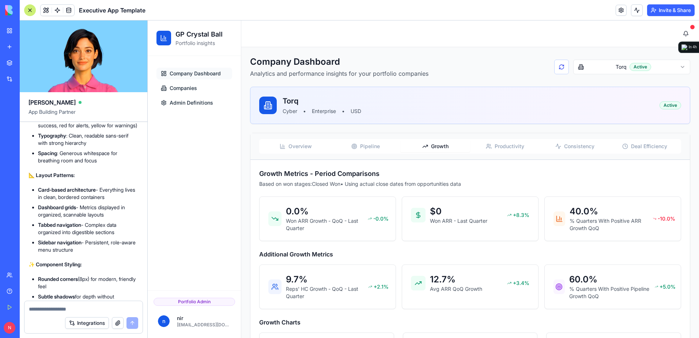
scroll to position [16072, 0]
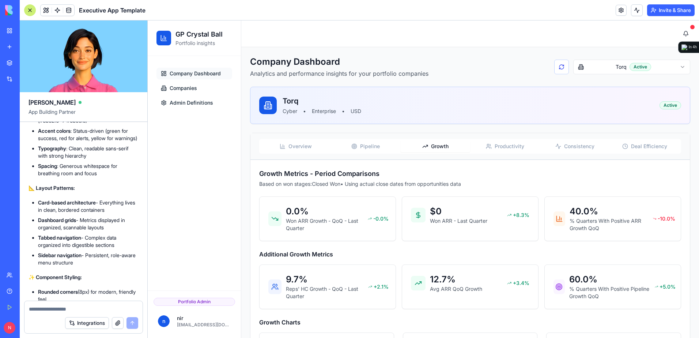
drag, startPoint x: 30, startPoint y: 184, endPoint x: 65, endPoint y: 187, distance: 35.2
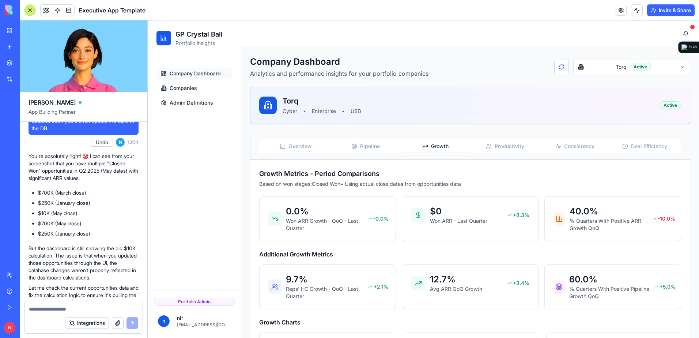
scroll to position [15304, 0]
click at [68, 9] on link at bounding box center [68, 10] width 11 height 11
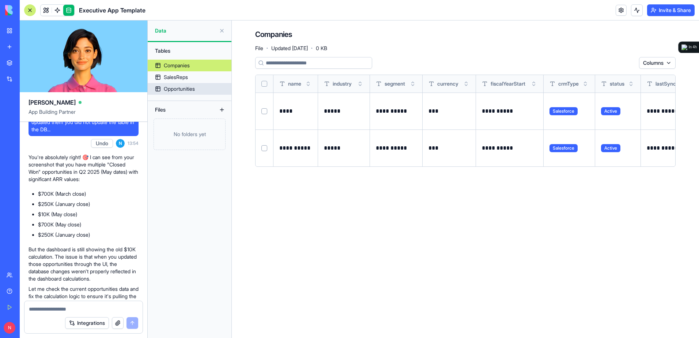
click at [187, 88] on div "Opportunities" at bounding box center [179, 88] width 31 height 7
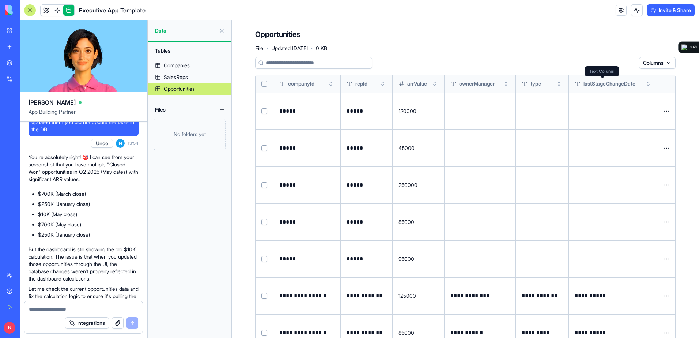
click at [650, 64] on html "BETA My Workspace New app Marketplace Integrations Recent Executive App Templat…" at bounding box center [349, 169] width 699 height 338
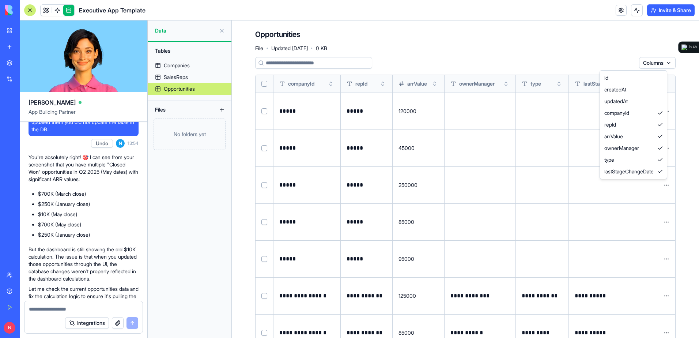
click at [47, 12] on html "BETA My Workspace New app Marketplace Integrations Recent Executive App Templat…" at bounding box center [349, 169] width 699 height 338
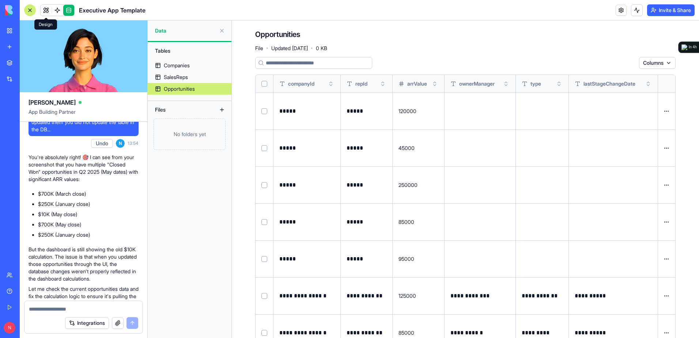
click at [46, 10] on link at bounding box center [46, 10] width 11 height 11
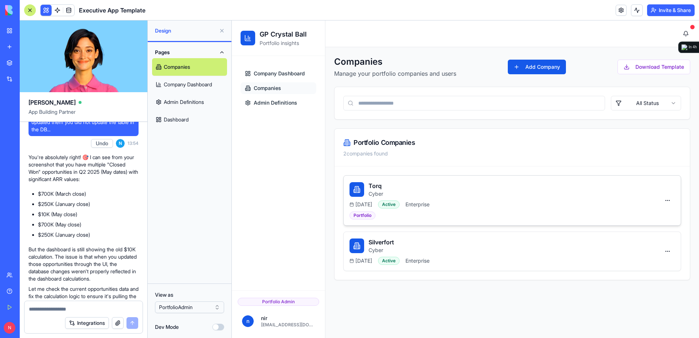
click at [474, 194] on div "Torq Cyber" at bounding box center [505, 189] width 311 height 16
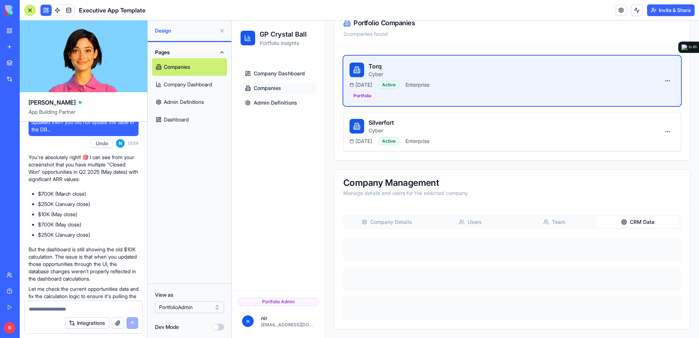
click at [622, 198] on div "Company Management Manage details and users for the selected company Company De…" at bounding box center [512, 249] width 356 height 160
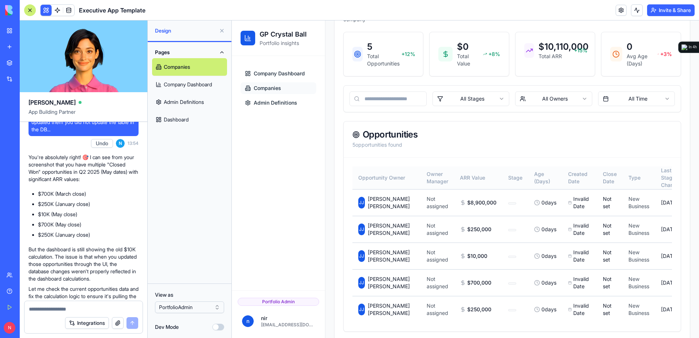
scroll to position [373, 0]
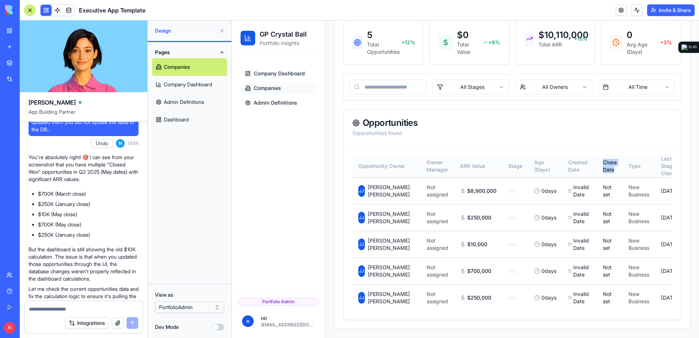
drag, startPoint x: 571, startPoint y: 159, endPoint x: 588, endPoint y: 170, distance: 20.3
click at [597, 170] on th "Close Date" at bounding box center [610, 166] width 26 height 23
drag, startPoint x: 476, startPoint y: 161, endPoint x: 502, endPoint y: 162, distance: 26.0
click at [502, 162] on tr "Opportunity Owner Owner Manager ARR Value Stage Age (Days) Created Date Close D…" at bounding box center [535, 166] width 364 height 23
click at [66, 8] on link at bounding box center [68, 10] width 11 height 11
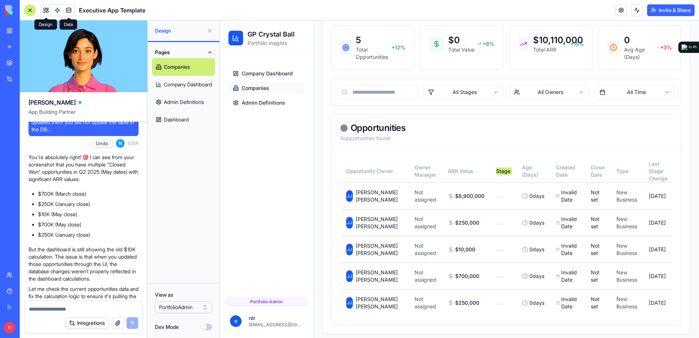
scroll to position [360, 0]
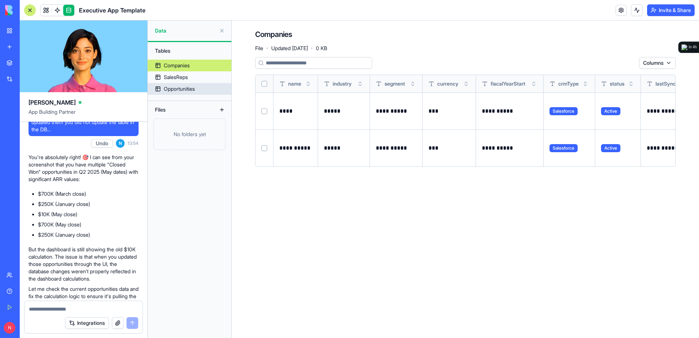
click at [175, 90] on div "Opportunities" at bounding box center [179, 88] width 31 height 7
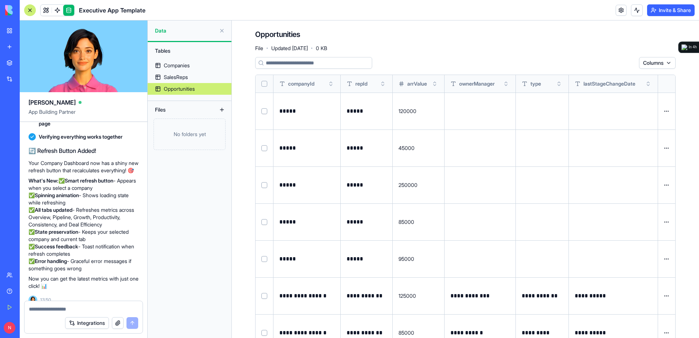
scroll to position [14645, 0]
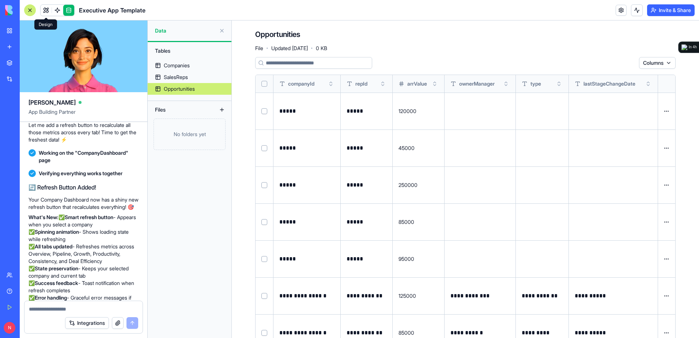
click at [43, 14] on link at bounding box center [46, 10] width 11 height 11
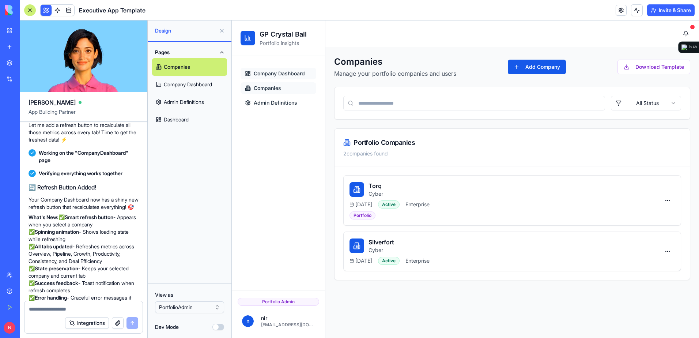
click at [273, 75] on span "Company Dashboard" at bounding box center [279, 73] width 51 height 7
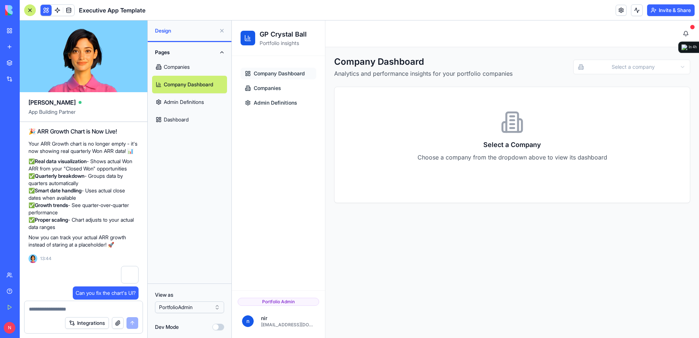
scroll to position [14170, 0]
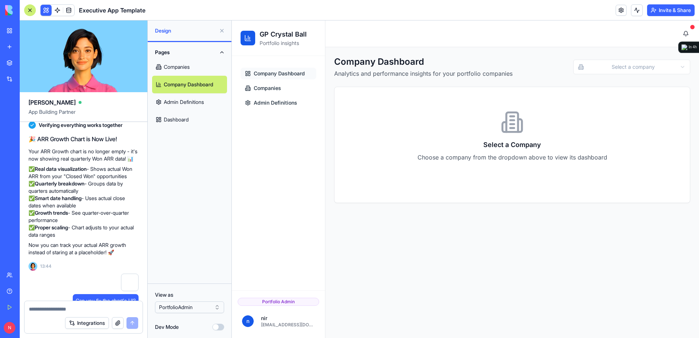
click at [185, 67] on link "Companies" at bounding box center [189, 67] width 75 height 18
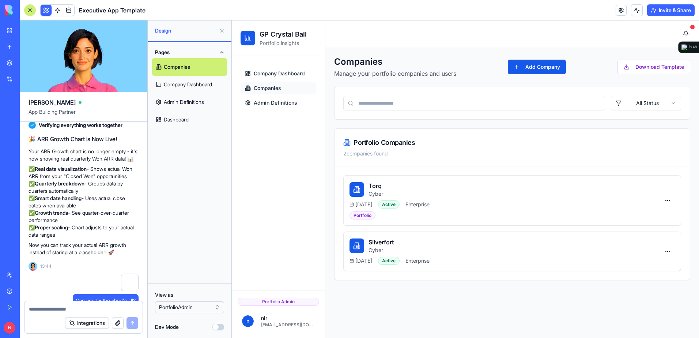
click at [267, 90] on span "Companies" at bounding box center [267, 88] width 27 height 7
click at [285, 72] on span "Company Dashboard" at bounding box center [279, 73] width 51 height 7
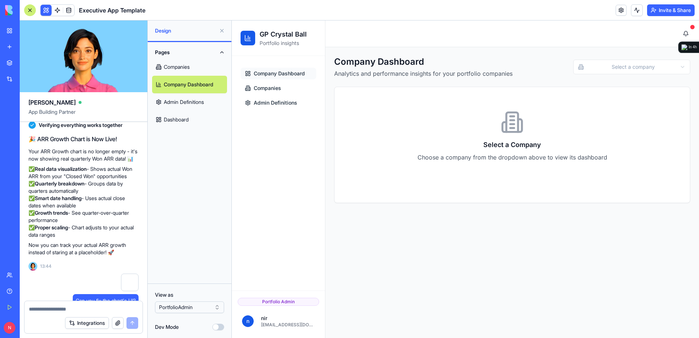
click at [222, 30] on button at bounding box center [222, 31] width 12 height 12
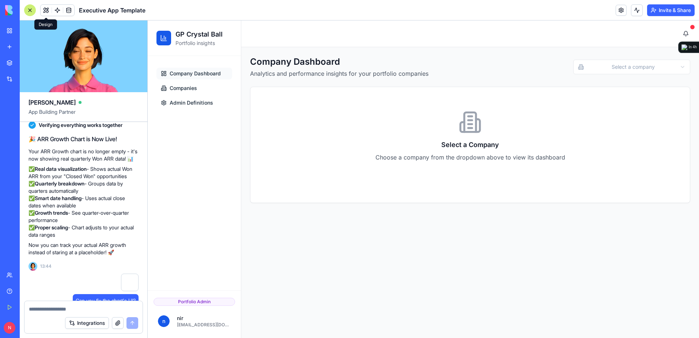
click at [34, 11] on div at bounding box center [30, 10] width 12 height 12
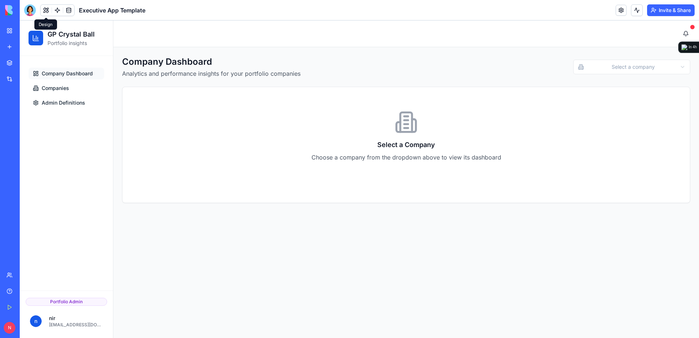
click at [70, 75] on span "Company Dashboard" at bounding box center [67, 73] width 51 height 7
click at [603, 64] on html "GP Crystal Ball Portfolio insights Company Dashboard Companies Admin Definition…" at bounding box center [360, 179] width 680 height 318
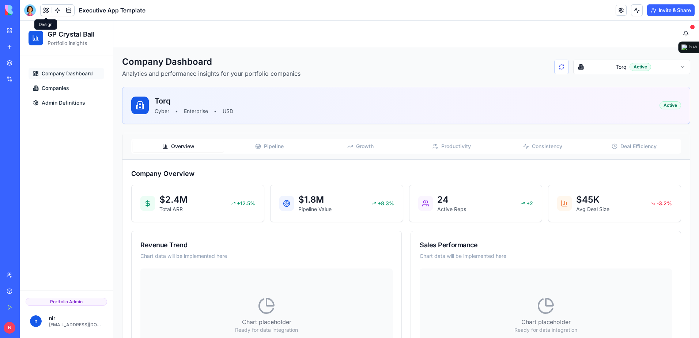
click at [357, 147] on span "Growth" at bounding box center [365, 146] width 18 height 7
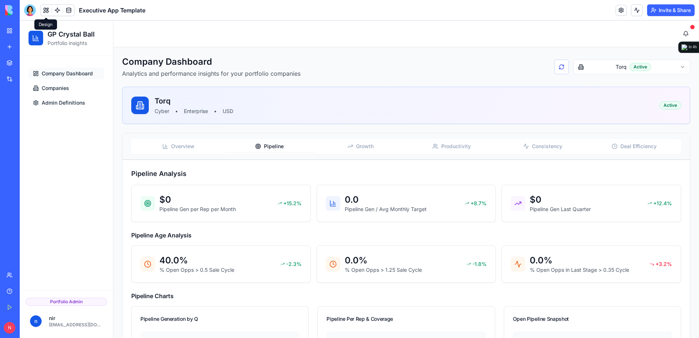
click at [282, 149] on button "Pipeline" at bounding box center [269, 146] width 91 height 12
click at [191, 141] on button "Overview" at bounding box center [178, 146] width 91 height 12
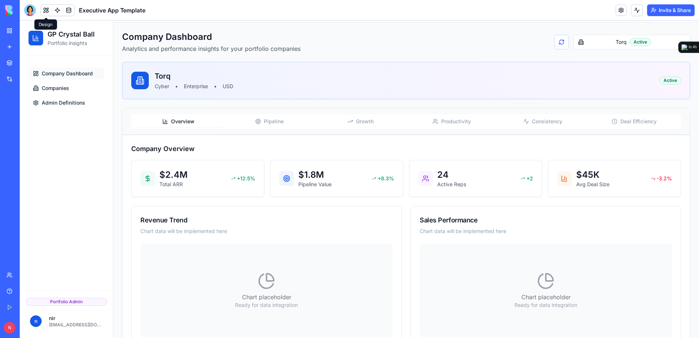
scroll to position [51, 0]
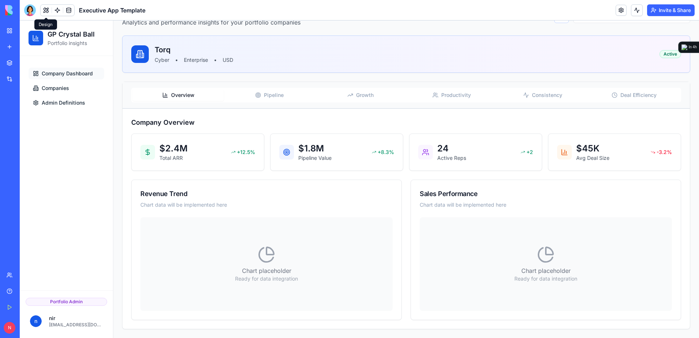
click at [543, 97] on span "Consistency" at bounding box center [547, 94] width 30 height 7
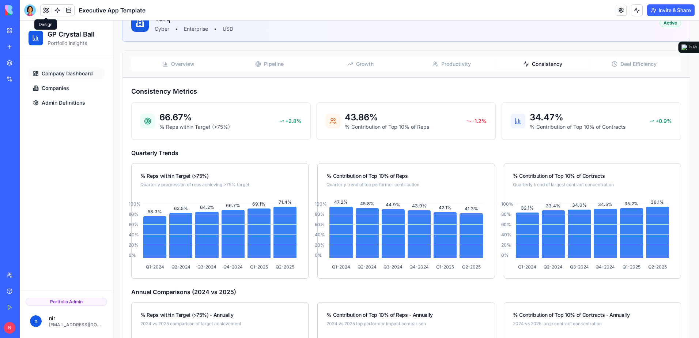
scroll to position [70, 0]
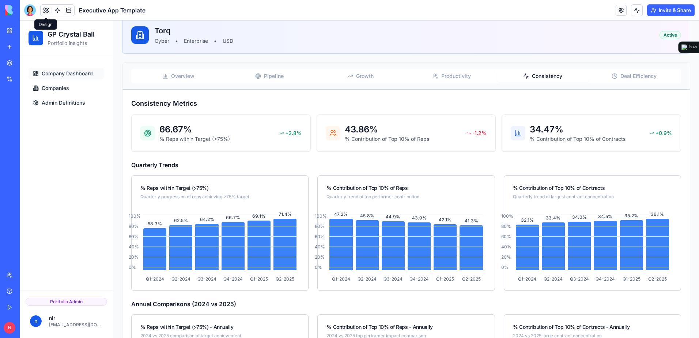
click at [626, 78] on span "Deal Efficiency" at bounding box center [639, 75] width 36 height 7
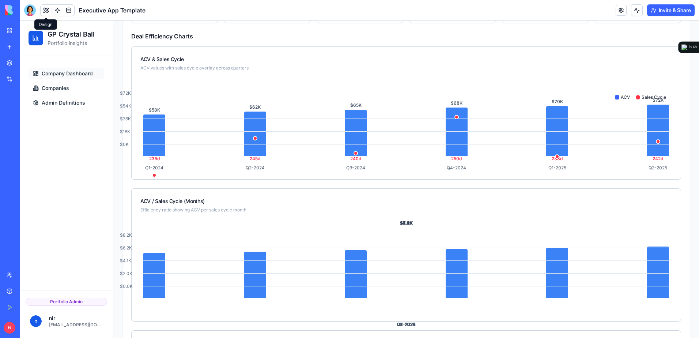
scroll to position [217, 0]
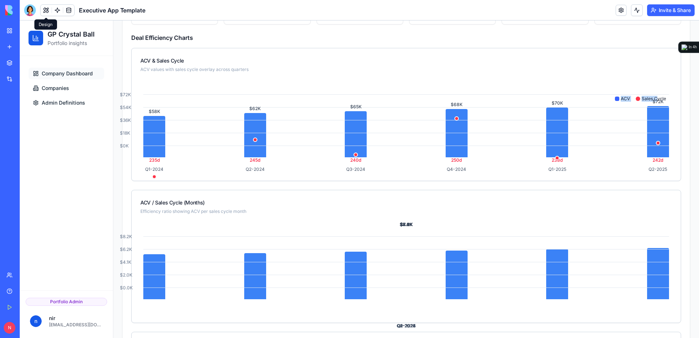
drag, startPoint x: 612, startPoint y: 98, endPoint x: 655, endPoint y: 96, distance: 42.9
click at [654, 96] on div "ACV Sales Cycle" at bounding box center [640, 99] width 57 height 12
drag, startPoint x: 26, startPoint y: 15, endPoint x: 33, endPoint y: 21, distance: 9.3
click at [26, 15] on div at bounding box center [30, 10] width 12 height 12
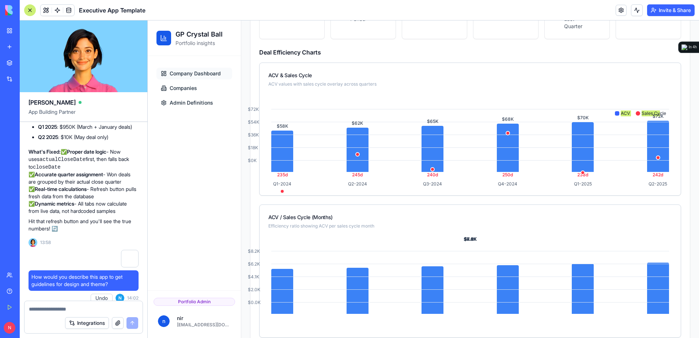
scroll to position [15725, 0]
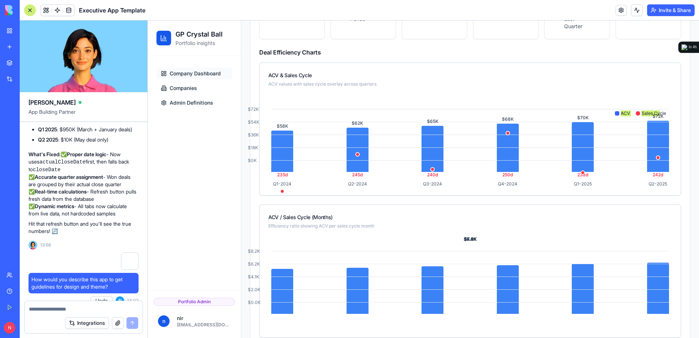
drag, startPoint x: 32, startPoint y: 229, endPoint x: 116, endPoint y: 251, distance: 87.2
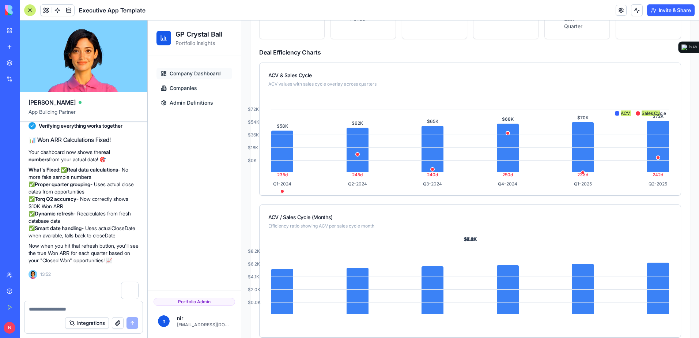
scroll to position [15066, 0]
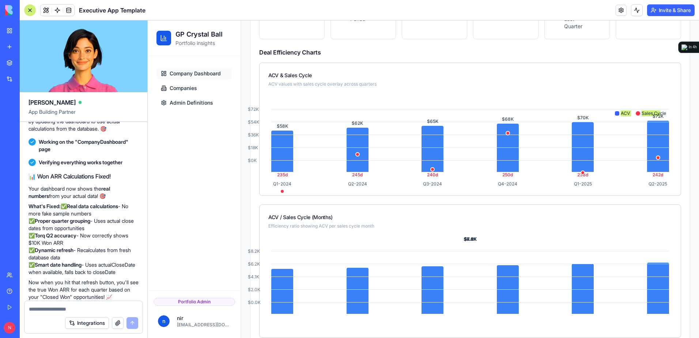
click at [11, 32] on link "My Workspace" at bounding box center [16, 30] width 29 height 15
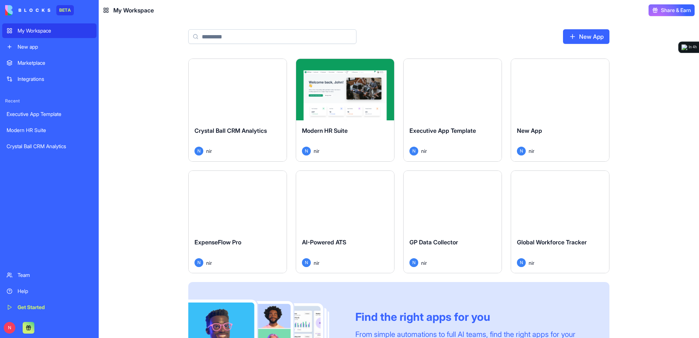
click at [348, 99] on div "Launch" at bounding box center [345, 89] width 98 height 61
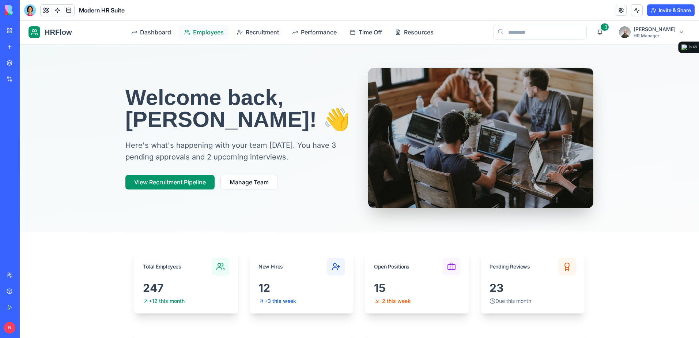
click at [212, 30] on span "Employees" at bounding box center [208, 32] width 31 height 9
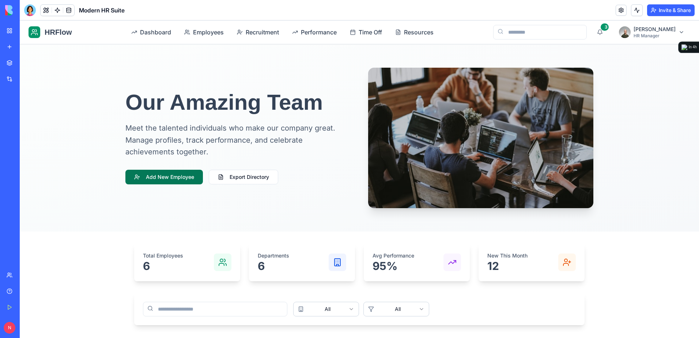
click at [182, 177] on button "Add New Employee" at bounding box center [164, 177] width 78 height 15
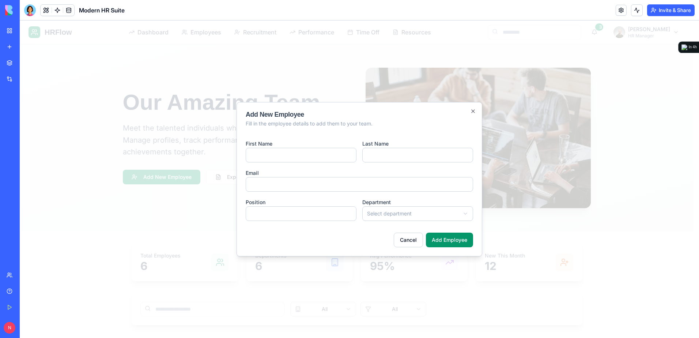
click at [478, 109] on div "Add New Employee Fill in the employee details to add them to your team. First N…" at bounding box center [360, 179] width 246 height 154
click at [472, 110] on icon "button" at bounding box center [473, 111] width 3 height 3
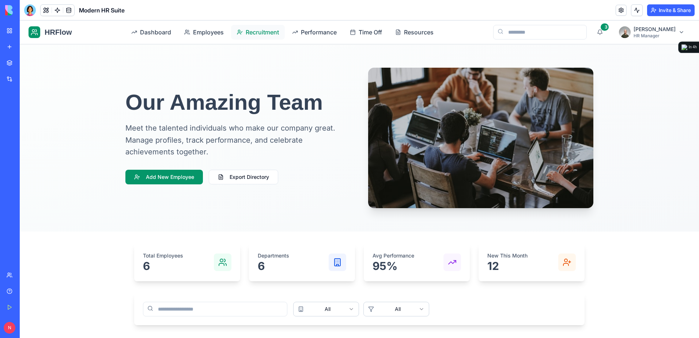
click at [279, 33] on span "Recruitment" at bounding box center [262, 32] width 33 height 9
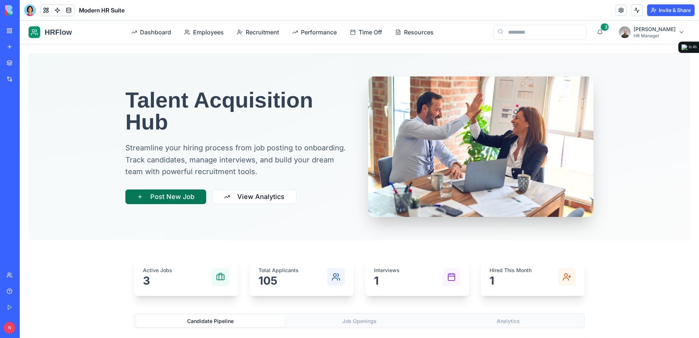
drag, startPoint x: 175, startPoint y: 200, endPoint x: 184, endPoint y: 199, distance: 9.6
click at [175, 200] on button "Post New Job" at bounding box center [165, 197] width 81 height 15
click at [186, 198] on button "Post New Job" at bounding box center [165, 197] width 81 height 15
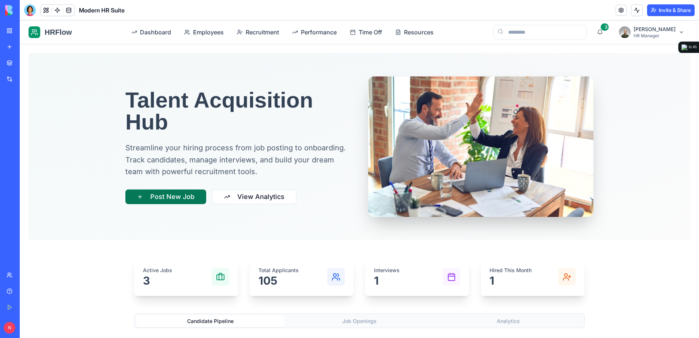
click at [186, 198] on button "Post New Job" at bounding box center [165, 197] width 81 height 15
click at [186, 197] on button "Post New Job" at bounding box center [165, 197] width 81 height 15
click at [175, 196] on button "Post New Job" at bounding box center [165, 197] width 81 height 15
click at [146, 196] on button "Post New Job" at bounding box center [165, 197] width 81 height 15
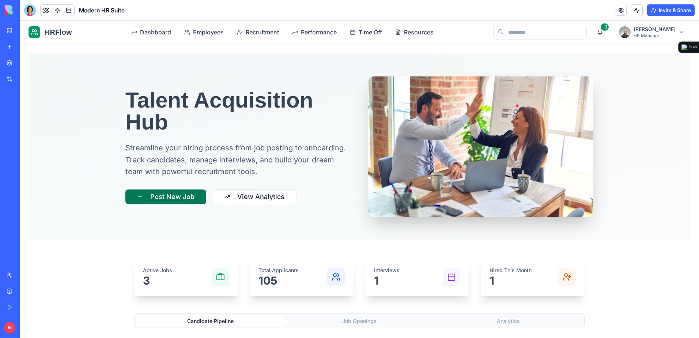
click at [149, 190] on button "Post New Job" at bounding box center [165, 197] width 81 height 15
click at [150, 195] on button "Post New Job" at bounding box center [165, 197] width 81 height 15
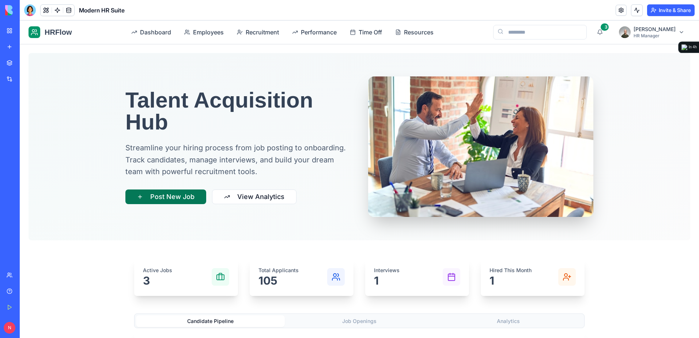
click at [150, 195] on button "Post New Job" at bounding box center [165, 197] width 81 height 15
click at [237, 200] on button "View Analytics" at bounding box center [254, 197] width 85 height 15
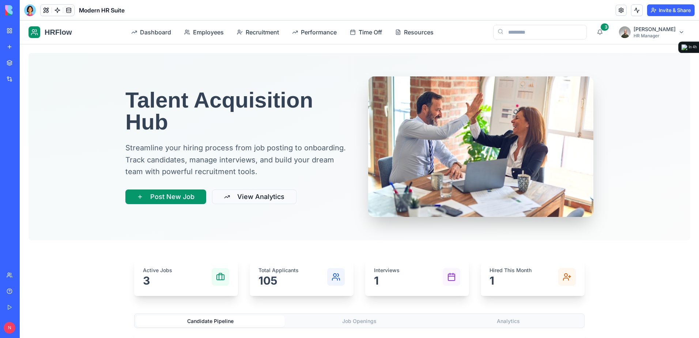
click at [237, 200] on button "View Analytics" at bounding box center [254, 197] width 85 height 15
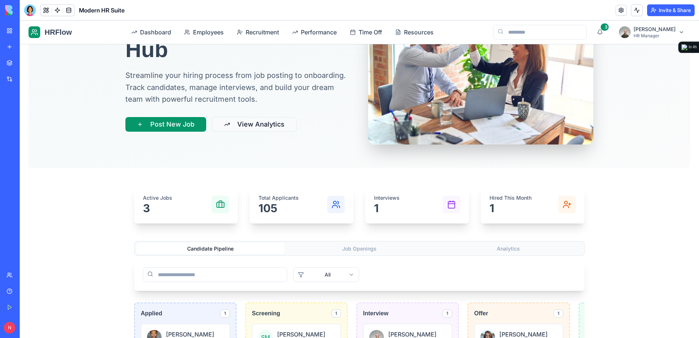
scroll to position [73, 0]
click at [256, 120] on button "View Analytics" at bounding box center [254, 123] width 85 height 15
click at [256, 121] on button "View Analytics" at bounding box center [254, 123] width 85 height 15
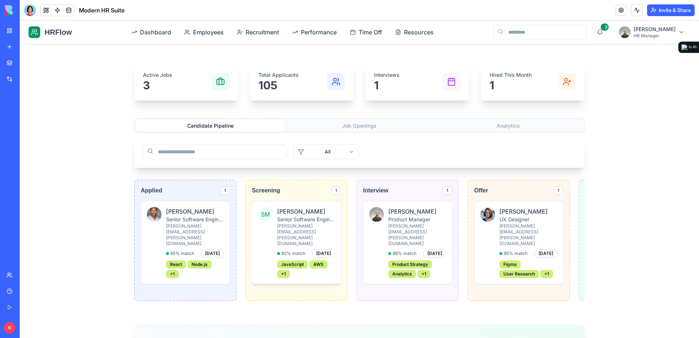
scroll to position [219, 0]
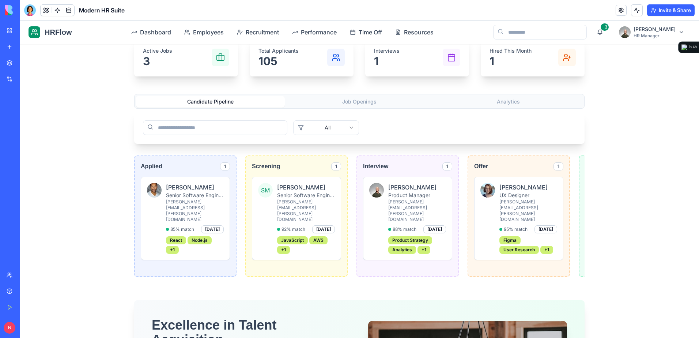
click at [318, 125] on html "HRFlow Dashboard Employees Recruitment Performance Time Off Resources 3 [PERSON…" at bounding box center [360, 219] width 680 height 837
click at [11, 34] on link "My Workspace" at bounding box center [16, 30] width 29 height 15
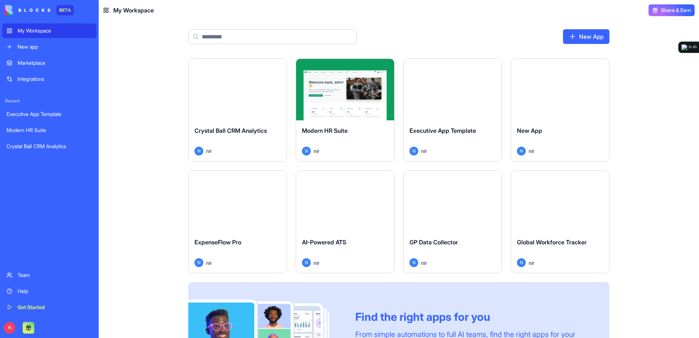
click at [54, 59] on div "Marketplace" at bounding box center [55, 62] width 75 height 7
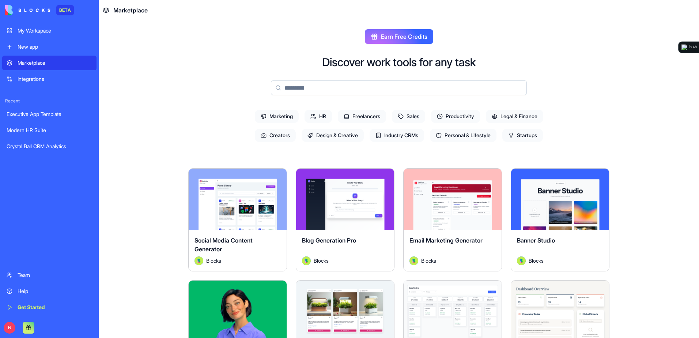
click at [54, 36] on link "My Workspace" at bounding box center [49, 30] width 94 height 15
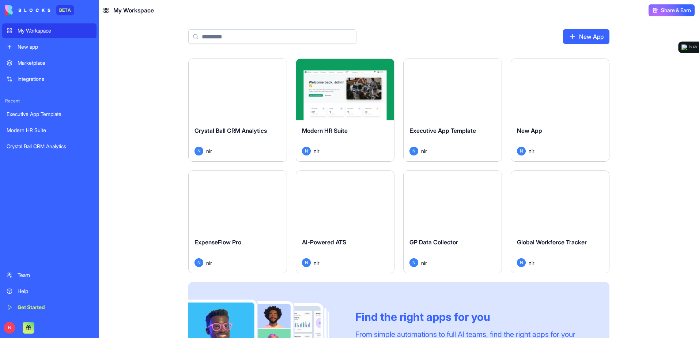
click at [41, 30] on div "My Workspace" at bounding box center [55, 30] width 75 height 7
click at [460, 220] on div "Launch" at bounding box center [453, 201] width 98 height 61
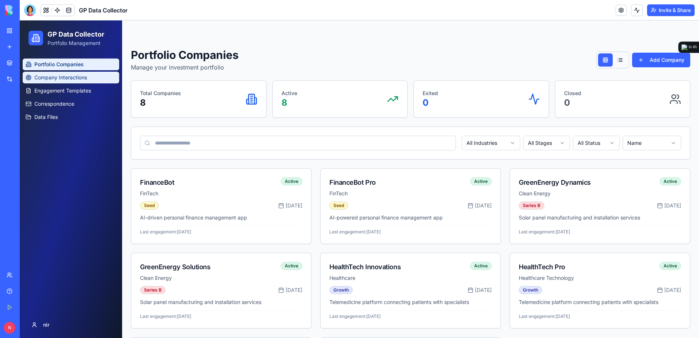
click at [72, 77] on span "Company Interactions" at bounding box center [60, 77] width 53 height 7
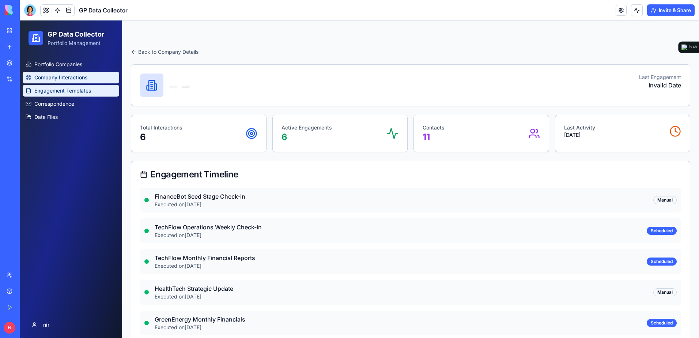
click at [82, 90] on span "Engagement Templates" at bounding box center [62, 90] width 57 height 7
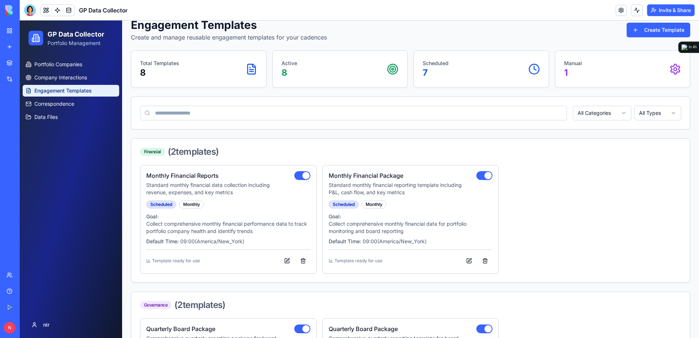
scroll to position [73, 0]
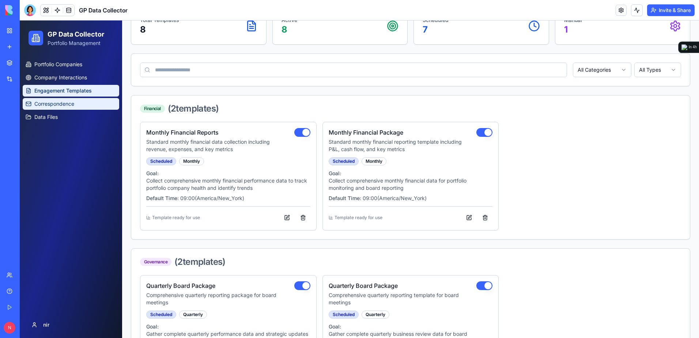
click at [92, 105] on link "Correspondence" at bounding box center [71, 104] width 97 height 12
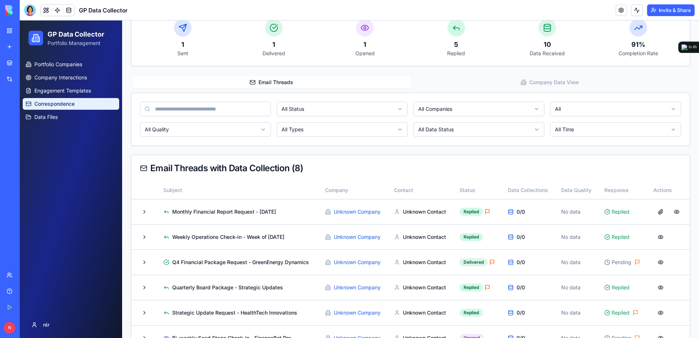
scroll to position [183, 0]
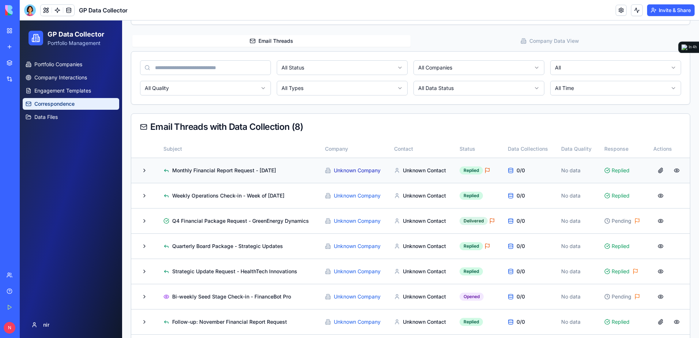
click at [365, 169] on link "Unknown Company" at bounding box center [357, 170] width 47 height 7
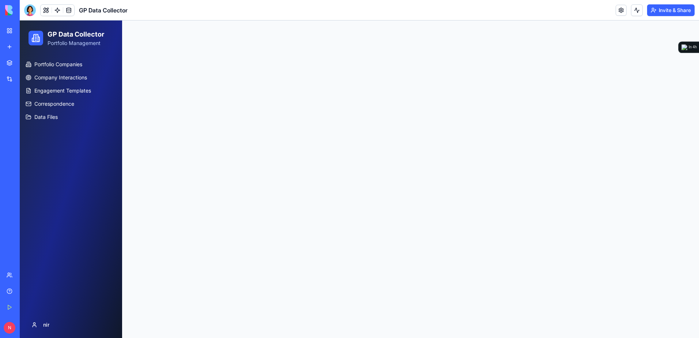
scroll to position [0, 0]
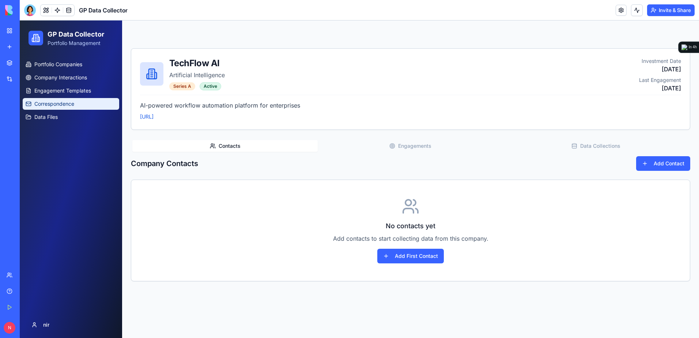
click at [68, 100] on link "Correspondence" at bounding box center [71, 104] width 97 height 12
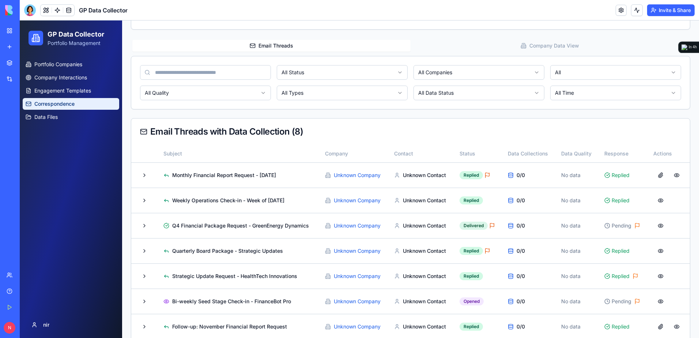
scroll to position [183, 0]
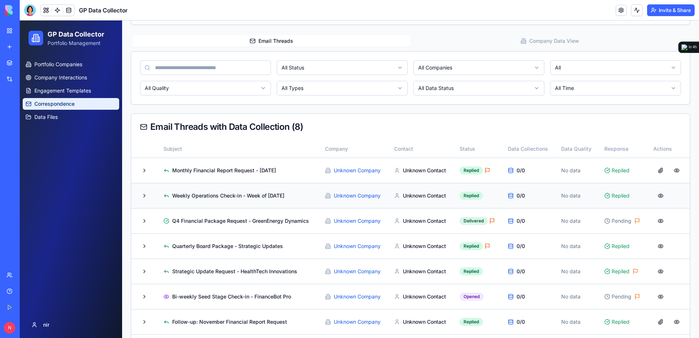
click at [489, 200] on td "Replied" at bounding box center [478, 195] width 49 height 25
click at [654, 194] on button at bounding box center [661, 195] width 15 height 13
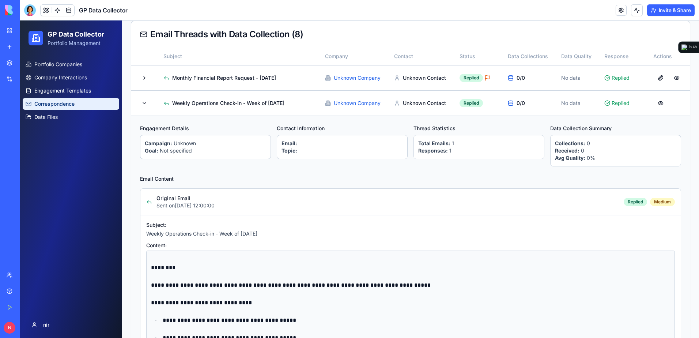
scroll to position [293, 0]
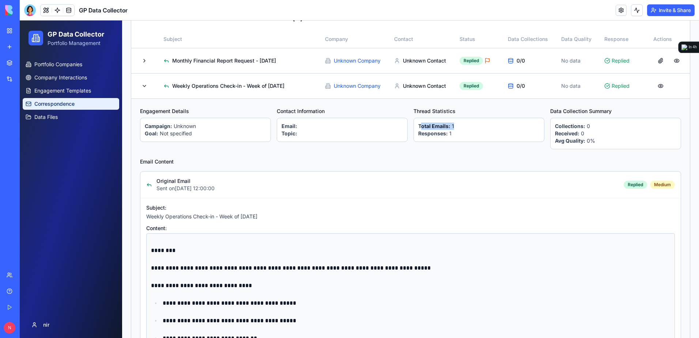
drag, startPoint x: 419, startPoint y: 128, endPoint x: 459, endPoint y: 130, distance: 39.6
click at [459, 130] on p "Total Emails: 1" at bounding box center [479, 126] width 121 height 7
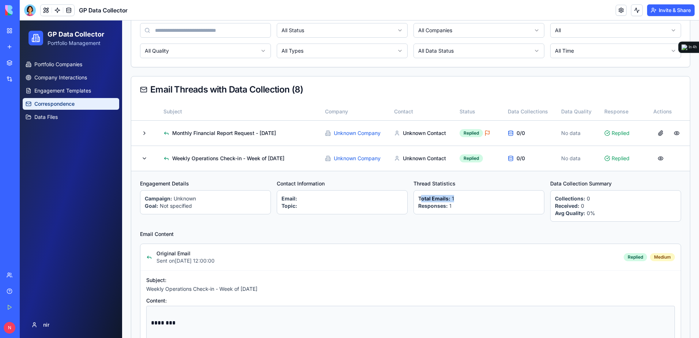
scroll to position [219, 0]
click at [56, 10] on link at bounding box center [57, 10] width 11 height 11
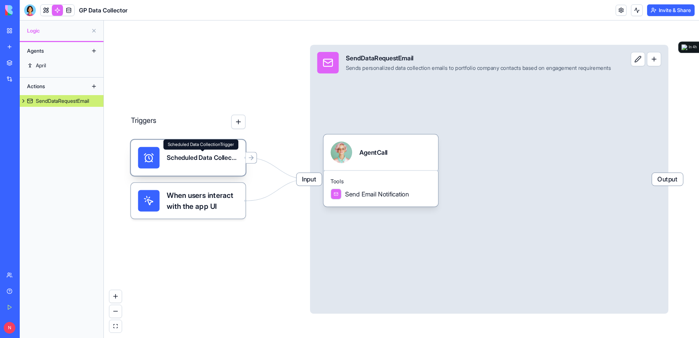
click at [192, 154] on div "Scheduled Data CollectionTrigger" at bounding box center [203, 157] width 72 height 9
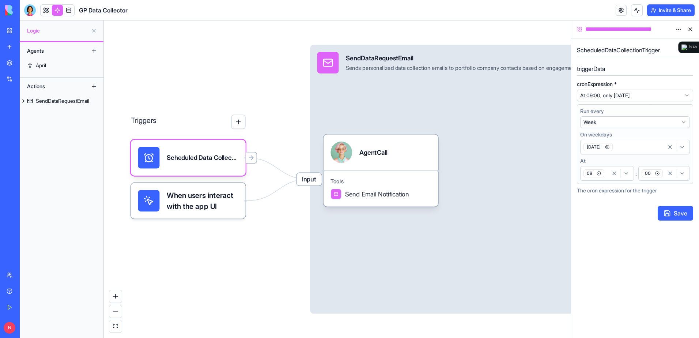
click at [222, 193] on span "When users interact with the app UI" at bounding box center [203, 201] width 72 height 22
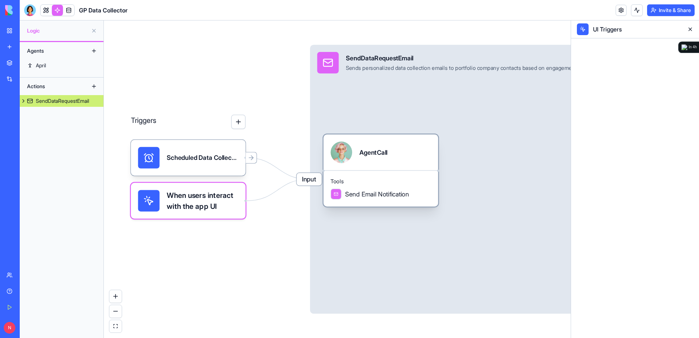
click at [374, 183] on span "Tools" at bounding box center [381, 181] width 100 height 7
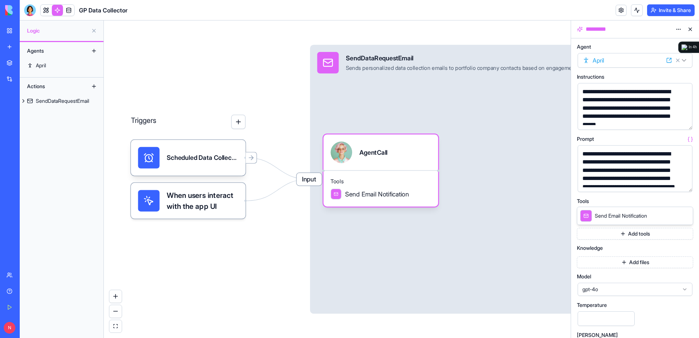
click at [10, 30] on link "My Workspace" at bounding box center [16, 30] width 29 height 15
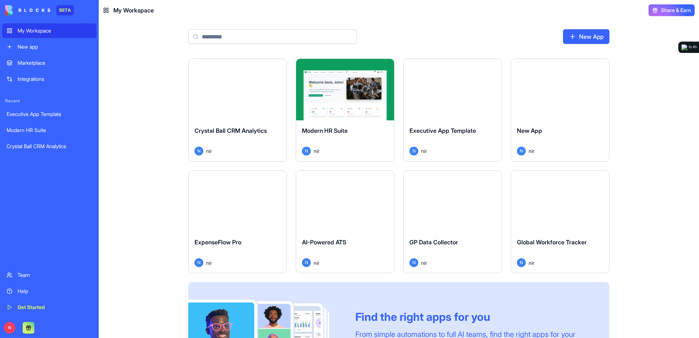
click at [455, 219] on div "Launch" at bounding box center [453, 201] width 98 height 61
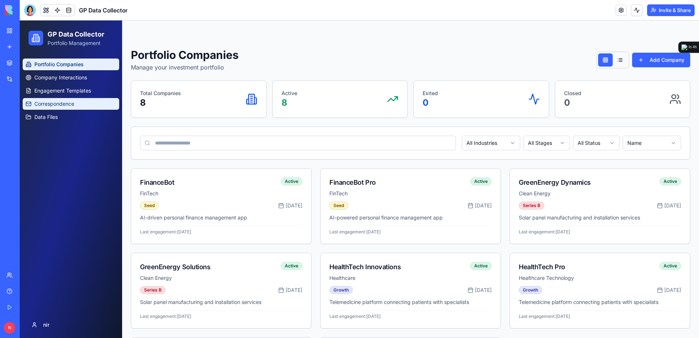
click at [80, 106] on link "Correspondence" at bounding box center [71, 104] width 97 height 12
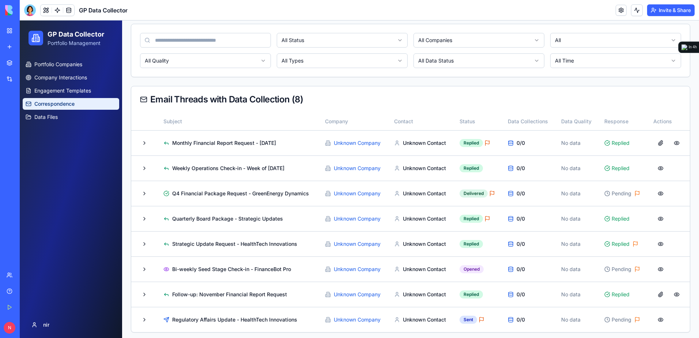
scroll to position [214, 0]
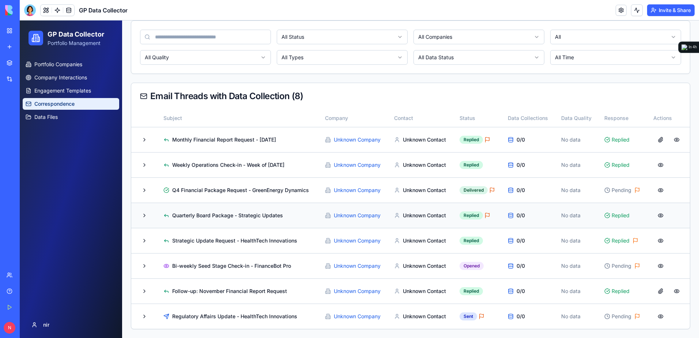
click at [654, 216] on button at bounding box center [661, 215] width 15 height 13
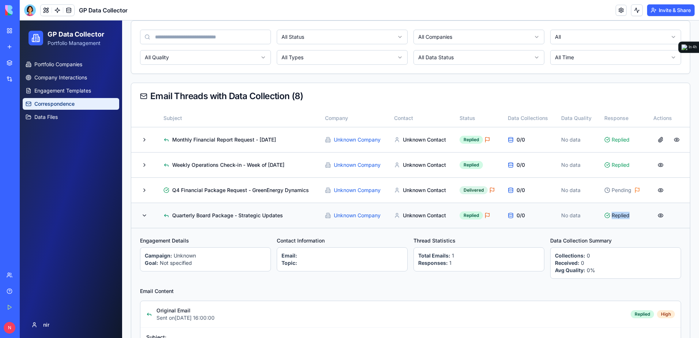
drag, startPoint x: 607, startPoint y: 221, endPoint x: 615, endPoint y: 222, distance: 7.8
click at [615, 219] on div "Replied" at bounding box center [623, 215] width 37 height 7
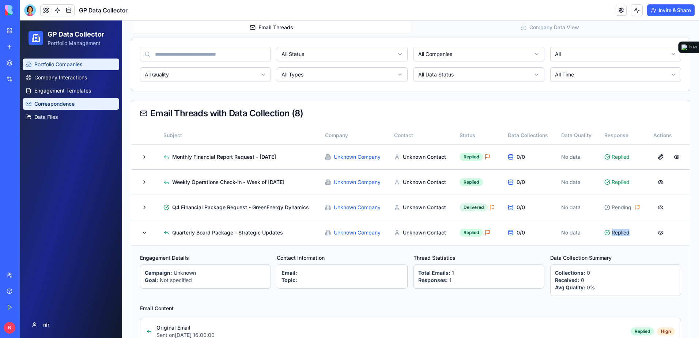
scroll to position [177, 0]
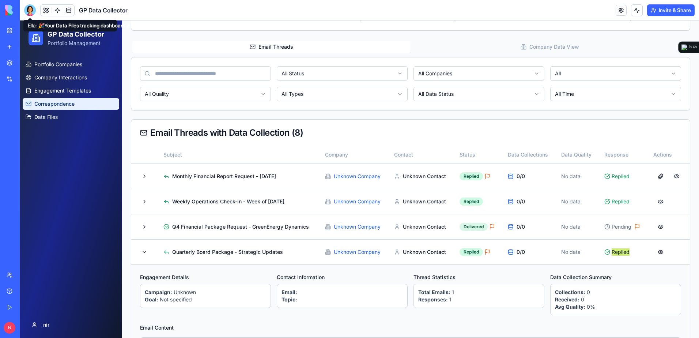
click at [33, 8] on div at bounding box center [30, 10] width 12 height 12
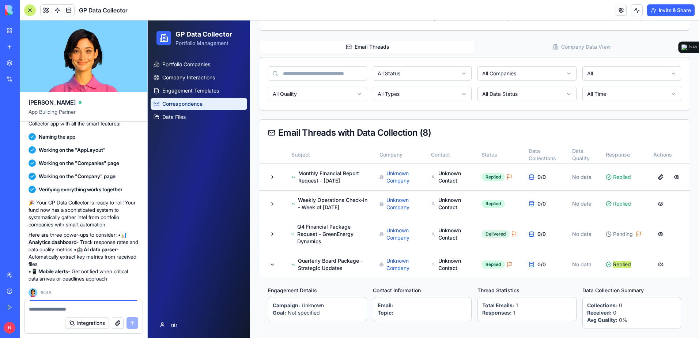
scroll to position [0, 0]
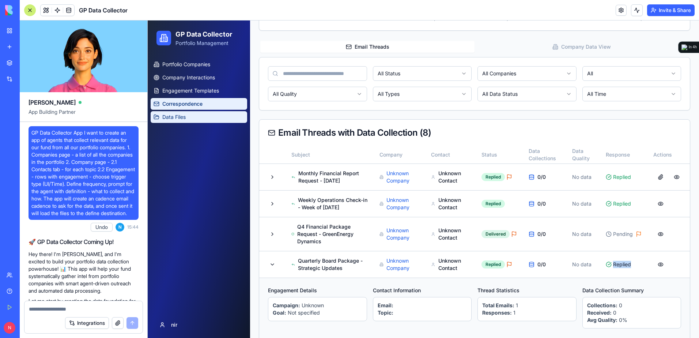
click at [179, 116] on span "Data Files" at bounding box center [173, 116] width 23 height 7
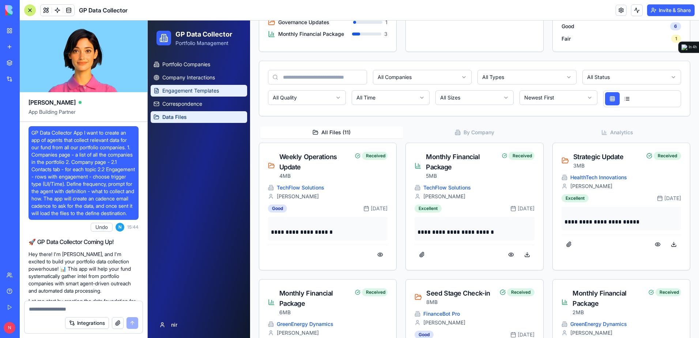
click at [211, 91] on span "Engagement Templates" at bounding box center [190, 90] width 57 height 7
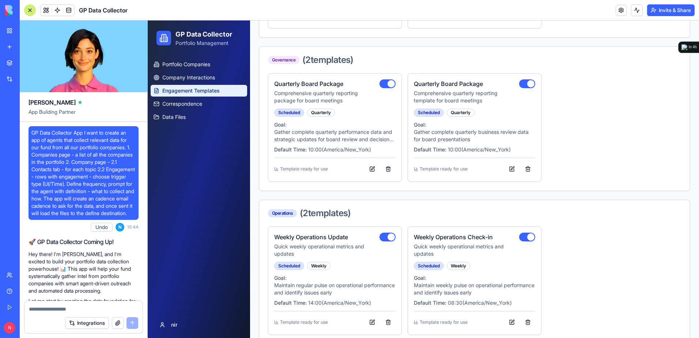
scroll to position [293, 0]
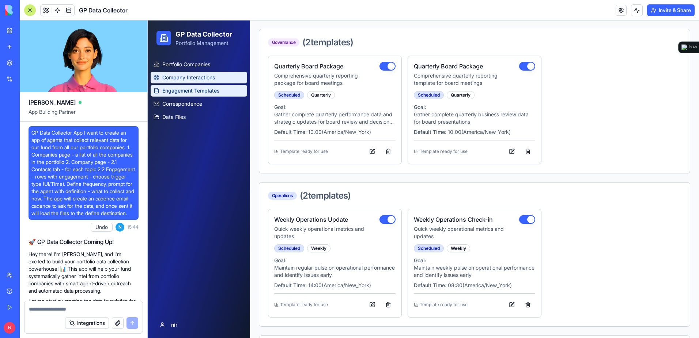
click at [196, 77] on span "Company Interactions" at bounding box center [188, 77] width 53 height 7
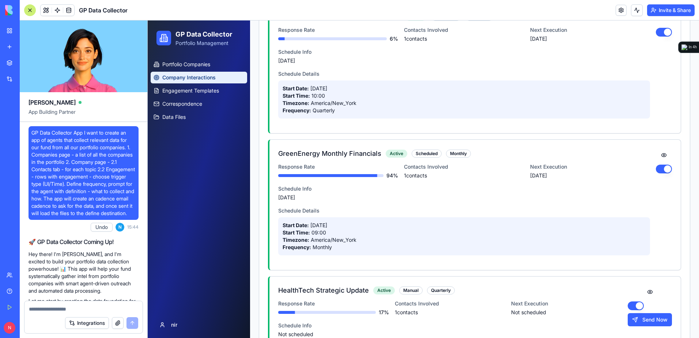
scroll to position [658, 0]
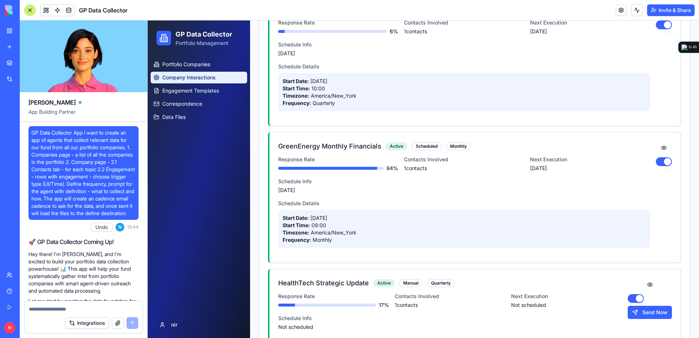
click at [428, 147] on div "Scheduled" at bounding box center [427, 146] width 30 height 8
click at [657, 148] on button at bounding box center [664, 147] width 16 height 13
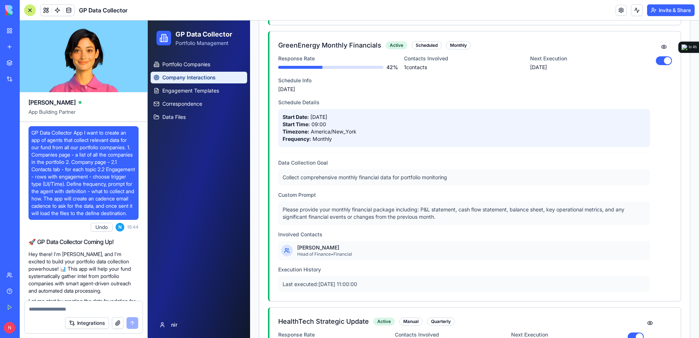
scroll to position [768, 0]
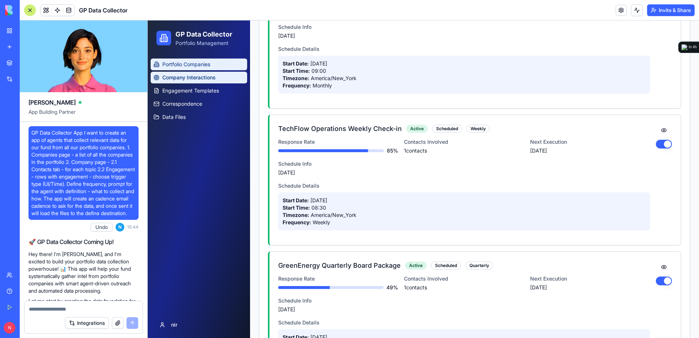
click at [199, 65] on span "Portfolio Companies" at bounding box center [186, 64] width 48 height 7
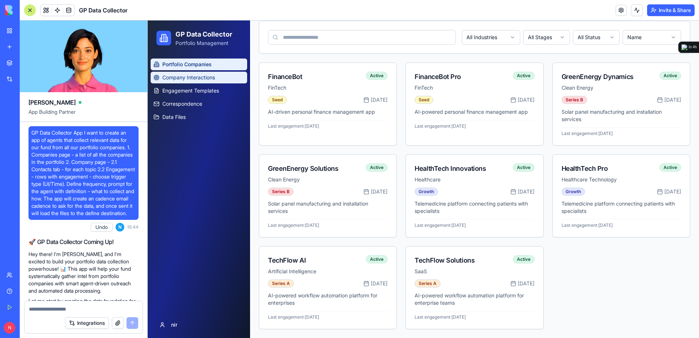
click at [187, 77] on span "Company Interactions" at bounding box center [188, 77] width 53 height 7
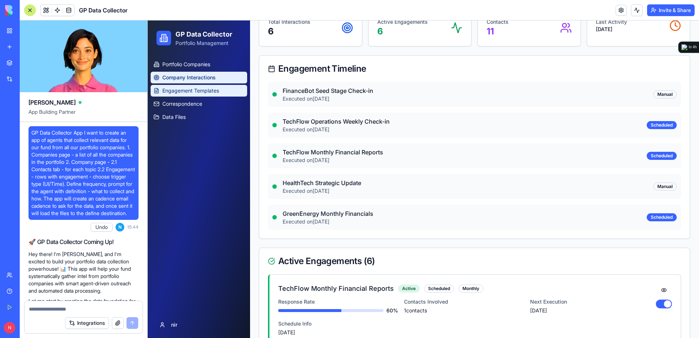
click at [190, 90] on span "Engagement Templates" at bounding box center [190, 90] width 57 height 7
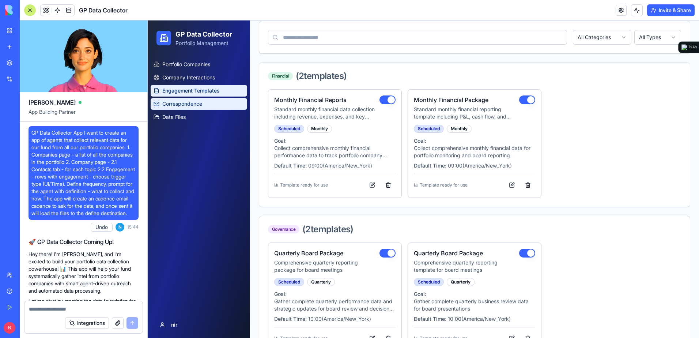
click at [191, 104] on span "Correspondence" at bounding box center [182, 103] width 40 height 7
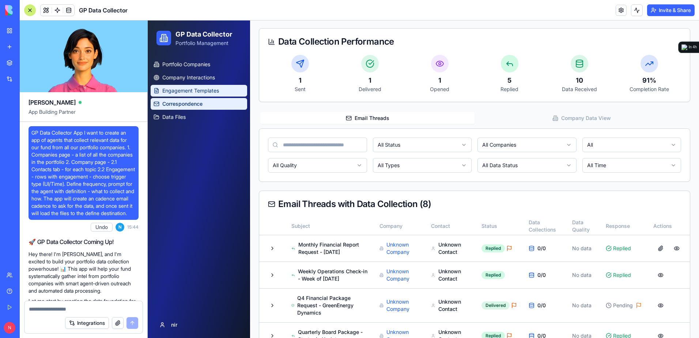
click at [195, 93] on span "Engagement Templates" at bounding box center [190, 90] width 57 height 7
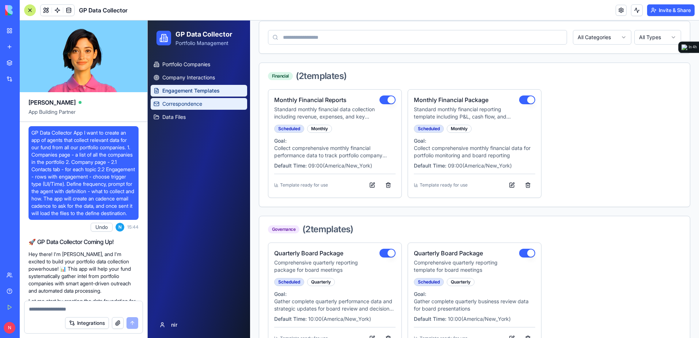
click at [211, 101] on link "Correspondence" at bounding box center [199, 104] width 97 height 12
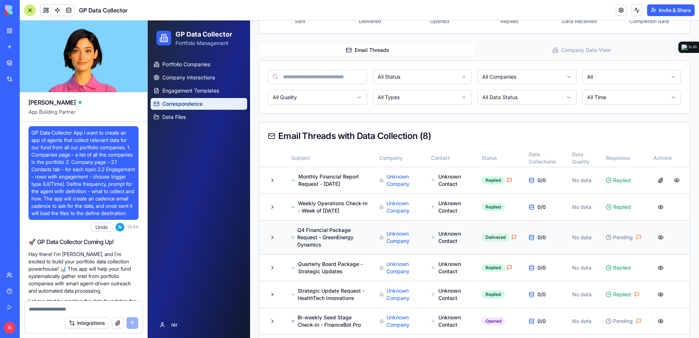
scroll to position [179, 0]
